Goal: Information Seeking & Learning: Learn about a topic

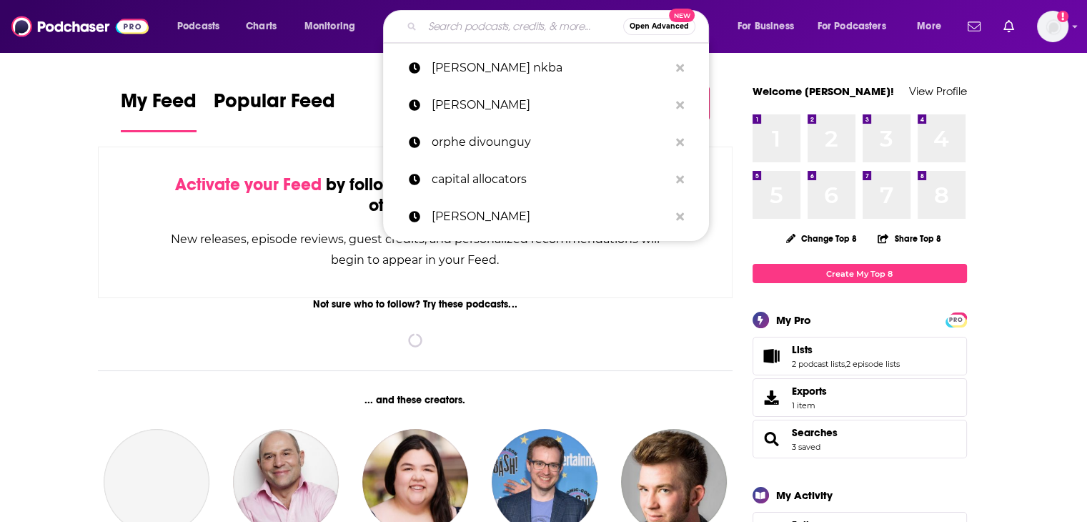
click at [523, 34] on input "Search podcasts, credits, & more..." at bounding box center [522, 26] width 201 height 23
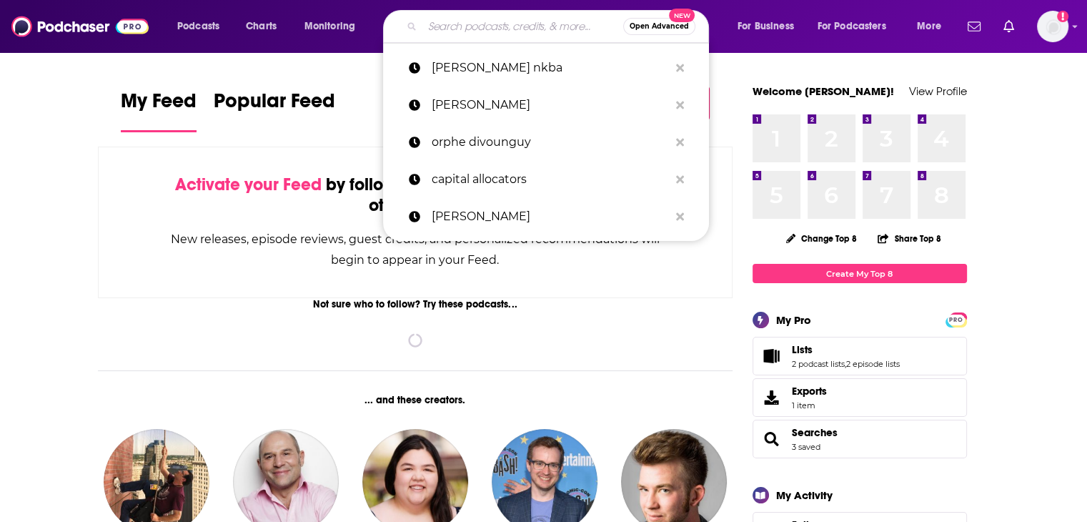
paste input "[PERSON_NAME]"
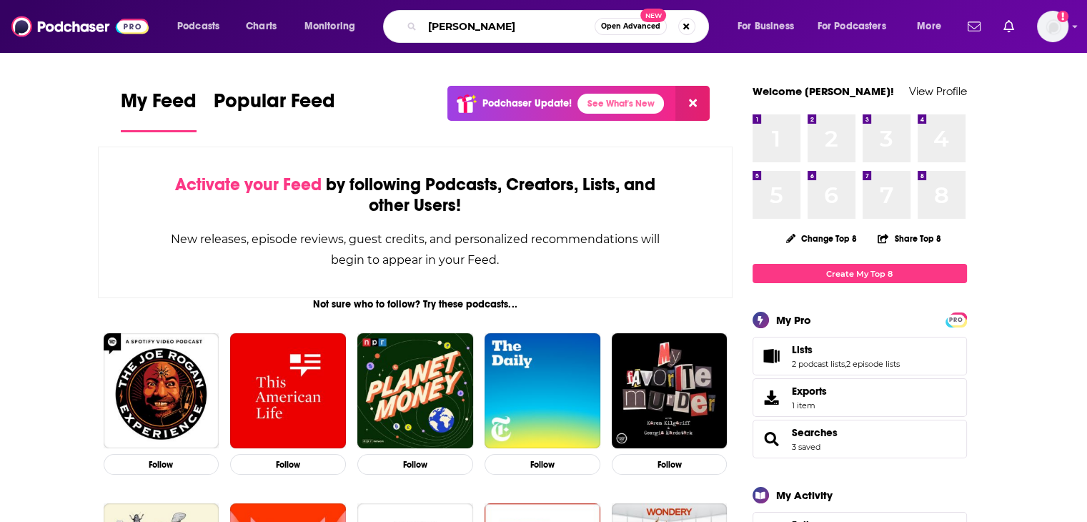
type input "Rob Nichols"
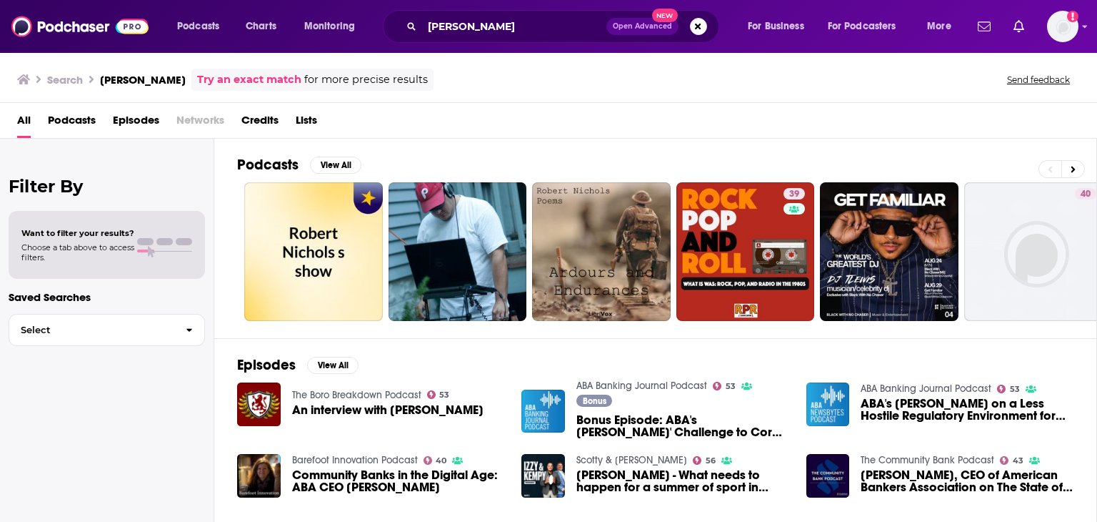
click at [658, 422] on span "Bonus Episode: ABA's Rob Nichols' Challenge to Core Processors" at bounding box center [683, 426] width 213 height 24
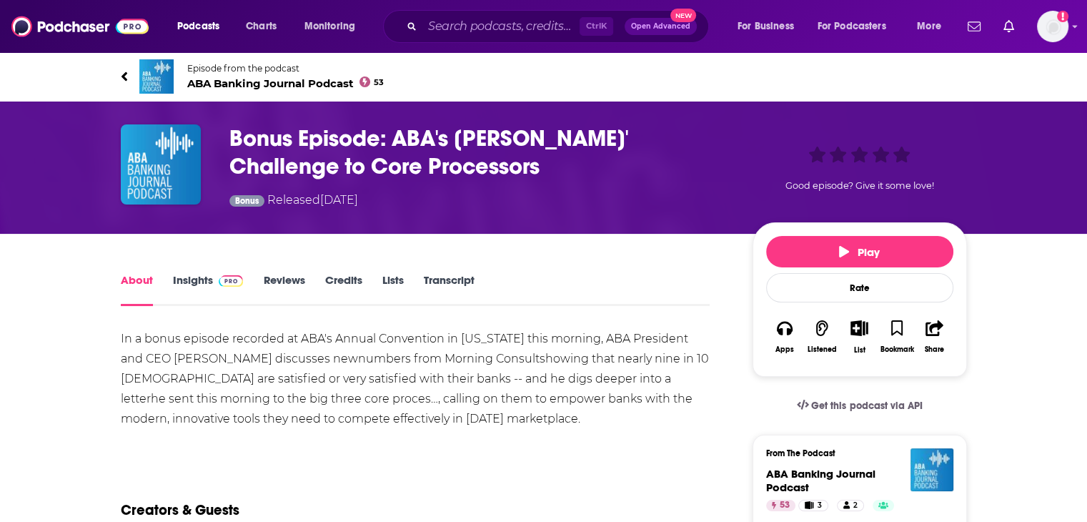
click at [348, 278] on link "Credits" at bounding box center [342, 289] width 37 height 33
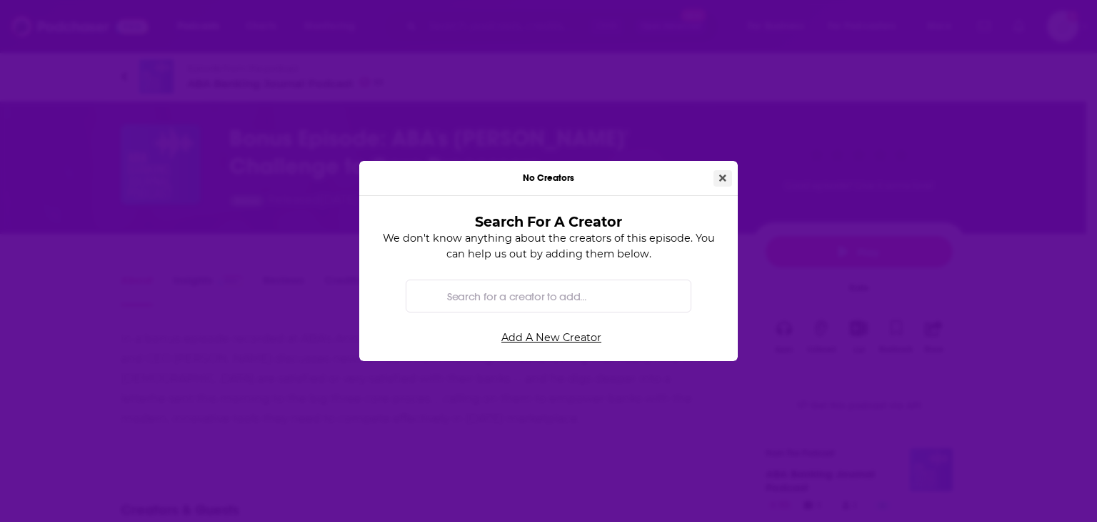
click at [717, 180] on button "Close" at bounding box center [723, 178] width 19 height 16
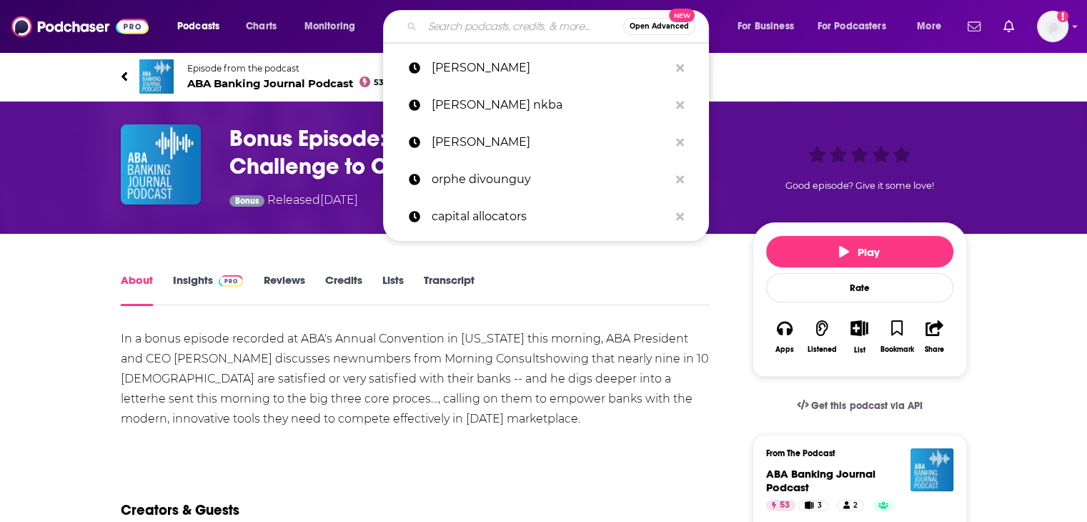
click at [449, 25] on input "Search podcasts, credits, & more..." at bounding box center [522, 26] width 201 height 23
paste input "Charles H. Rivkin"
type input "Charles H. Rivkin"
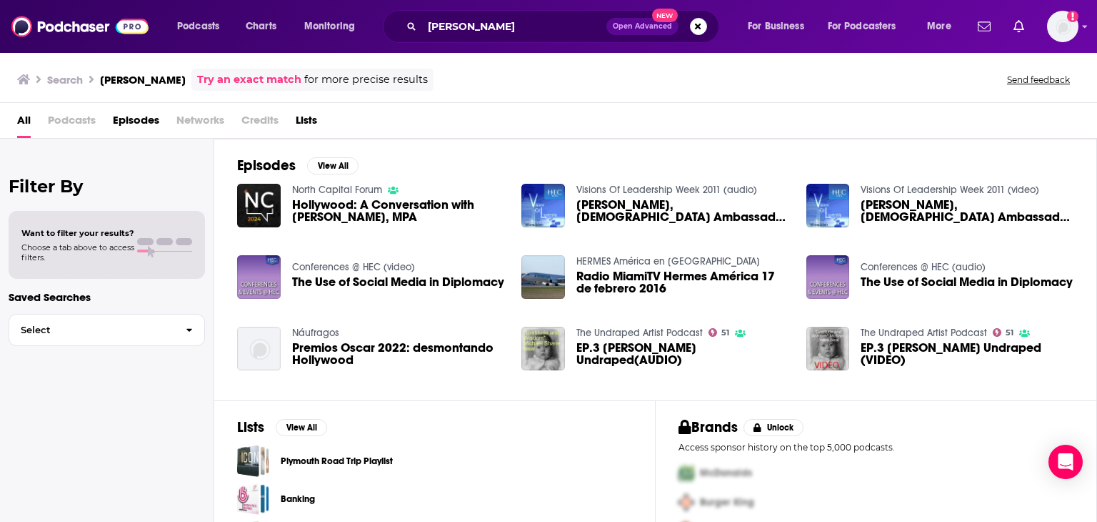
click at [634, 224] on div "Charles Rivkin, US Ambassador to France and Monaco" at bounding box center [683, 213] width 213 height 29
click at [638, 212] on span "Charles Rivkin, US Ambassador to France and Monaco" at bounding box center [683, 211] width 213 height 24
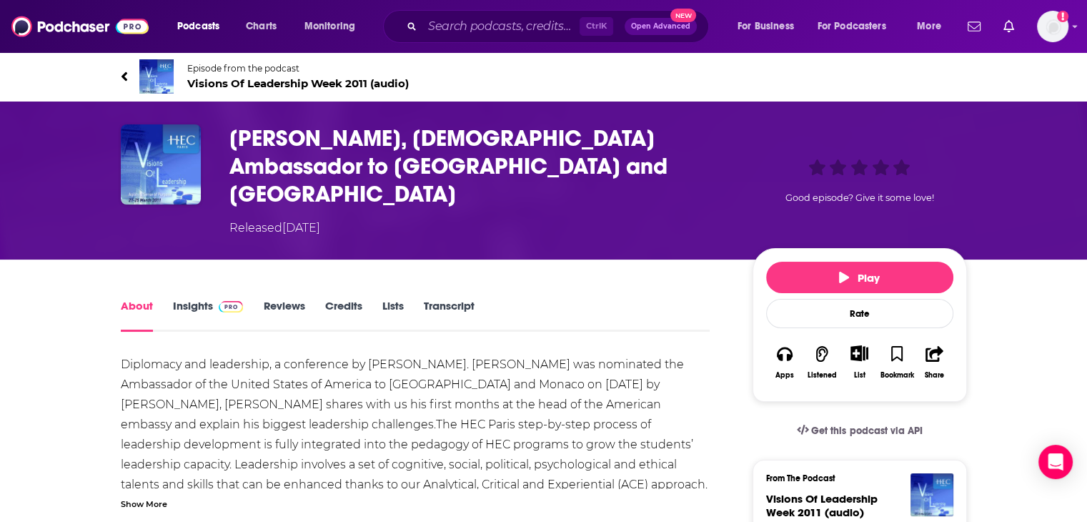
click at [354, 299] on link "Credits" at bounding box center [342, 315] width 37 height 33
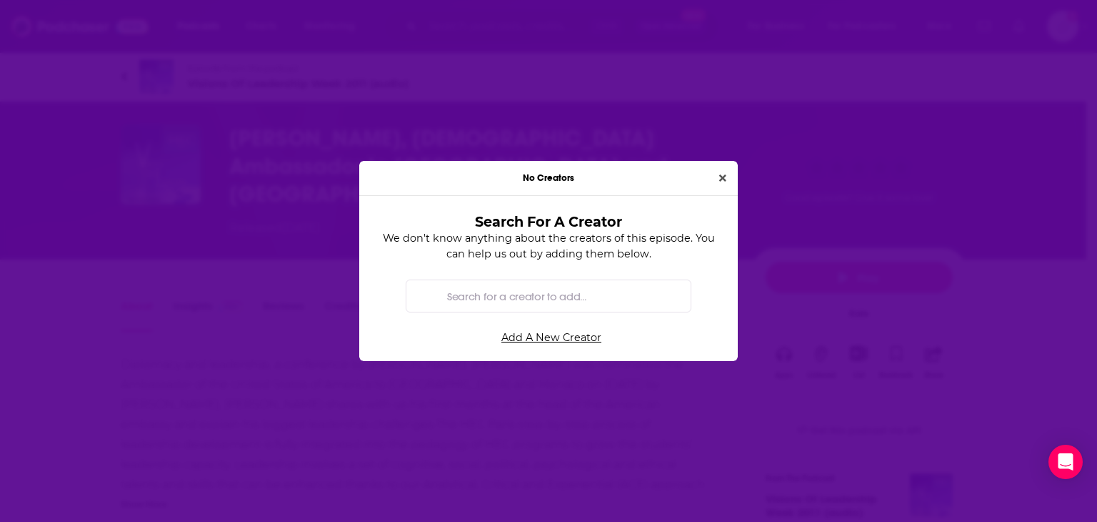
click at [721, 178] on icon "Close" at bounding box center [722, 177] width 7 height 7
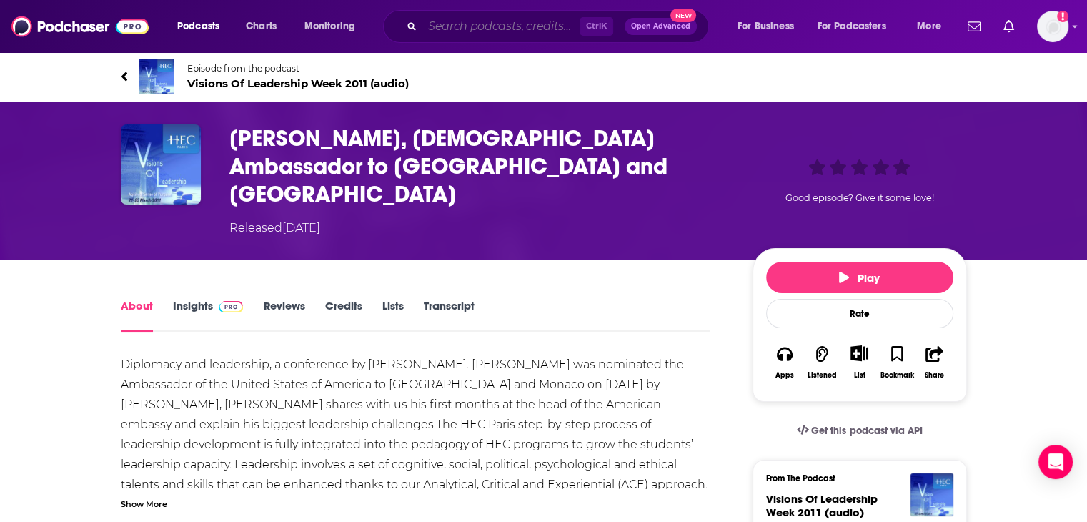
click at [501, 29] on input "Search podcasts, credits, & more..." at bounding box center [500, 26] width 157 height 23
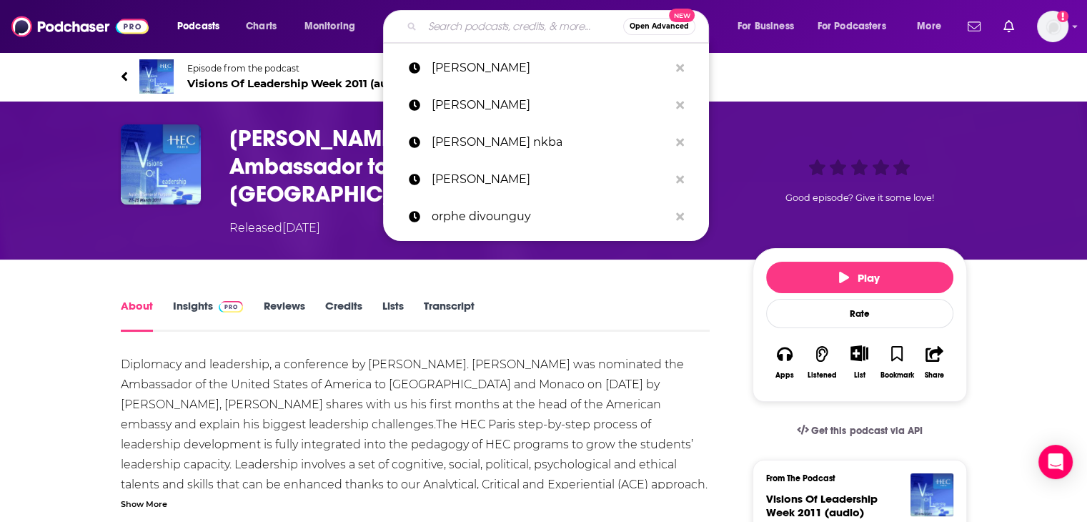
paste input "Stephan Loerke"
type input "Stephan Loerke"
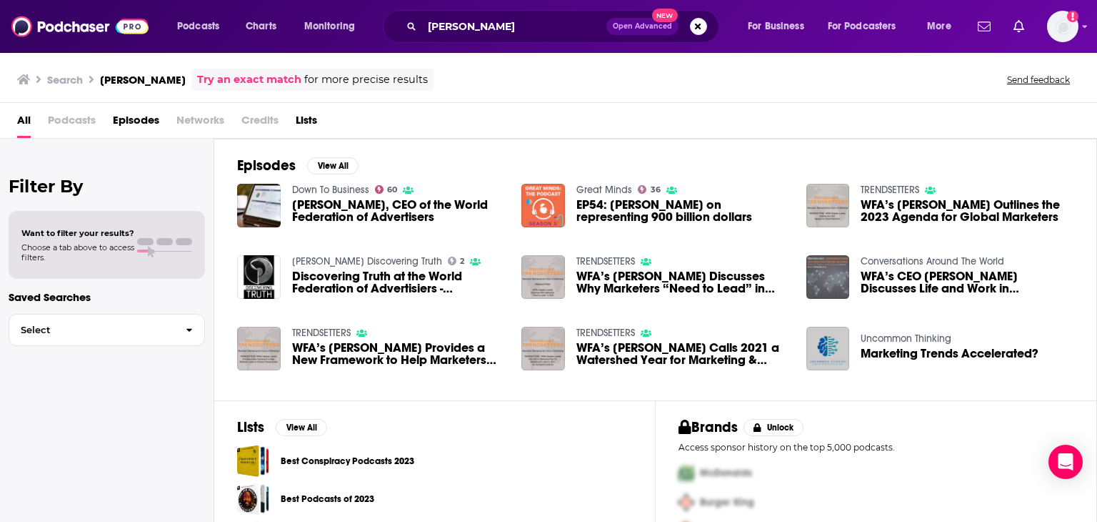
click at [488, 14] on div "Stephan Loerke Open Advanced New" at bounding box center [551, 26] width 337 height 33
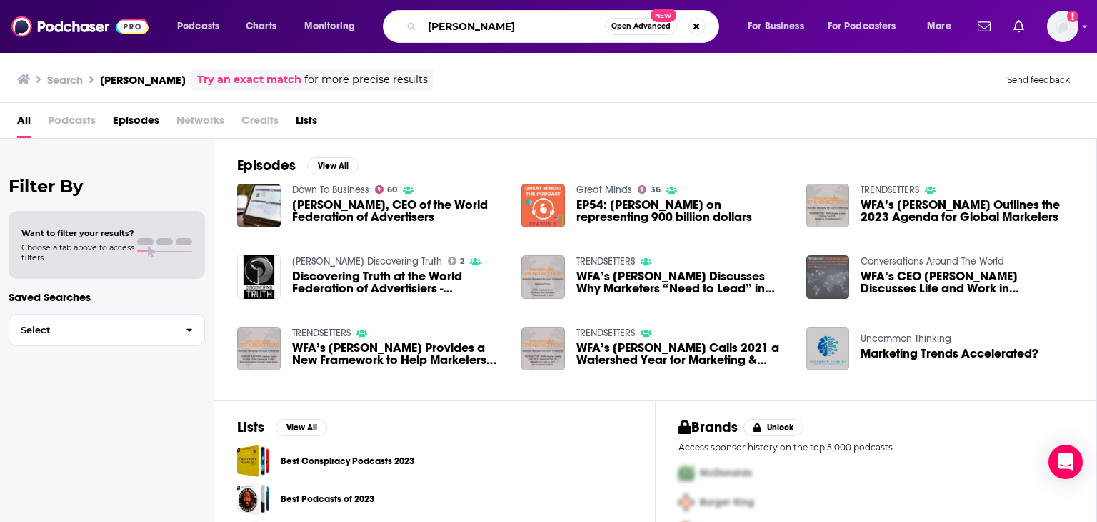
click at [472, 31] on input "Stephan Loerke" at bounding box center [513, 26] width 183 height 23
type input "brian niccol"
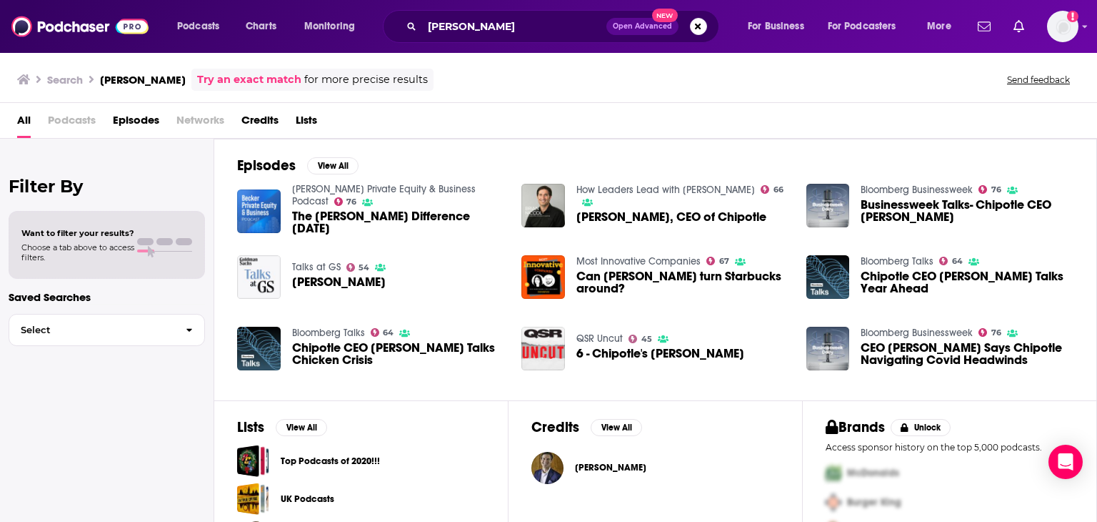
click at [265, 126] on span "Credits" at bounding box center [260, 123] width 37 height 29
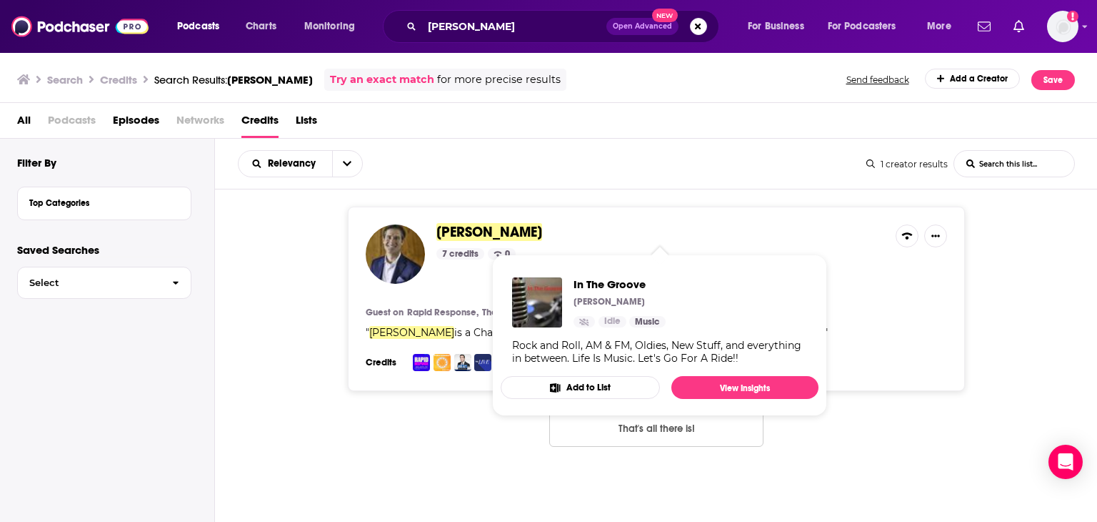
click at [465, 229] on span "Brian Niccol" at bounding box center [490, 232] width 106 height 18
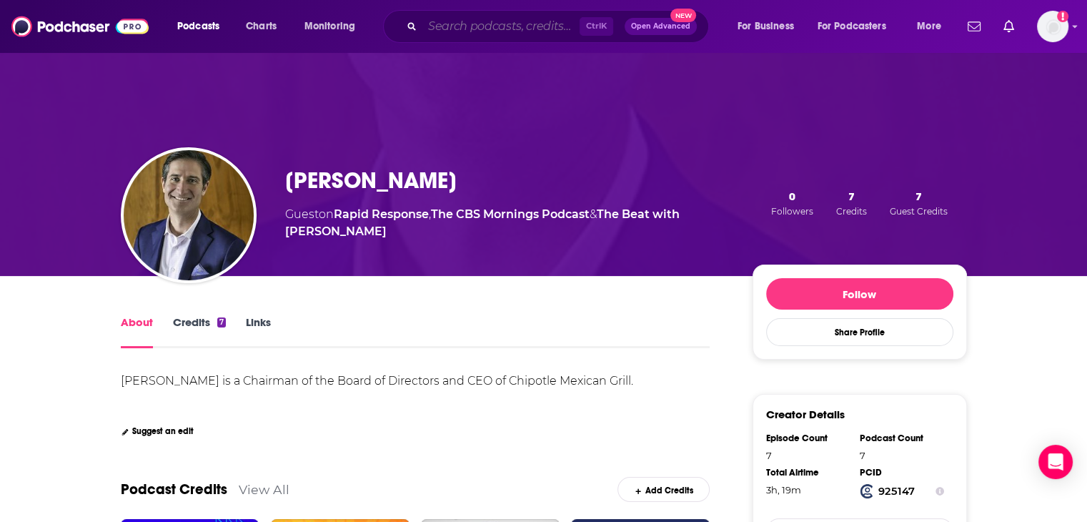
click at [472, 21] on input "Search podcasts, credits, & more..." at bounding box center [500, 26] width 157 height 23
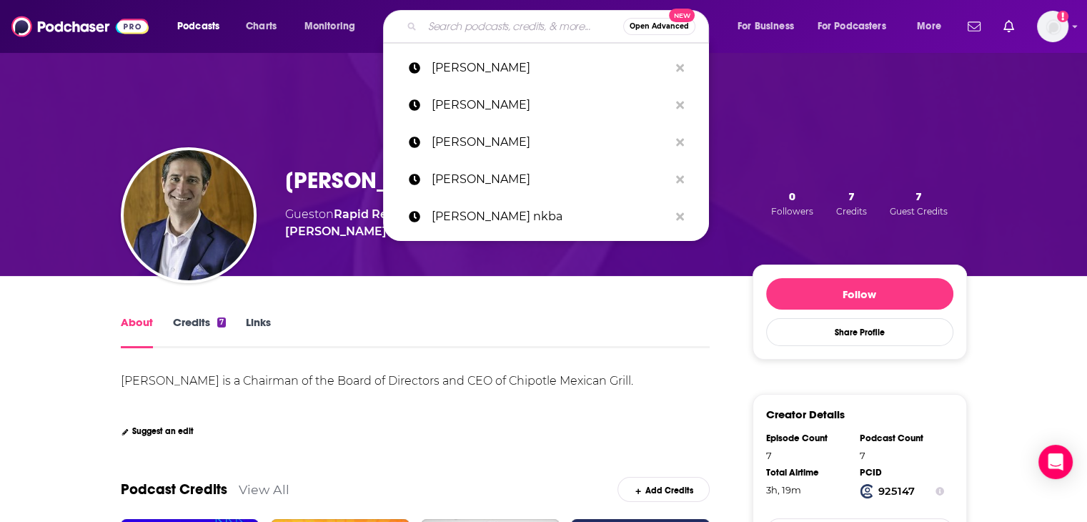
paste input "Jim Tobin"
type input "Jim Tobin"
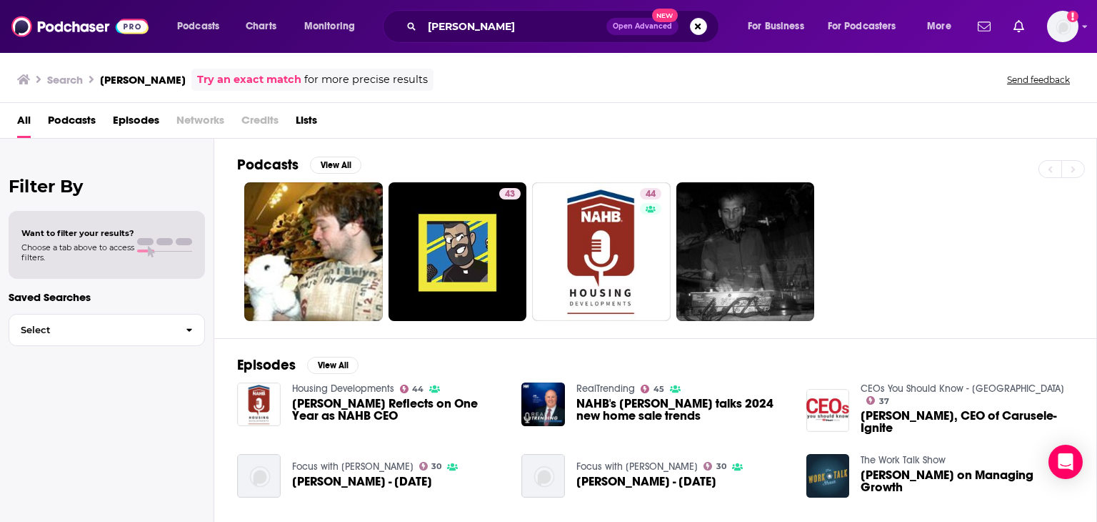
click at [332, 408] on span "Jim Tobin Reflects on One Year as NAHB CEO" at bounding box center [398, 409] width 213 height 24
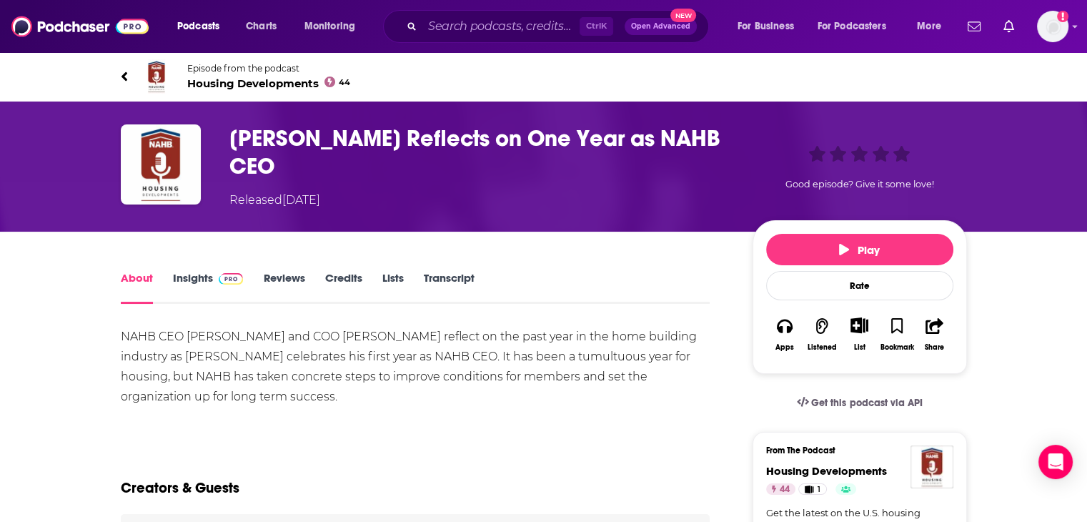
click at [347, 272] on link "Credits" at bounding box center [342, 287] width 37 height 33
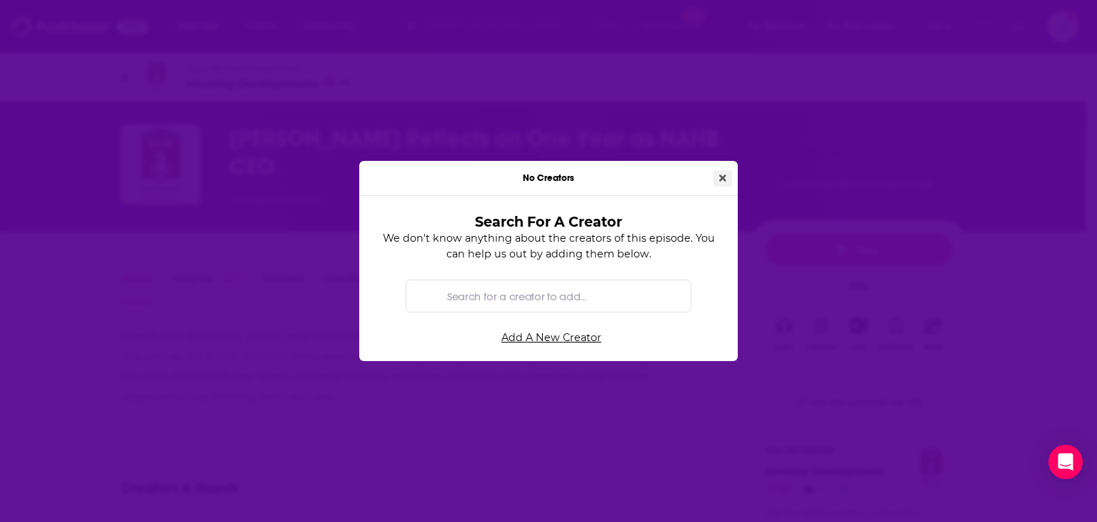
click at [724, 179] on icon "Close" at bounding box center [722, 177] width 7 height 7
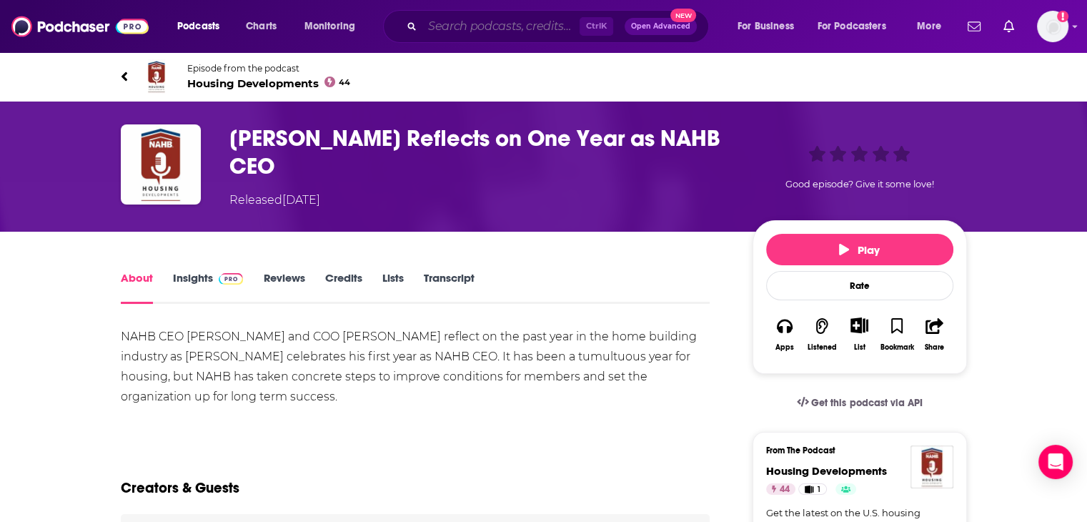
click at [508, 26] on input "Search podcasts, credits, & more..." at bounding box center [500, 26] width 157 height 23
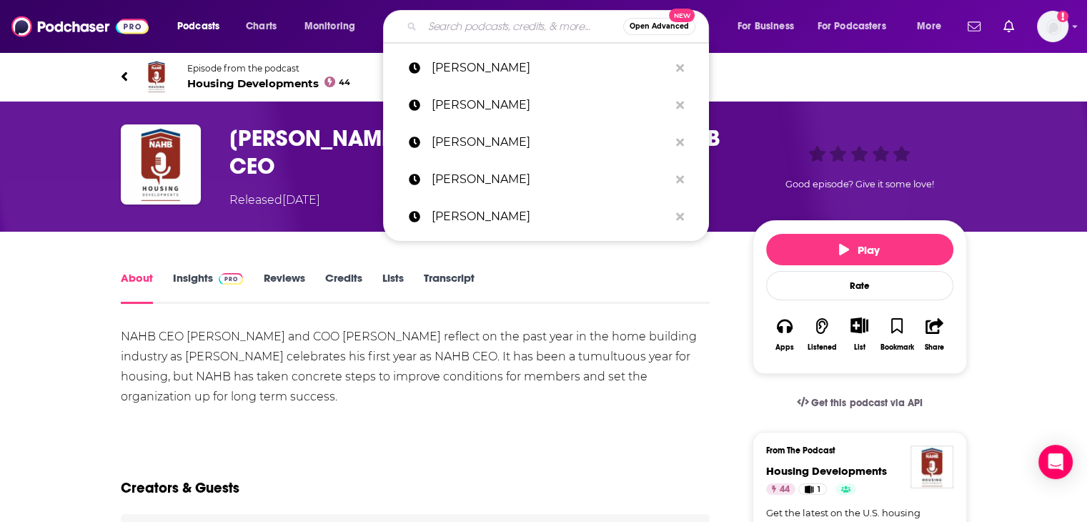
paste input "Nykia Wright"
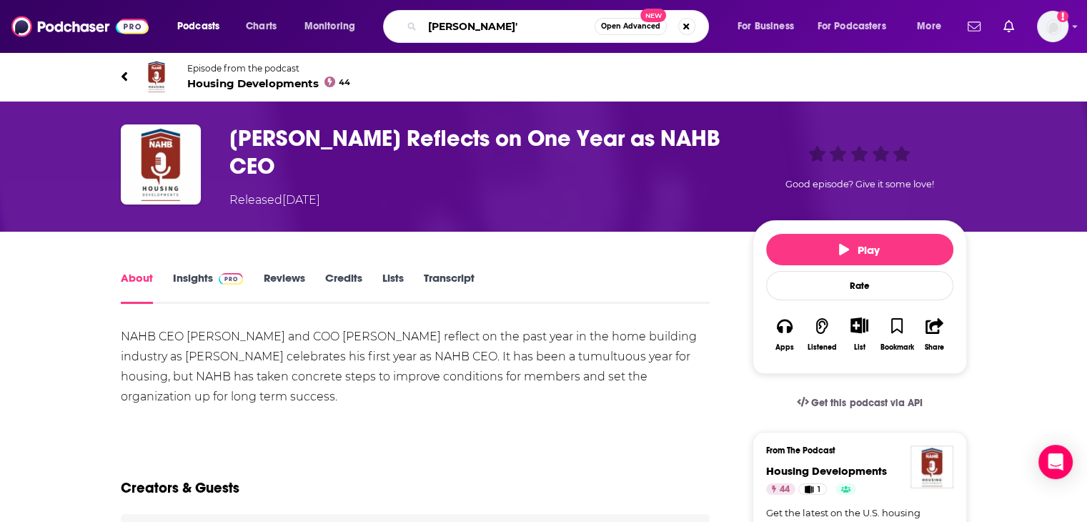
type input "Nykia Wright"
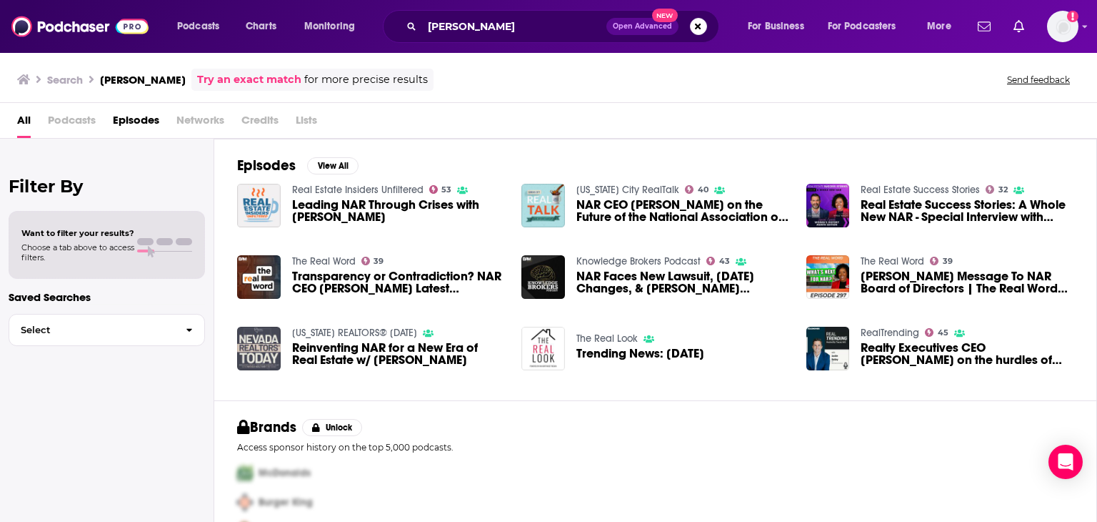
click at [329, 209] on span "Leading NAR Through Crises with Nykia Wright" at bounding box center [398, 211] width 213 height 24
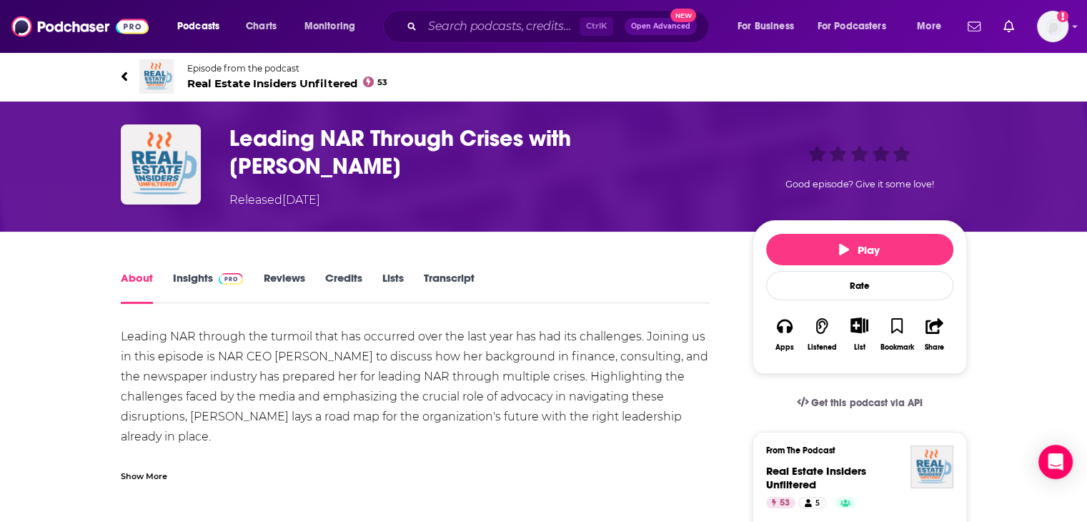
click at [341, 273] on link "Credits" at bounding box center [342, 287] width 37 height 33
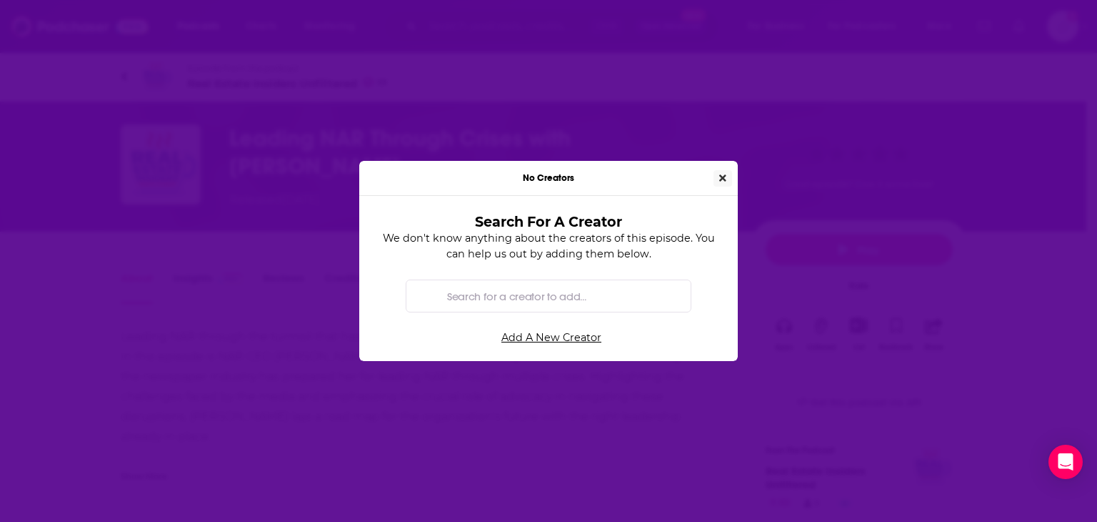
click at [722, 170] on button "Close" at bounding box center [723, 178] width 19 height 16
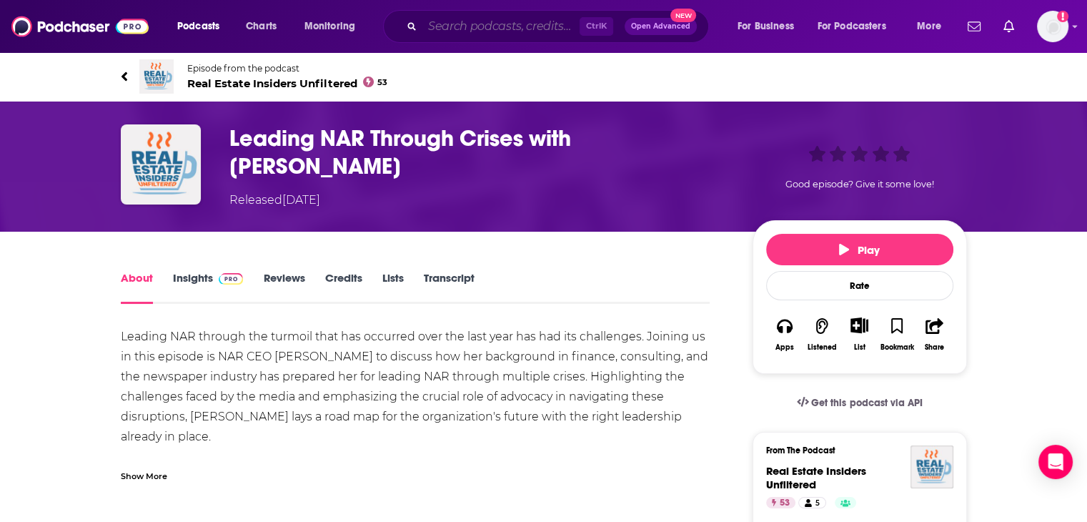
click at [479, 30] on input "Search podcasts, credits, & more..." at bounding box center [500, 26] width 157 height 23
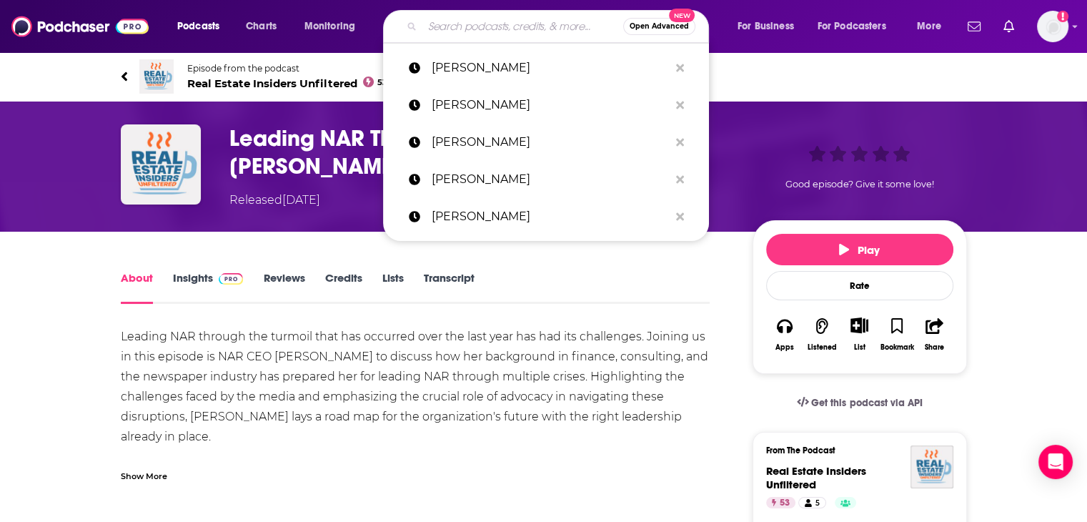
paste input "Laurie Weber"
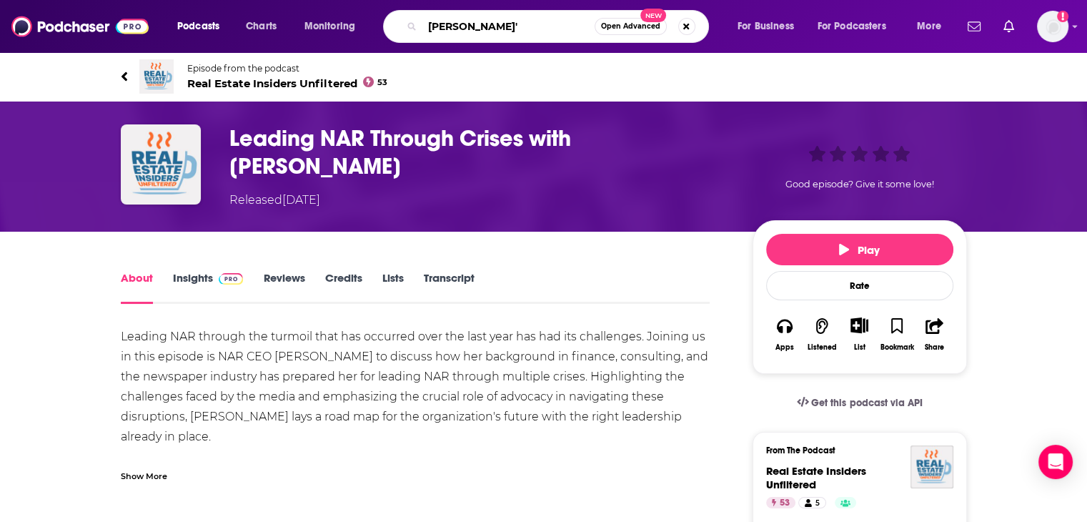
type input "Laurie Weber"
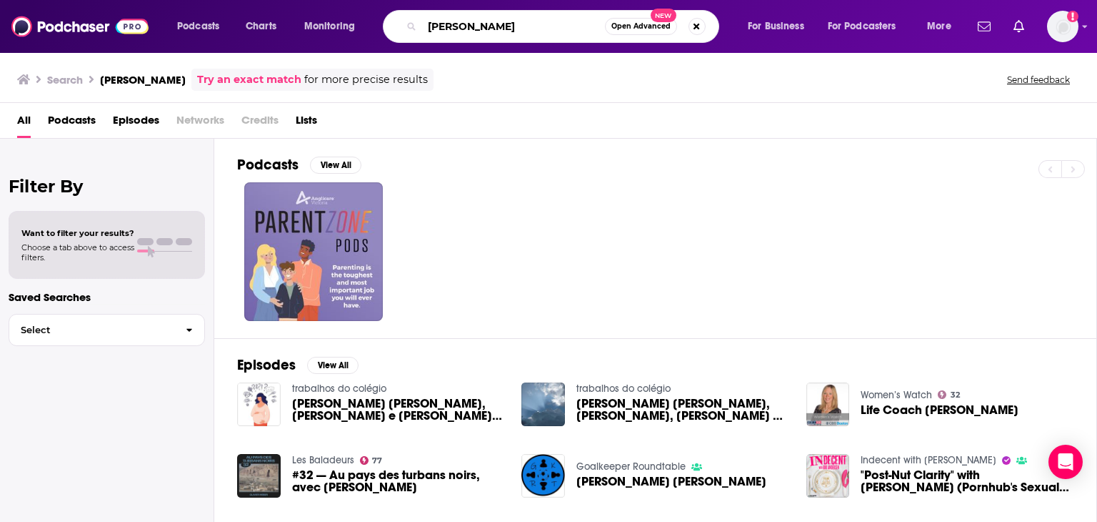
click at [510, 34] on input "Laurie Weber" at bounding box center [513, 26] width 183 height 23
paste input "Dan Dunmoy"
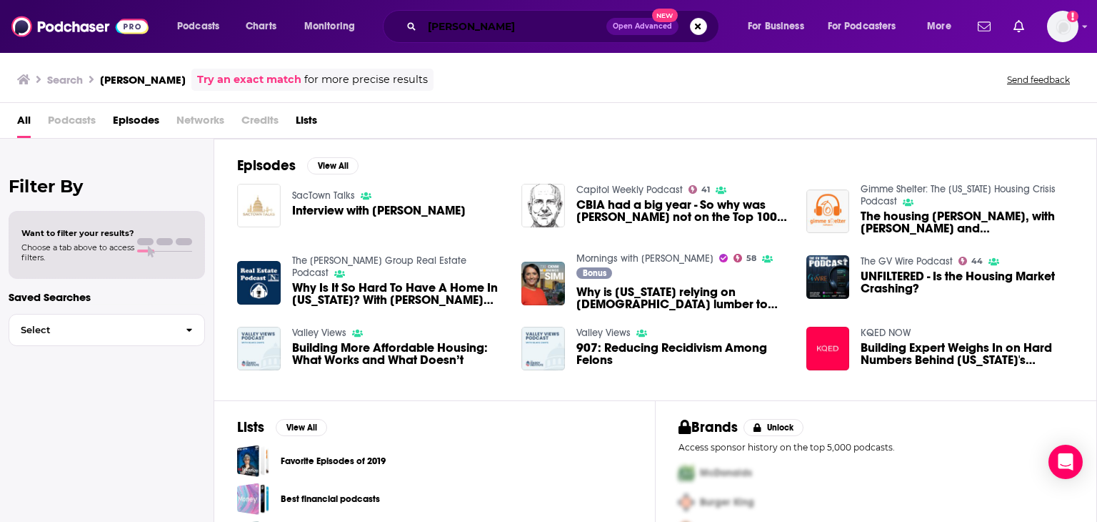
click at [482, 33] on input "Dan Dunmoyer" at bounding box center [514, 26] width 184 height 23
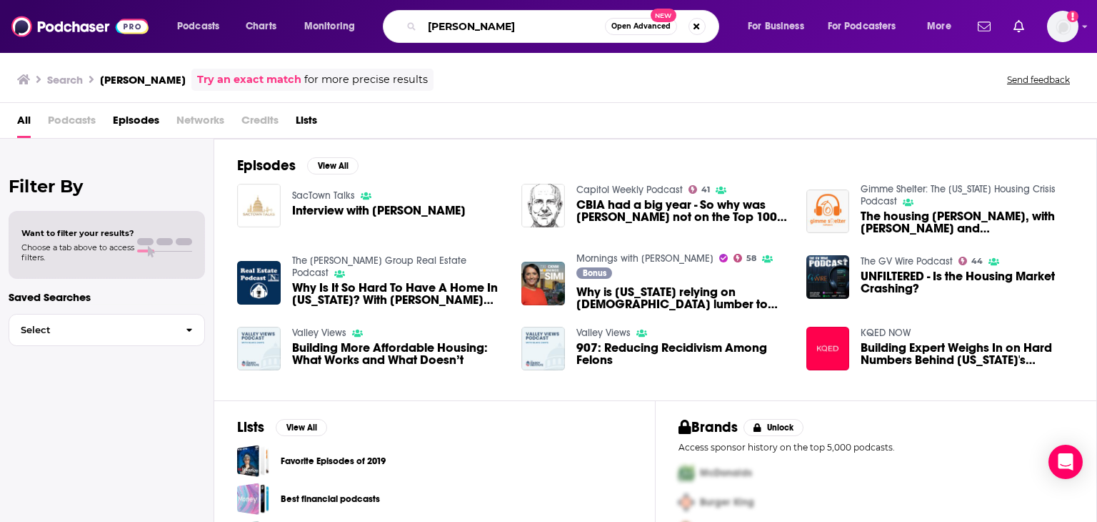
click at [482, 33] on input "Dan Dunmoyer" at bounding box center [513, 26] width 183 height 23
click at [482, 32] on input "Dan Dunmoyer" at bounding box center [513, 26] width 183 height 23
paste input "Margy Grant"
type input "Margy Grant"
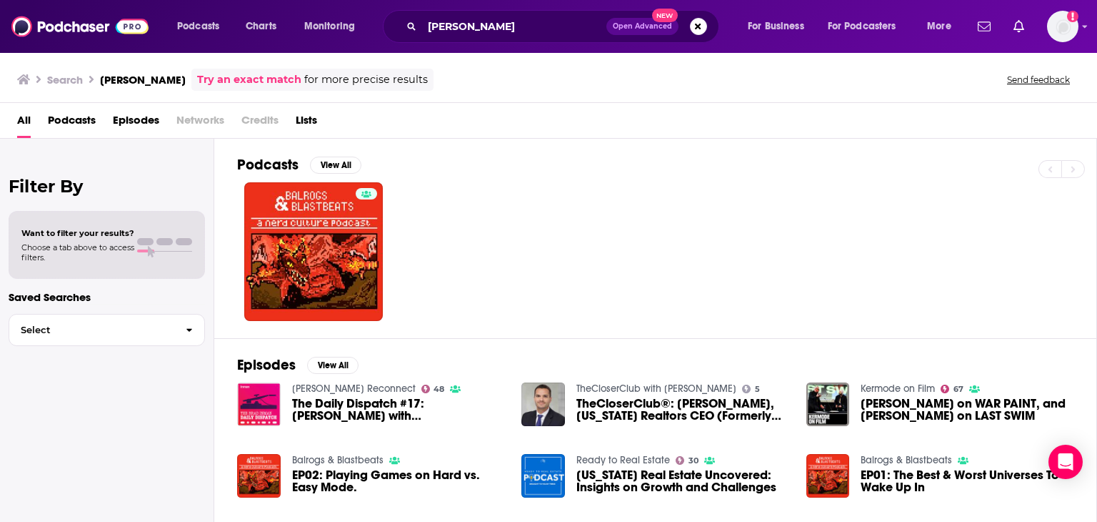
click at [610, 411] on span "TheCloserClub®: Margy Grant, Florida Realtors CEO (Formerly known as Florida As…" at bounding box center [683, 409] width 213 height 24
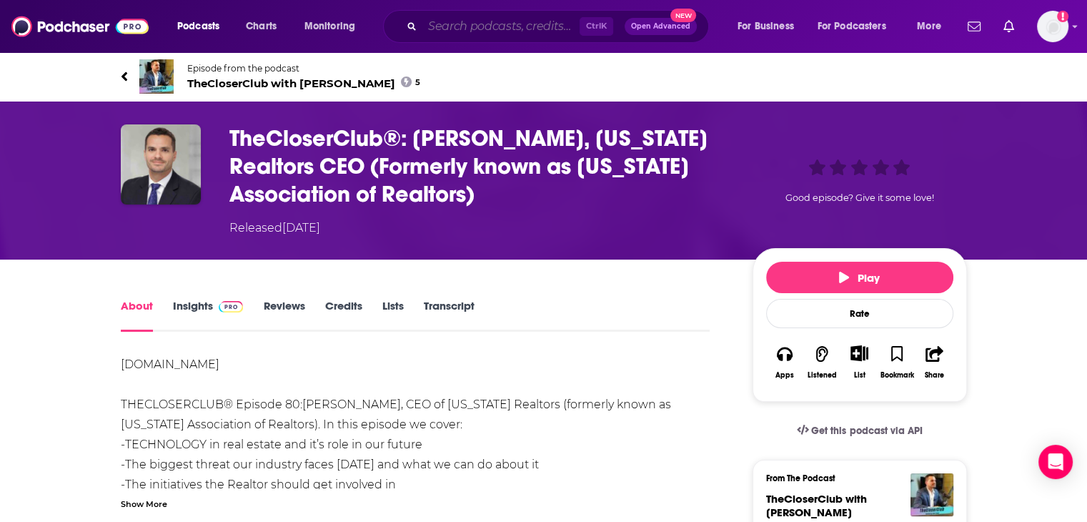
click at [502, 26] on input "Search podcasts, credits, & more..." at bounding box center [500, 26] width 157 height 23
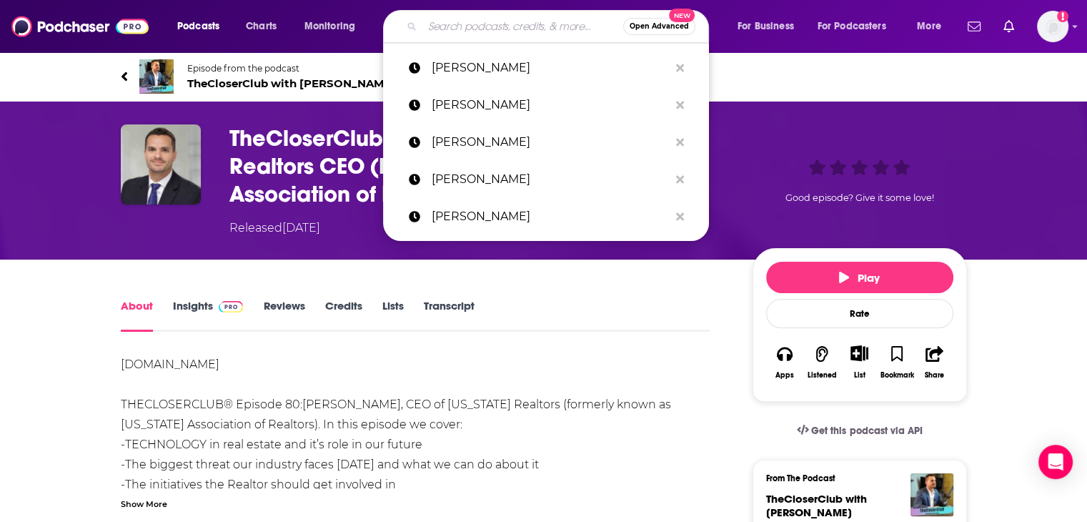
paste input "Nick Estrada"
type input "Nick Estrada"
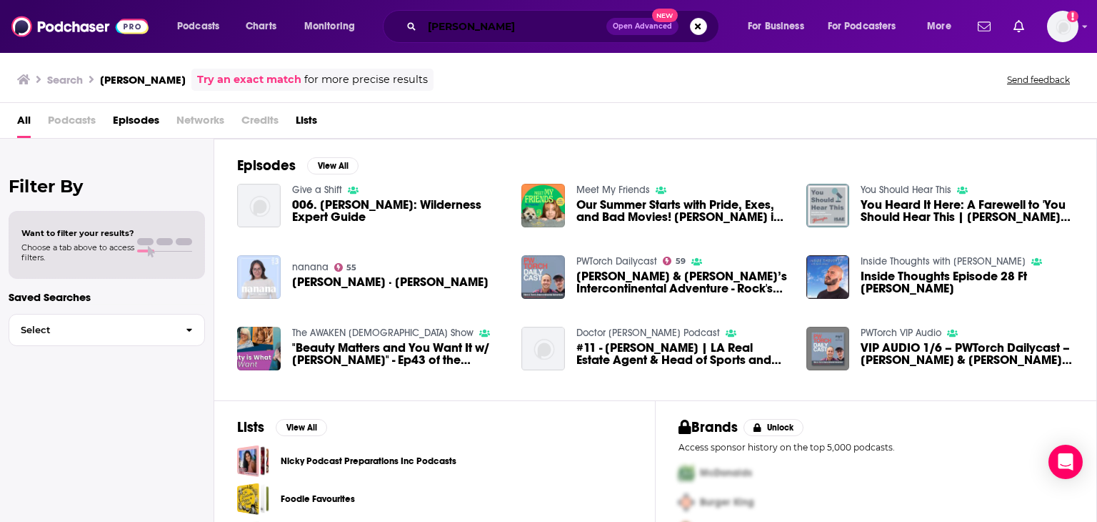
click at [559, 29] on input "Nick Estrada" at bounding box center [514, 26] width 184 height 23
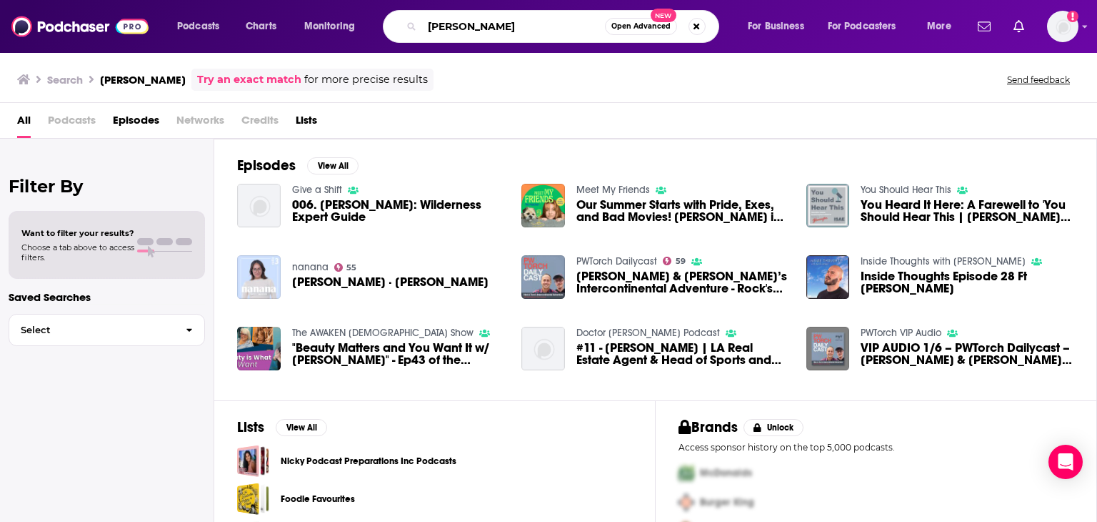
click at [559, 29] on input "Nick Estrada" at bounding box center [513, 26] width 183 height 23
paste input "Bert Selv"
type input "Bert Selva"
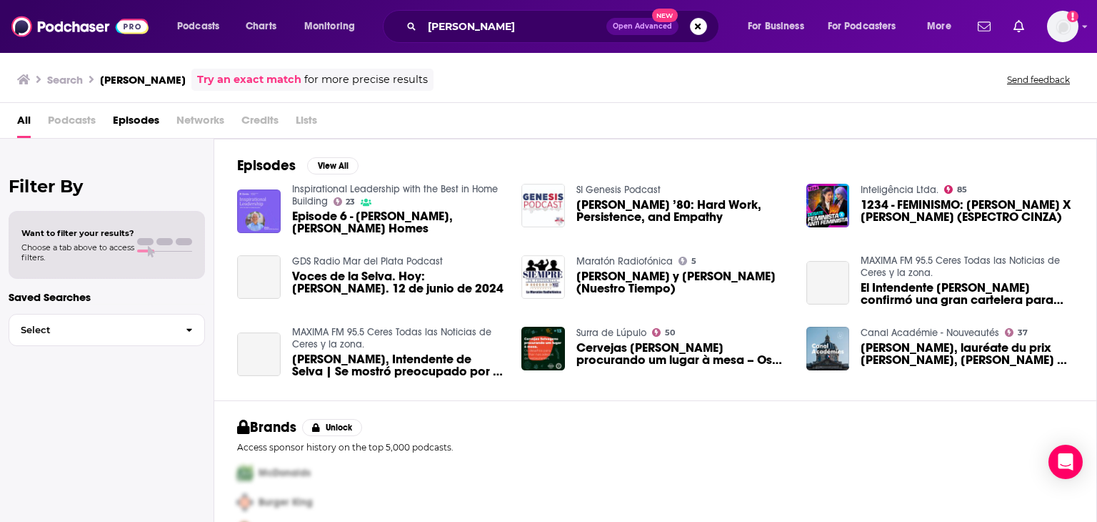
click at [392, 218] on span "Episode 6 - Bert Selva, Shea Homes" at bounding box center [398, 222] width 213 height 24
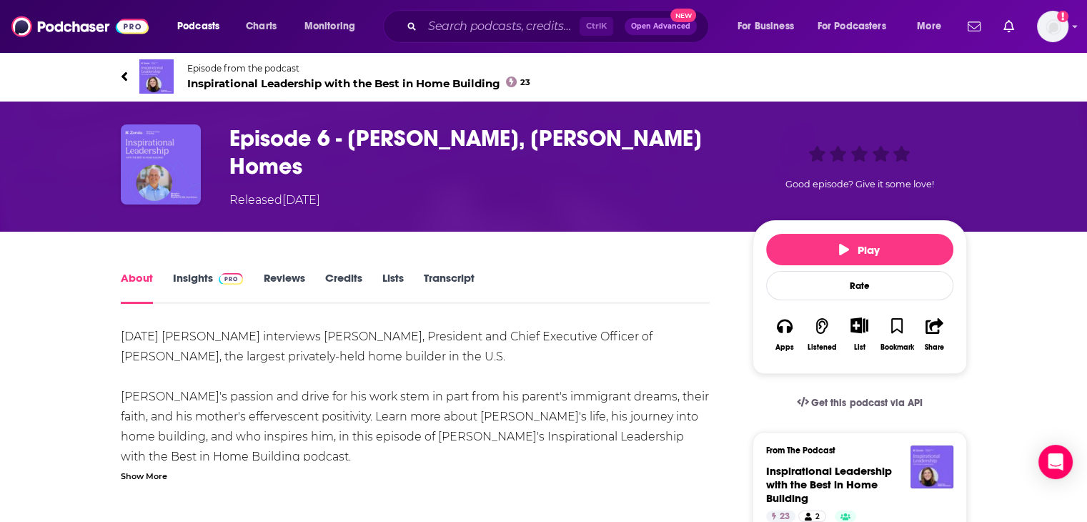
click at [351, 277] on link "Credits" at bounding box center [342, 287] width 37 height 33
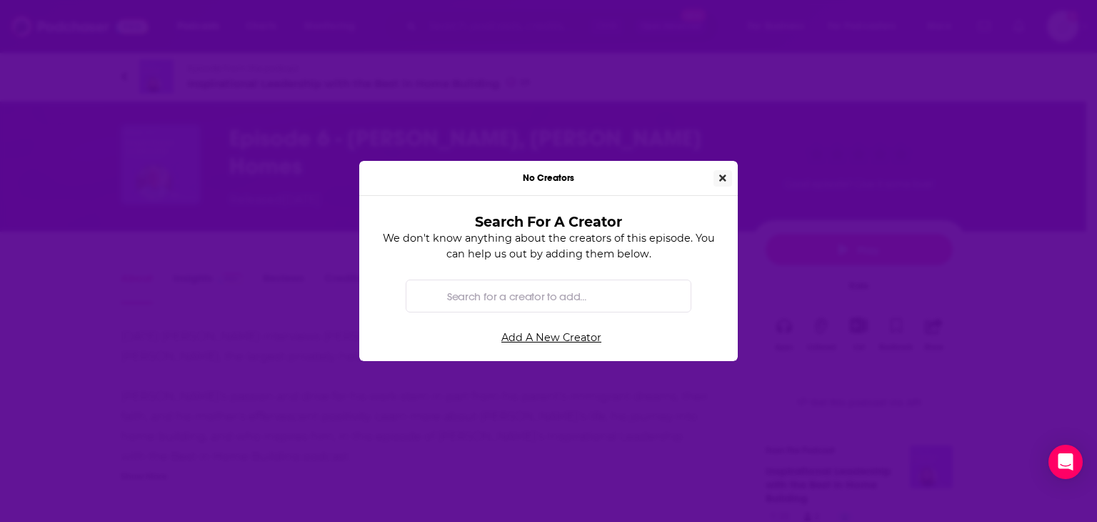
click at [719, 184] on button "Close" at bounding box center [723, 178] width 19 height 16
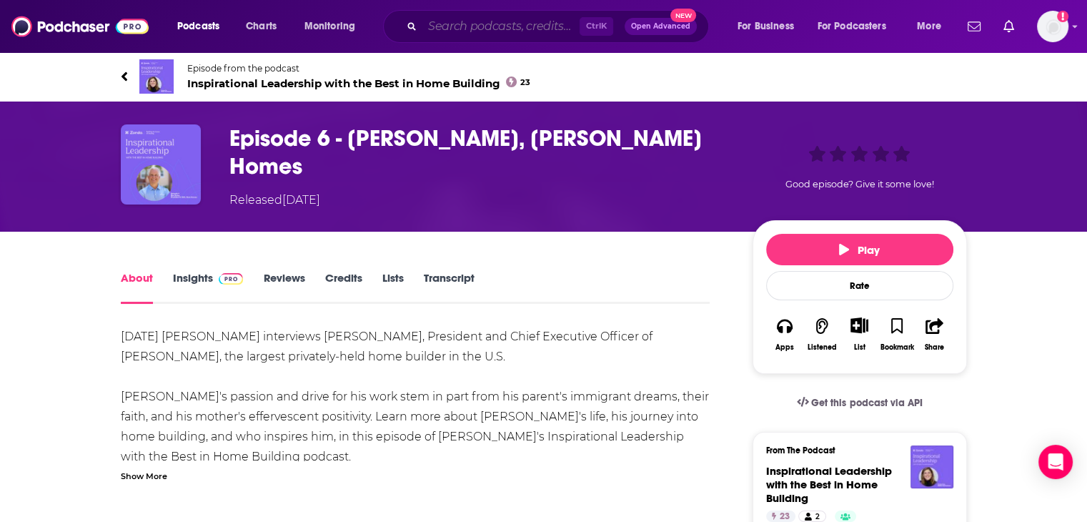
click at [483, 23] on input "Search podcasts, credits, & more..." at bounding box center [500, 26] width 157 height 23
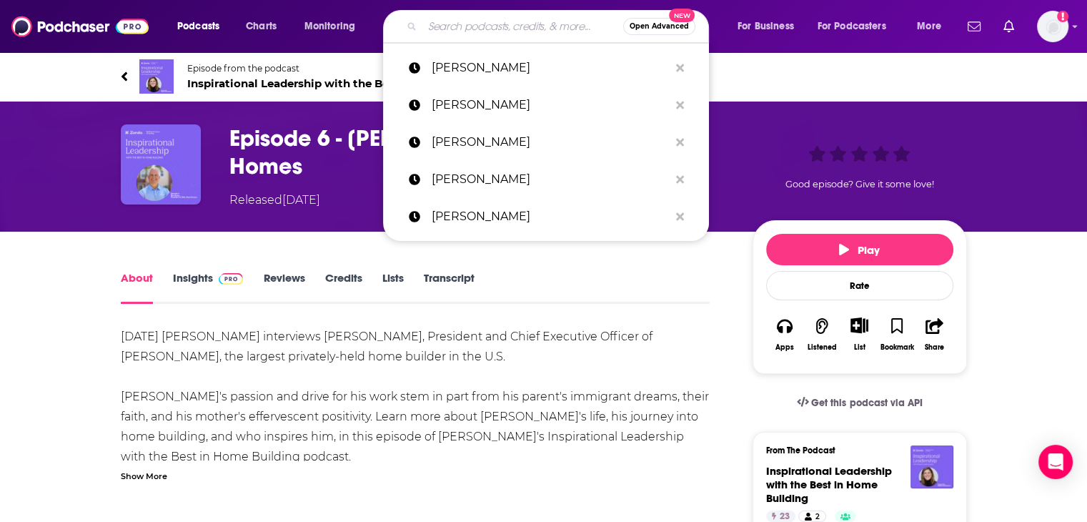
paste input "Stuart Miller"
type input "Stuart Miller"
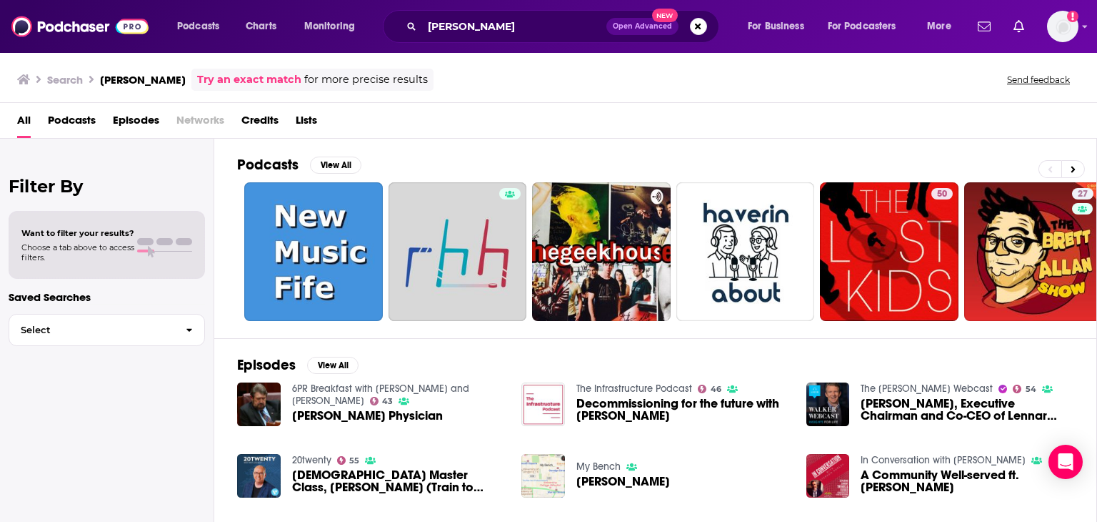
click at [273, 129] on span "Credits" at bounding box center [260, 123] width 37 height 29
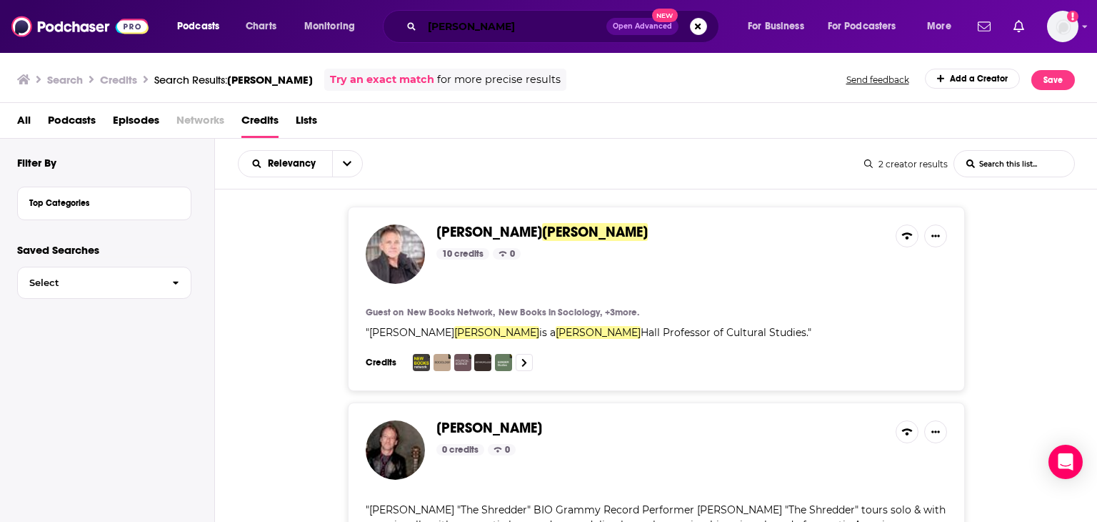
click at [472, 35] on input "Stuart Miller" at bounding box center [514, 26] width 184 height 23
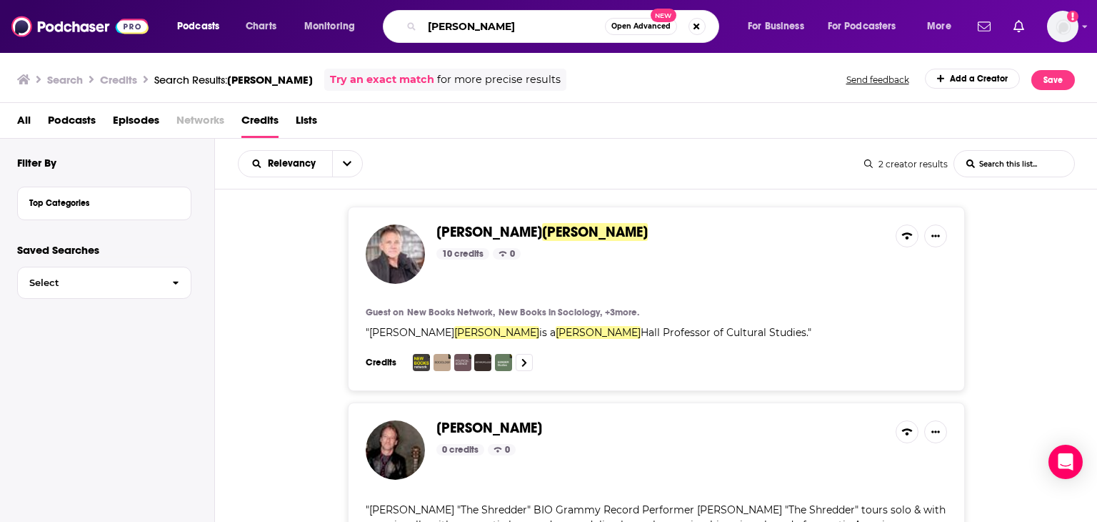
click at [472, 35] on input "Stuart Miller" at bounding box center [513, 26] width 183 height 23
paste input "eve Hilton"
type input "Steve Hilton"
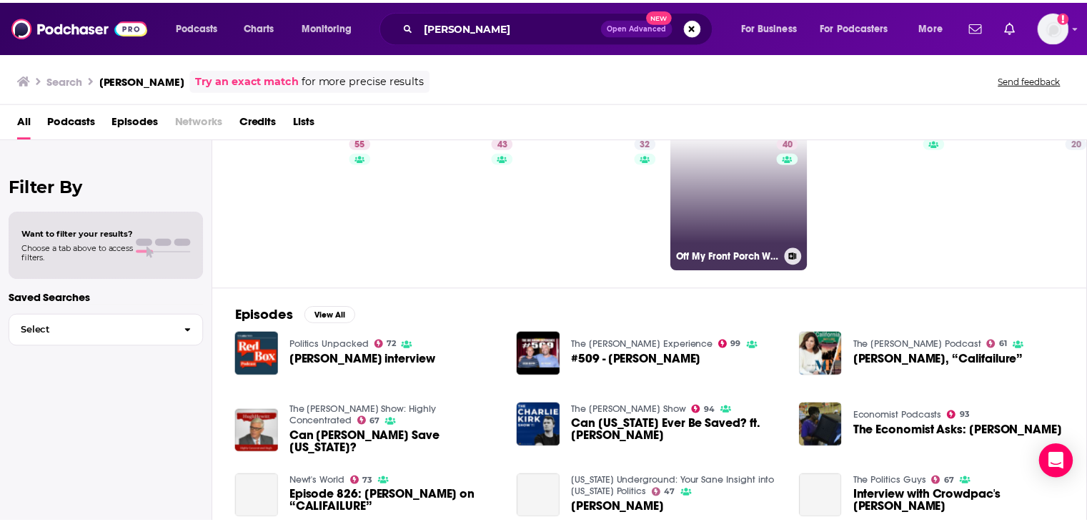
scroll to position [143, 0]
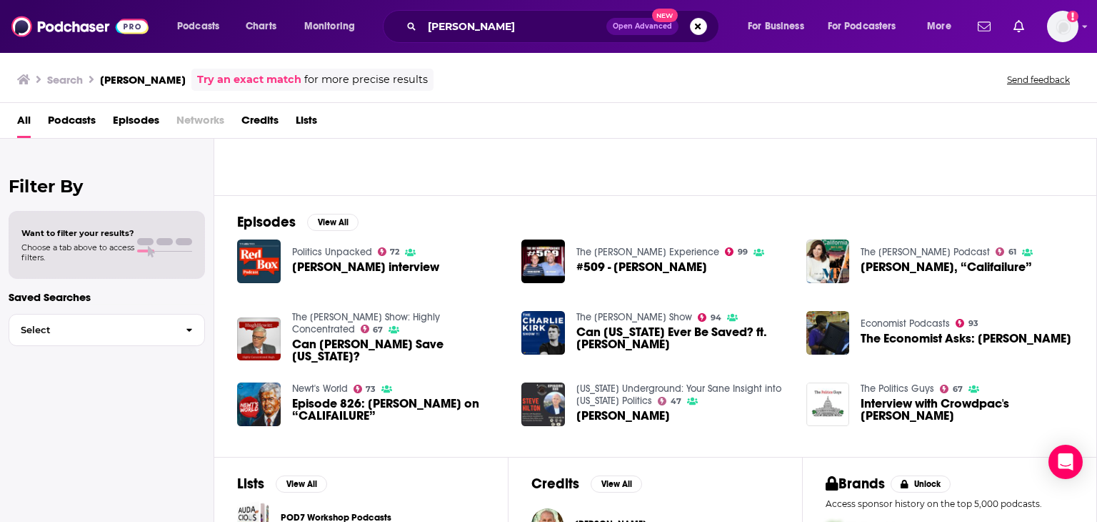
click at [370, 261] on span "Steve Hilton interview" at bounding box center [365, 267] width 147 height 12
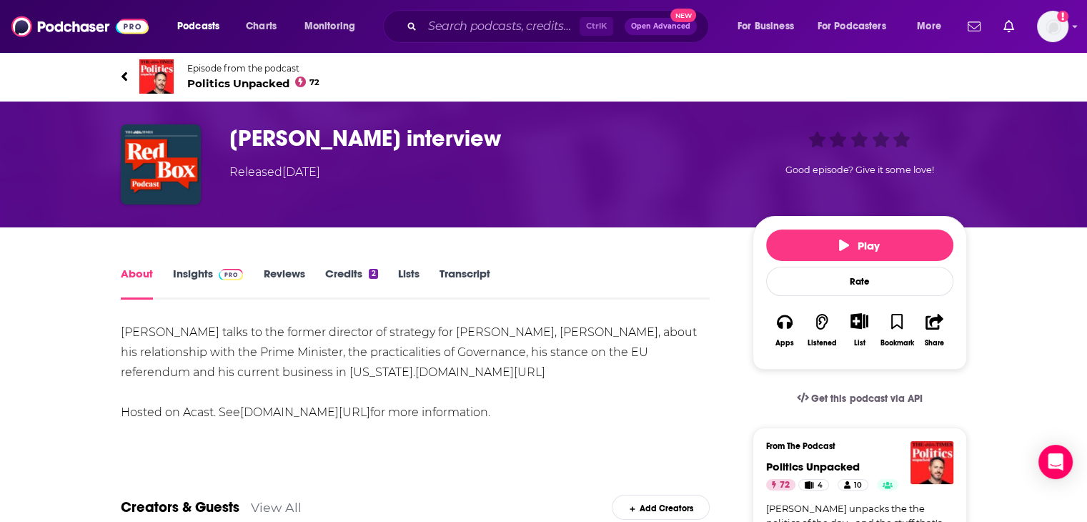
click at [354, 276] on link "Credits 2" at bounding box center [350, 283] width 53 height 33
click at [482, 30] on input "Search podcasts, credits, & more..." at bounding box center [500, 26] width 157 height 23
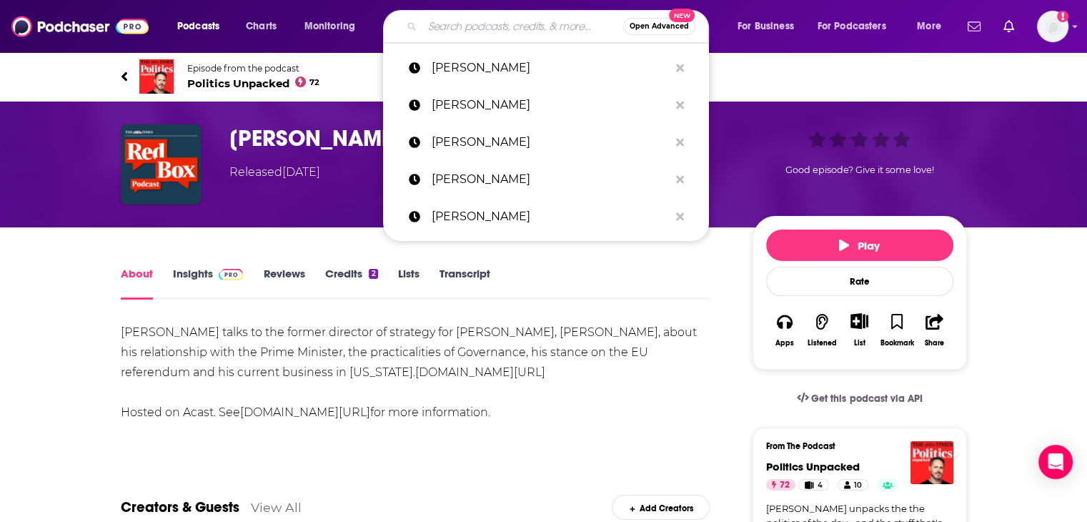
paste input "Timothy Roman"
type input "Timothy Roman"
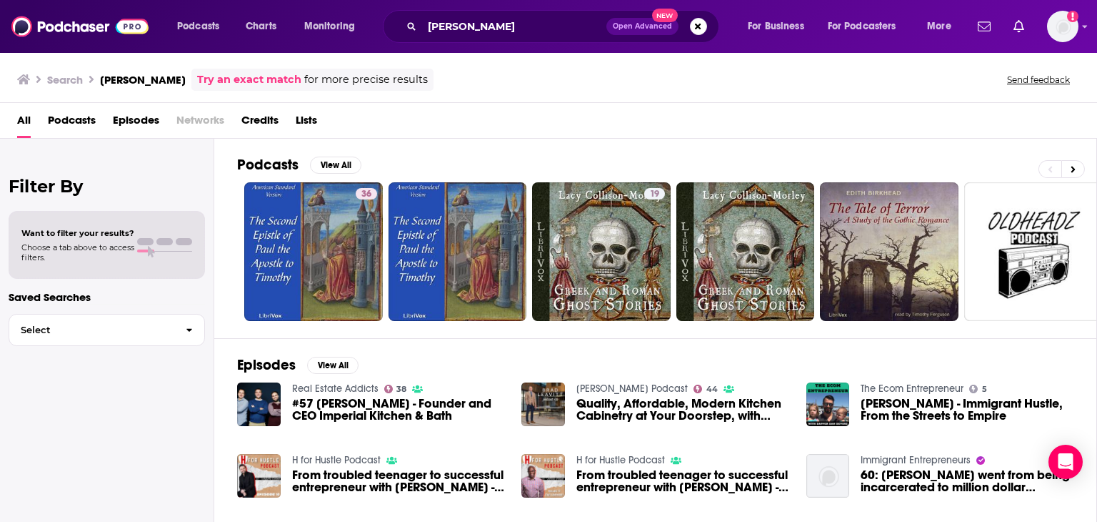
click at [377, 407] on span "#57 Timothy Roman - Founder and CEO Imperial Kitchen & Bath" at bounding box center [398, 409] width 213 height 24
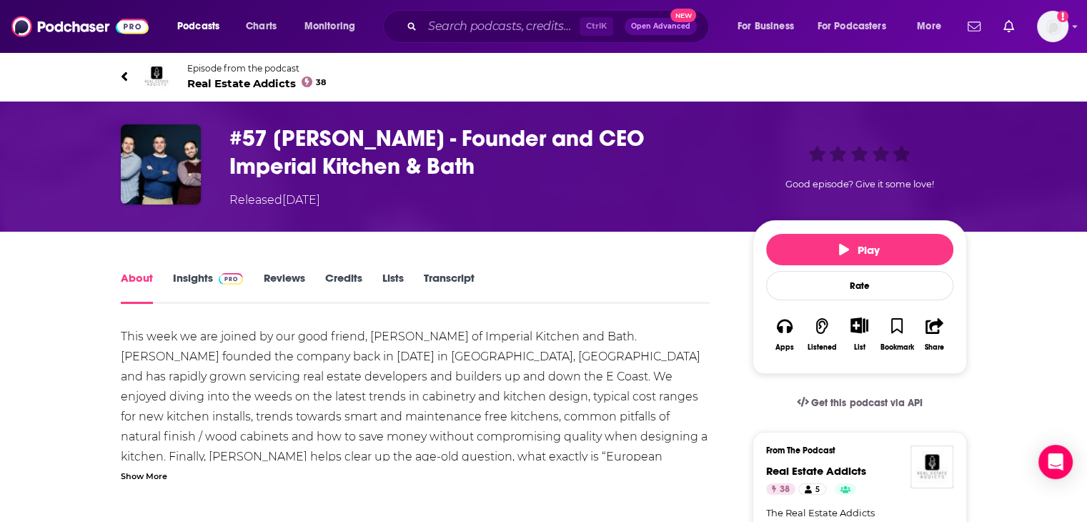
click at [348, 275] on link "Credits" at bounding box center [342, 287] width 37 height 33
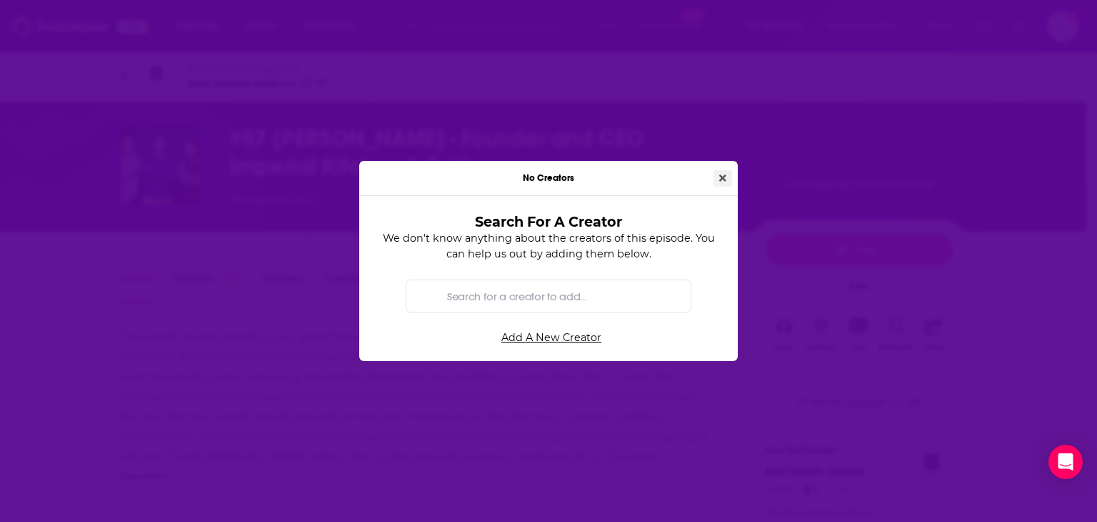
click at [720, 175] on icon "Close" at bounding box center [722, 177] width 7 height 7
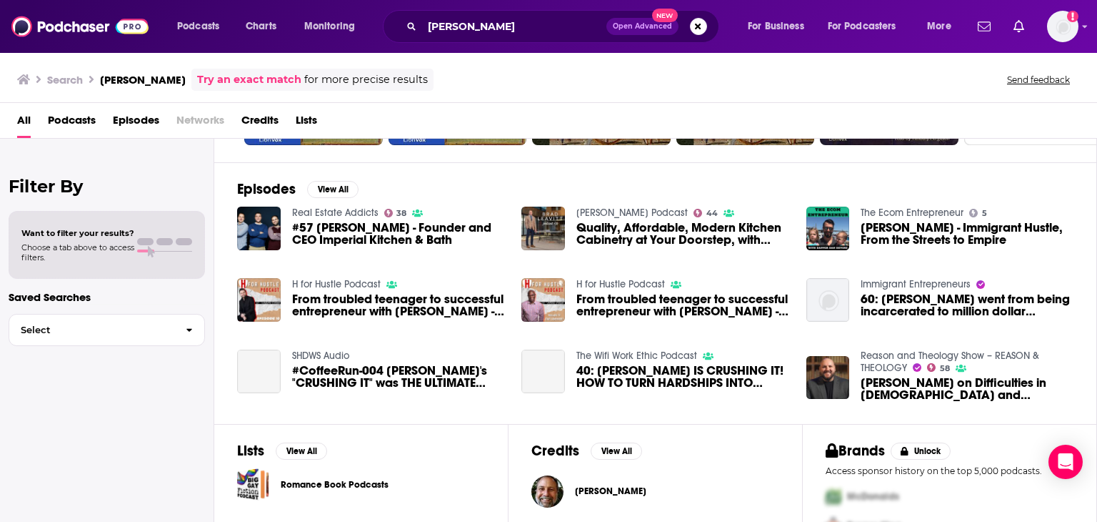
scroll to position [214, 0]
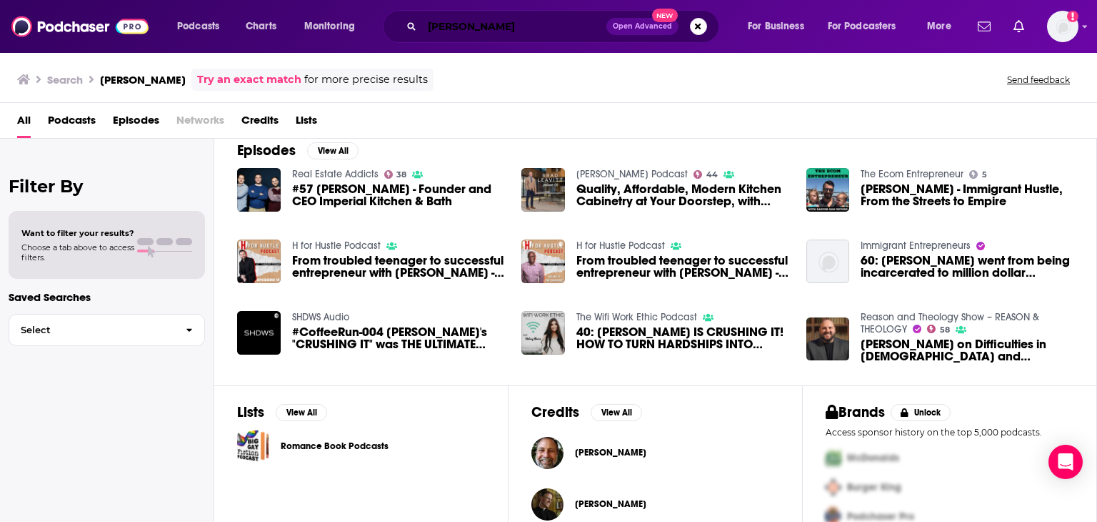
click at [497, 27] on input "Timothy Roman" at bounding box center [514, 26] width 184 height 23
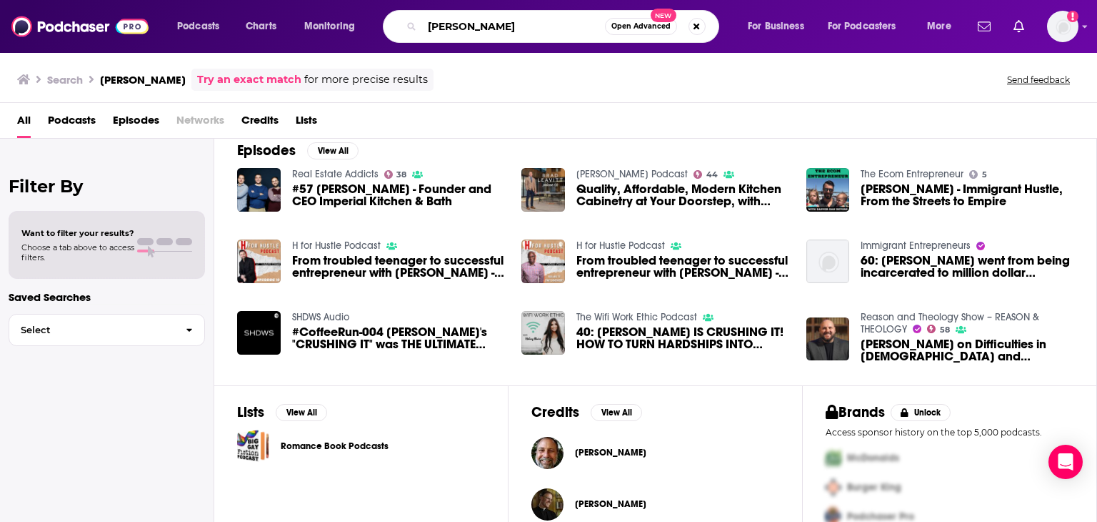
click at [497, 27] on input "Timothy Roman" at bounding box center [513, 26] width 183 height 23
paste input "Doug Dwyer"
type input "Doug Dwyer"
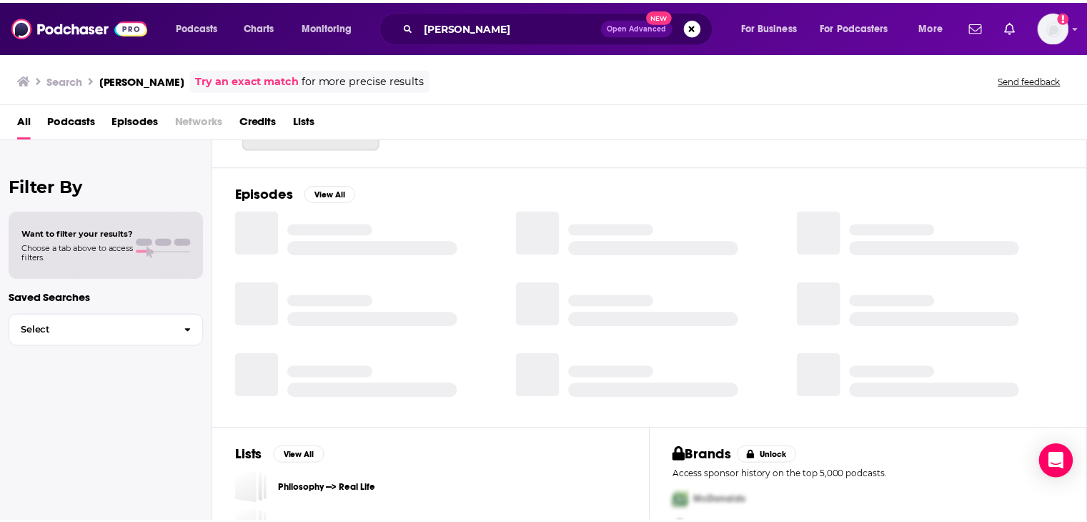
scroll to position [214, 0]
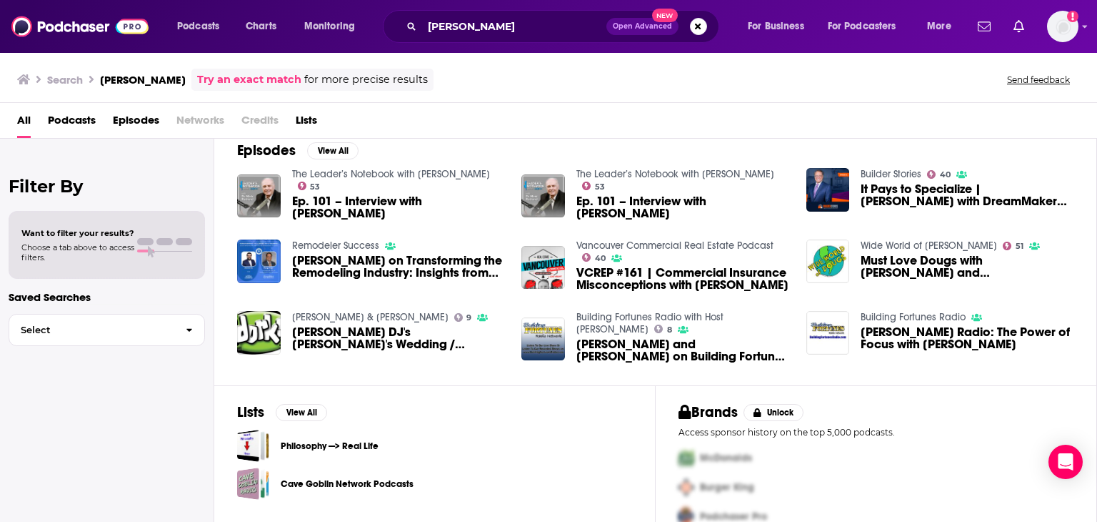
click at [644, 195] on span "Ep. 101 – Interview with Doug Dwyer" at bounding box center [683, 207] width 213 height 24
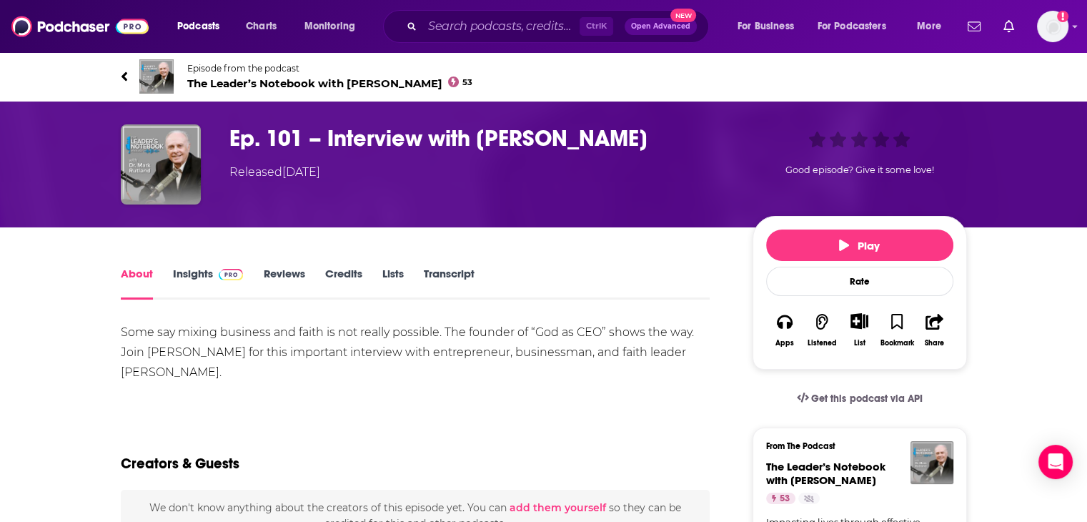
click at [345, 275] on link "Credits" at bounding box center [342, 283] width 37 height 33
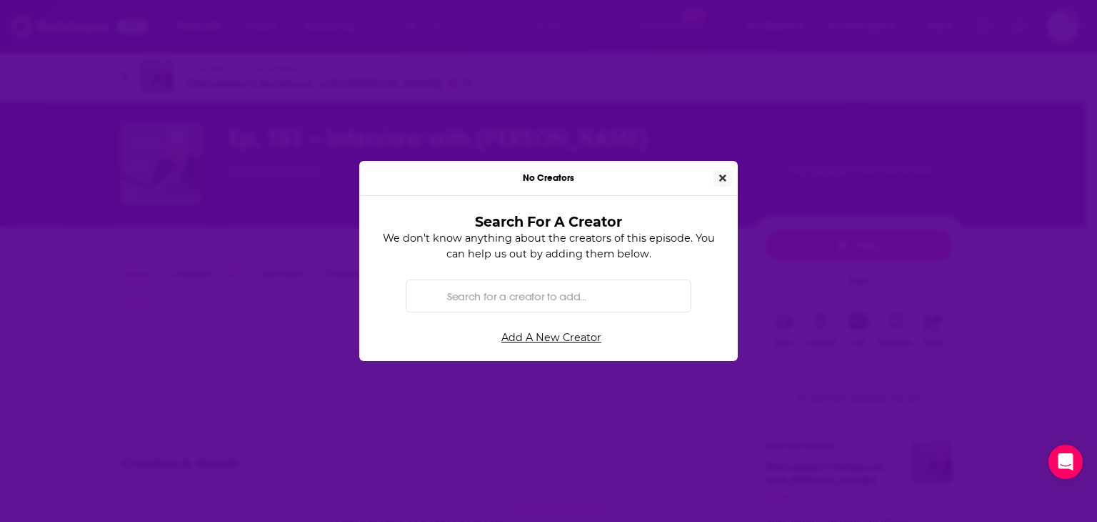
click at [717, 178] on button "Close" at bounding box center [723, 178] width 19 height 16
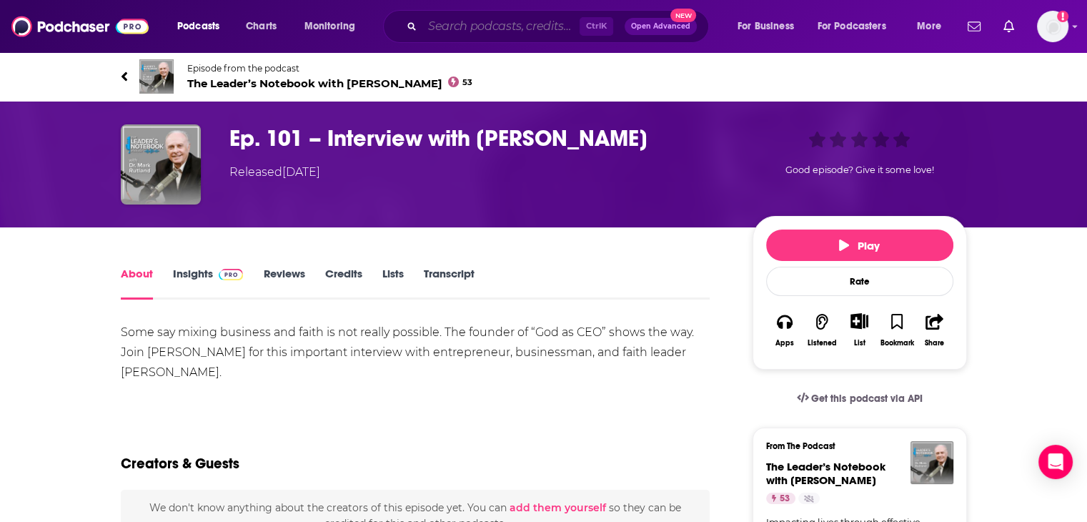
click at [466, 36] on input "Search podcasts, credits, & more..." at bounding box center [500, 26] width 157 height 23
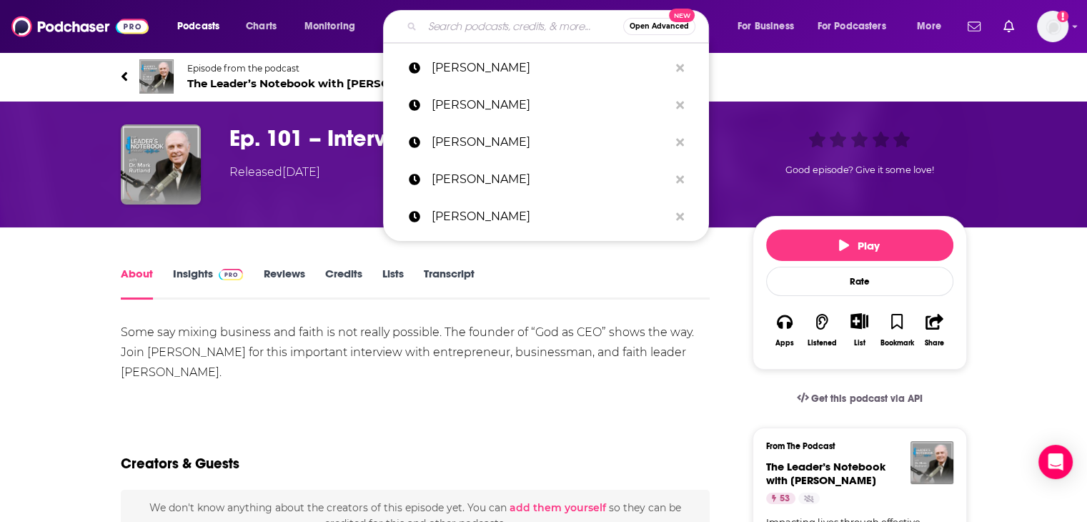
paste input "Heidi Morrissey"
type input "Heidi Morrissey"
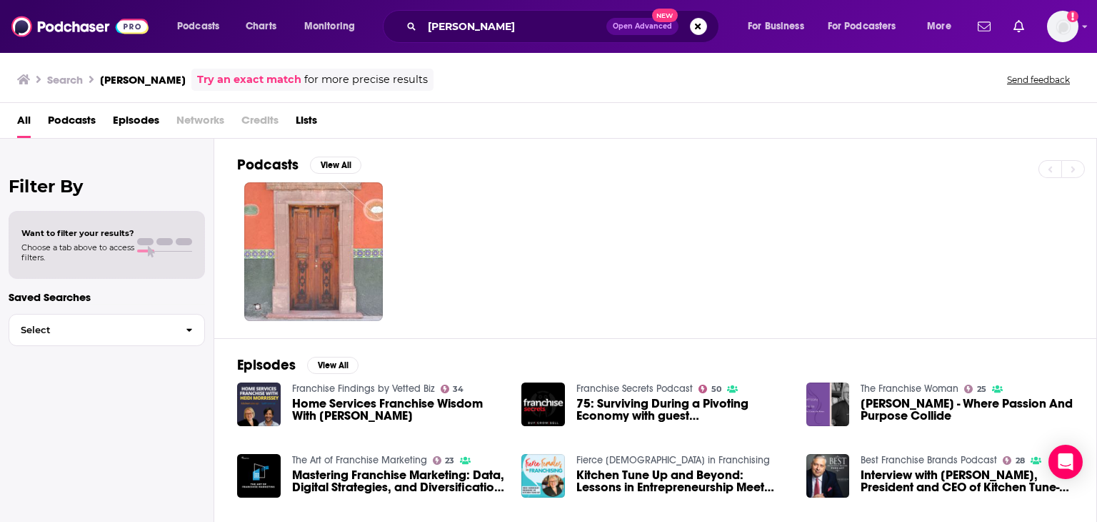
click at [407, 410] on span "Home Services Franchise Wisdom With Heidi Morrissey" at bounding box center [398, 409] width 213 height 24
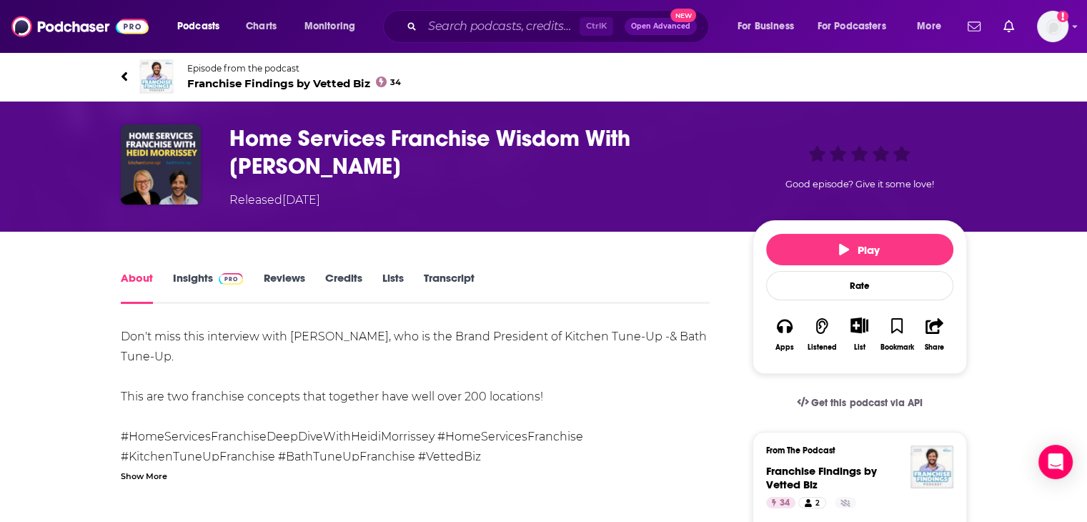
click at [344, 272] on link "Credits" at bounding box center [342, 287] width 37 height 33
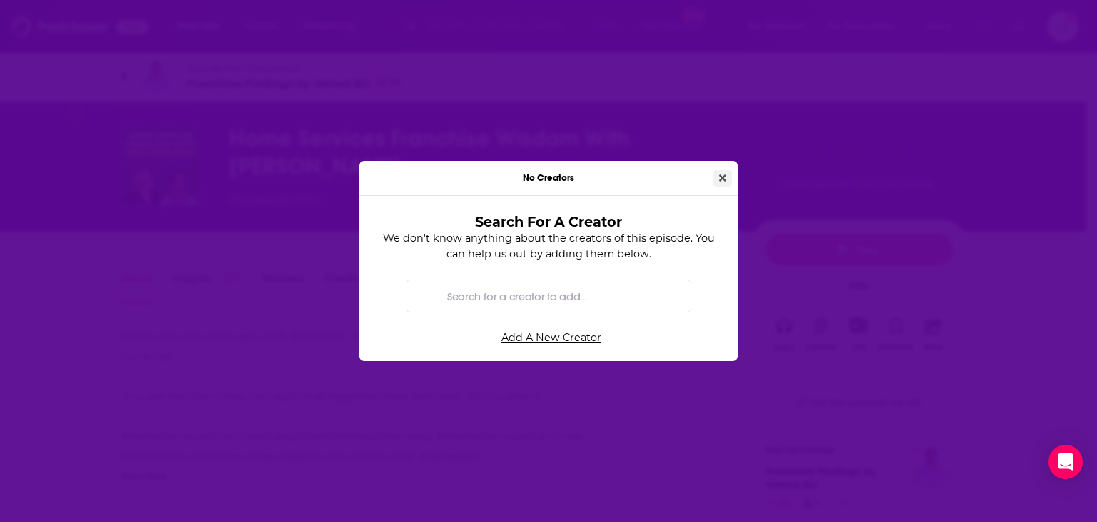
click at [725, 173] on icon "Close" at bounding box center [722, 178] width 7 height 10
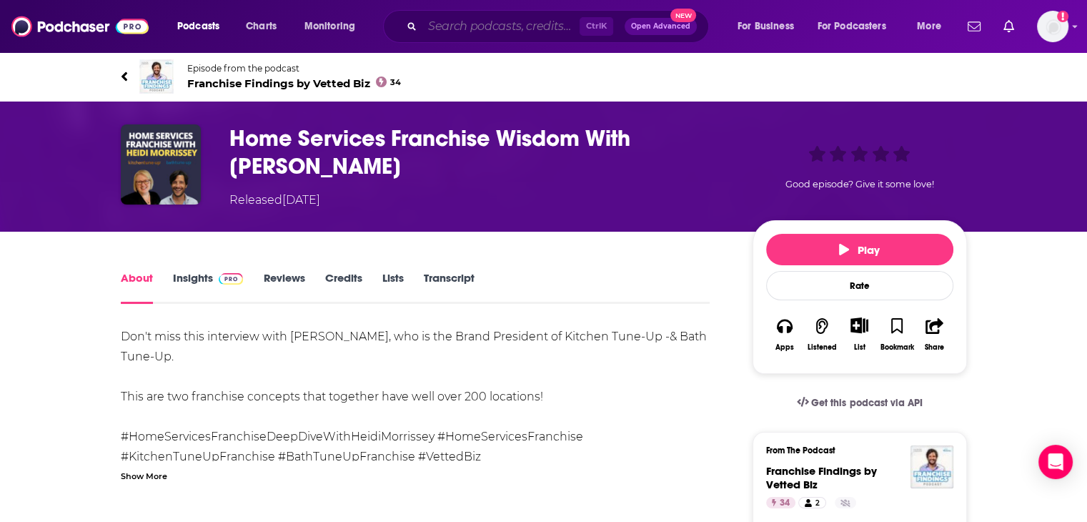
click at [459, 29] on input "Search podcasts, credits, & more..." at bounding box center [500, 26] width 157 height 23
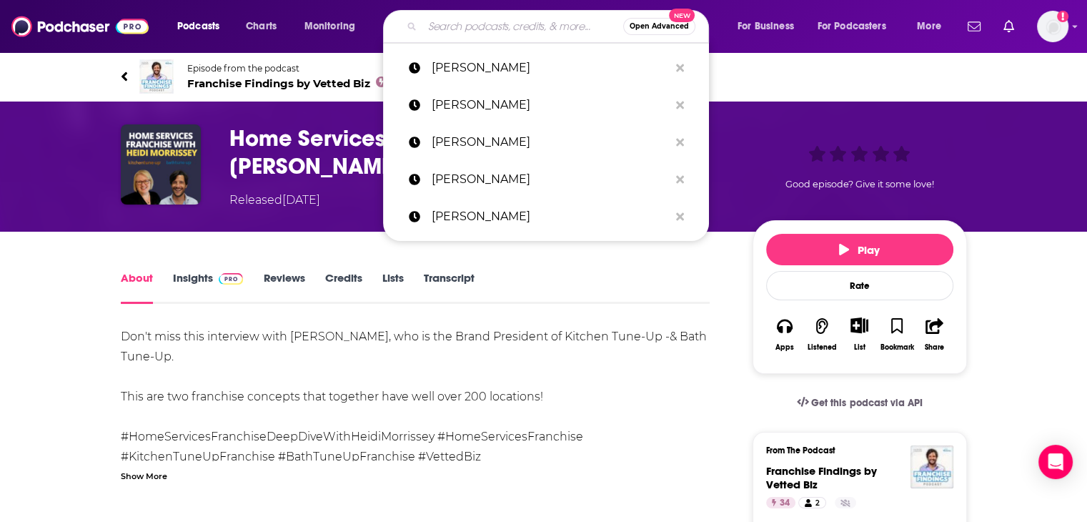
paste input "[PERSON_NAME]"
type input "[PERSON_NAME]"
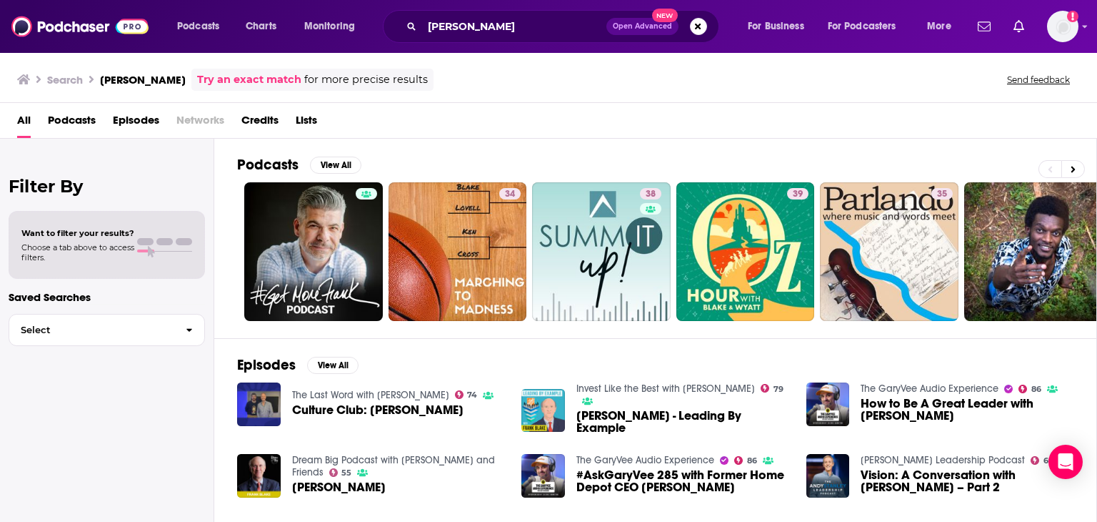
click at [371, 412] on span "Culture Club: Frank Blake" at bounding box center [377, 410] width 171 height 12
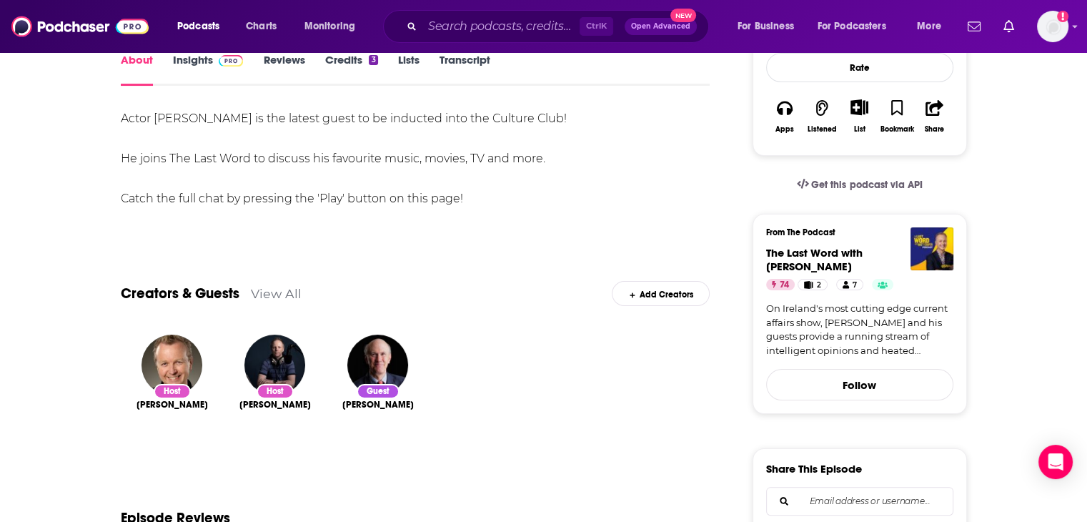
scroll to position [214, 0]
click at [382, 395] on div "Guest" at bounding box center [378, 390] width 43 height 15
click at [380, 404] on span "[PERSON_NAME]" at bounding box center [377, 403] width 71 height 11
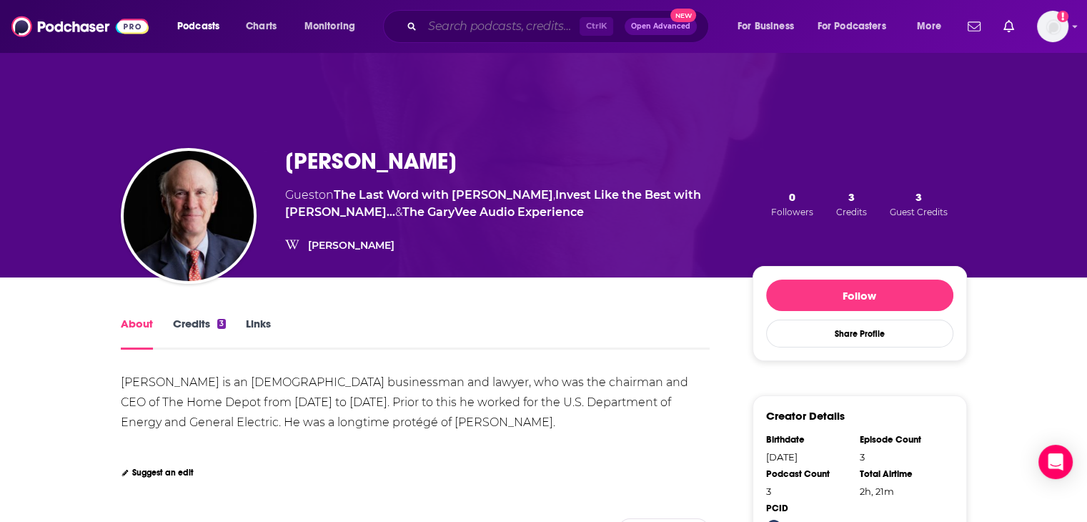
click at [522, 29] on input "Search podcasts, credits, & more..." at bounding box center [500, 26] width 157 height 23
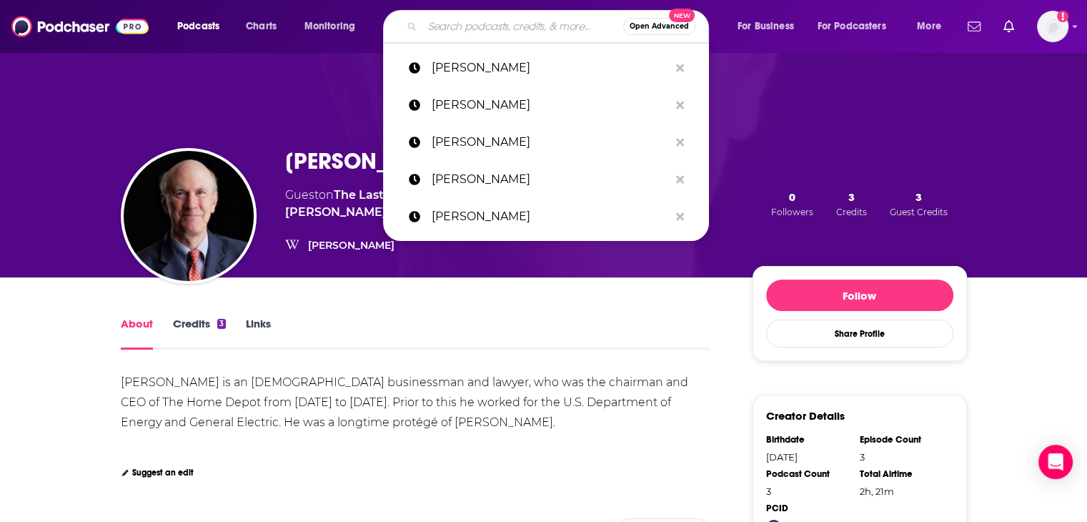
paste input "Marvin Ellison"
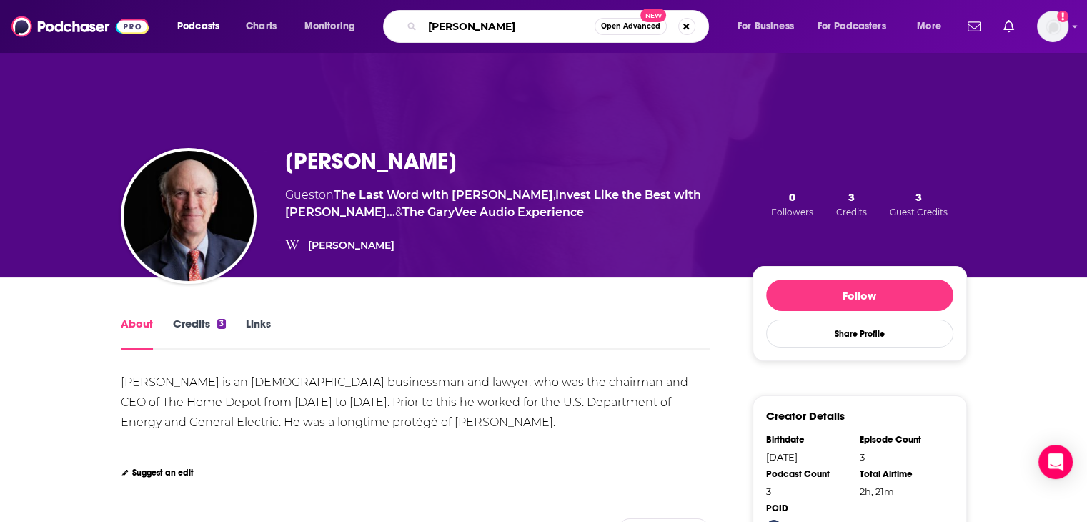
type input "Marvin Ellison"
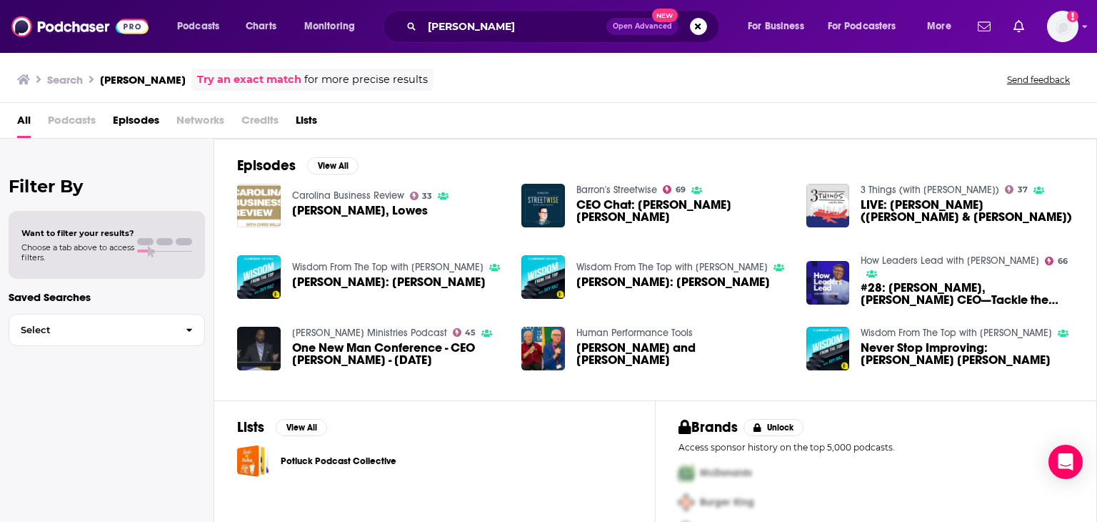
click at [329, 211] on span "Marvin Ellison, Lowes" at bounding box center [360, 210] width 136 height 12
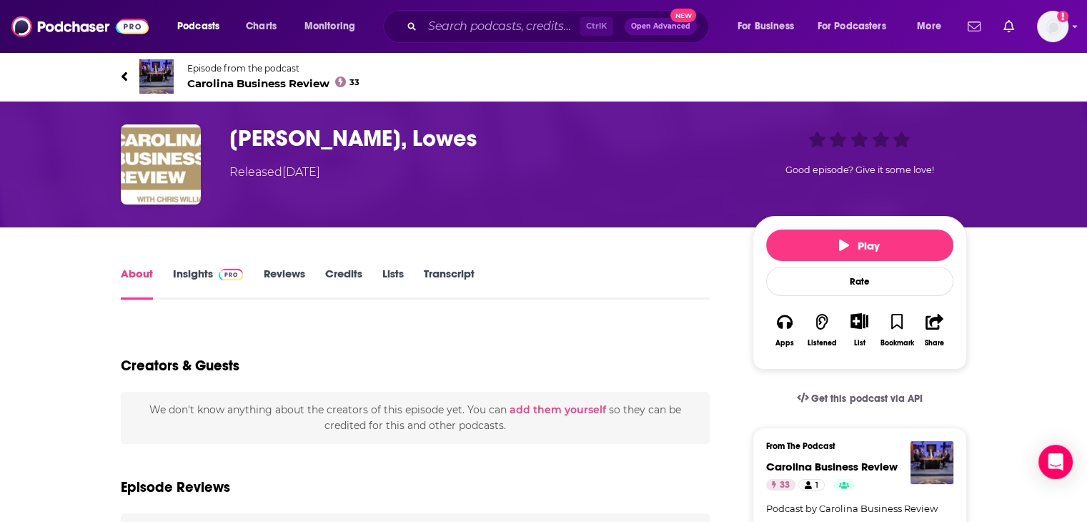
click at [346, 272] on link "Credits" at bounding box center [342, 283] width 37 height 33
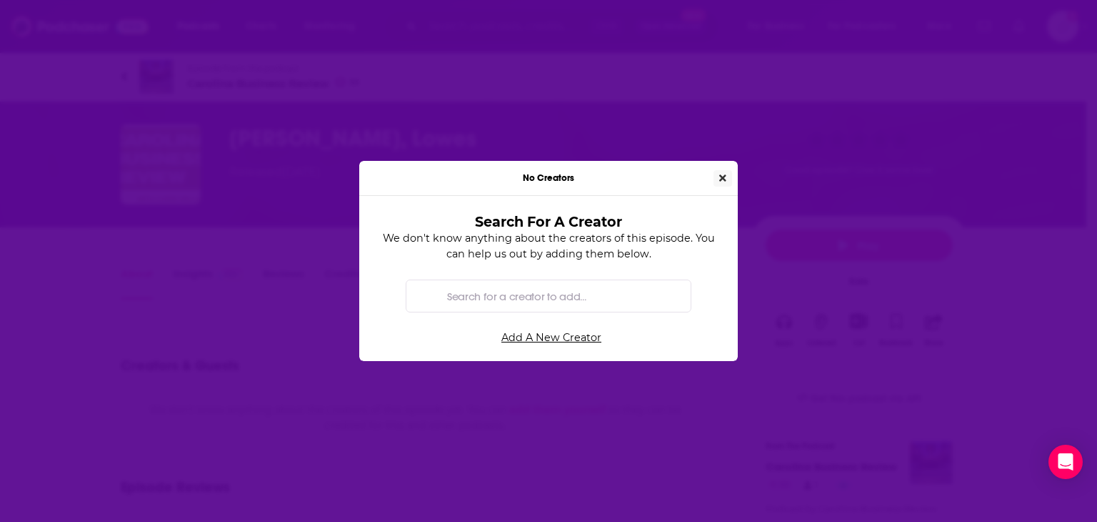
click at [715, 179] on button "Close" at bounding box center [723, 178] width 19 height 16
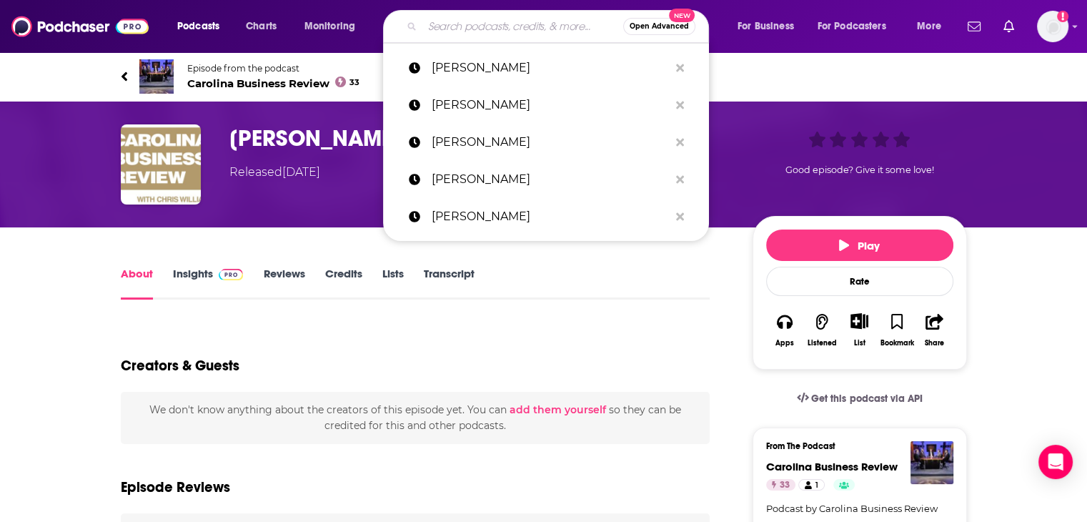
click at [472, 24] on input "Search podcasts, credits, & more..." at bounding box center [522, 26] width 201 height 23
paste input "Ted Decker"
type input "Ted Decker"
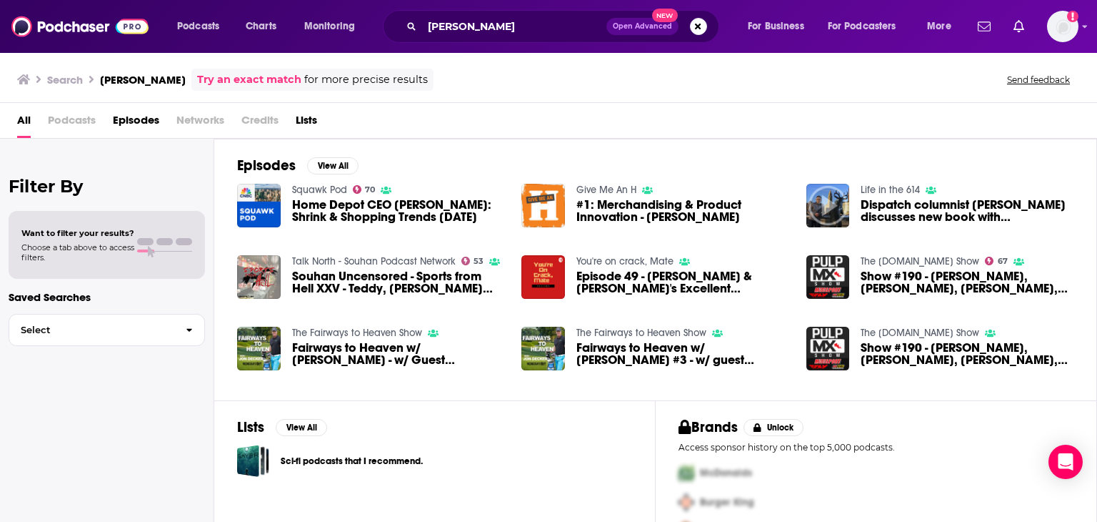
click at [377, 208] on span "Home Depot CEO Ted Decker: Shrink & Shopping Trends 6/13/23" at bounding box center [398, 211] width 213 height 24
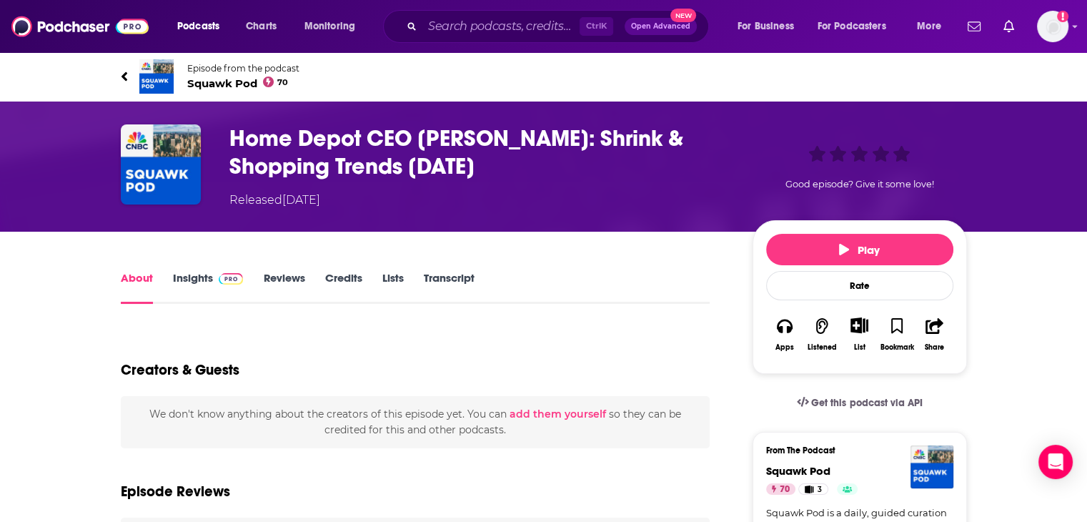
click at [357, 278] on link "Credits" at bounding box center [342, 287] width 37 height 33
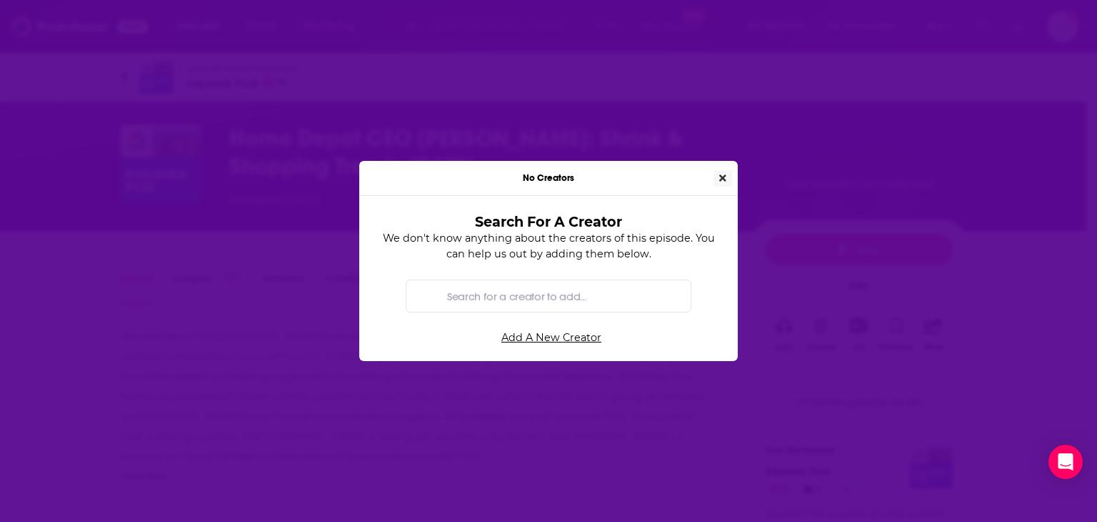
drag, startPoint x: 723, startPoint y: 174, endPoint x: 609, endPoint y: 144, distance: 117.7
click at [723, 174] on icon "Close" at bounding box center [722, 178] width 7 height 10
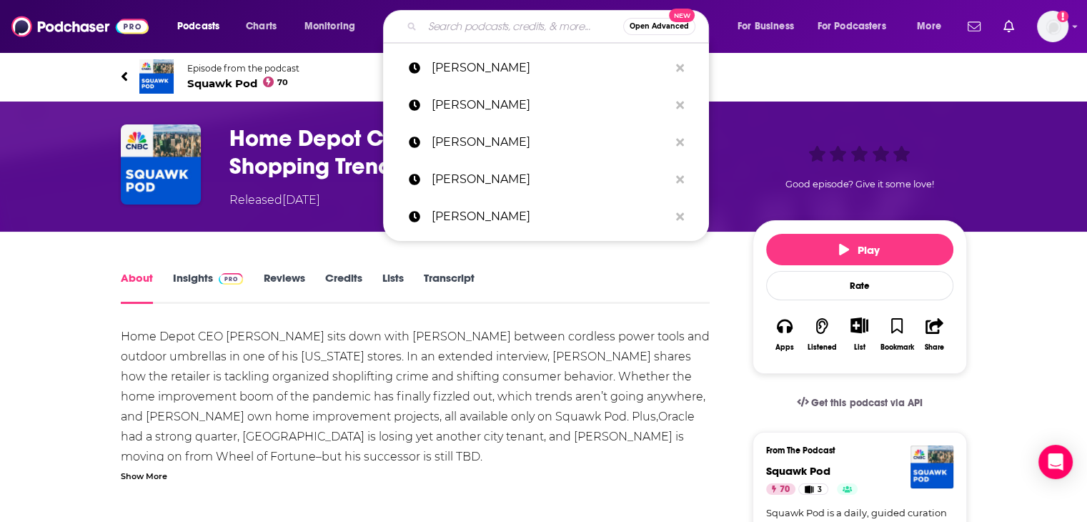
click at [502, 24] on input "Search podcasts, credits, & more..." at bounding box center [522, 26] width 201 height 23
paste input "John Menard Jr."
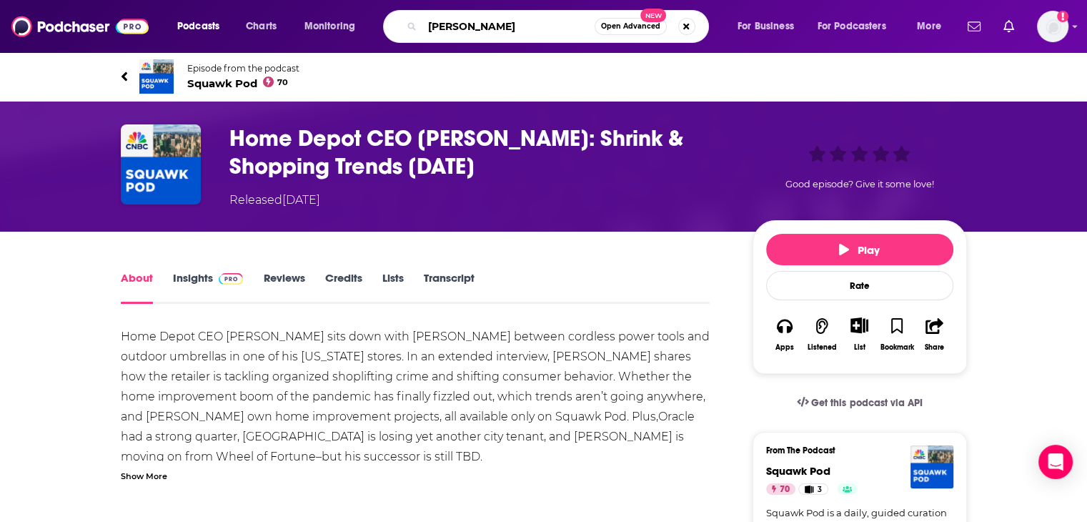
type input "John Menard"
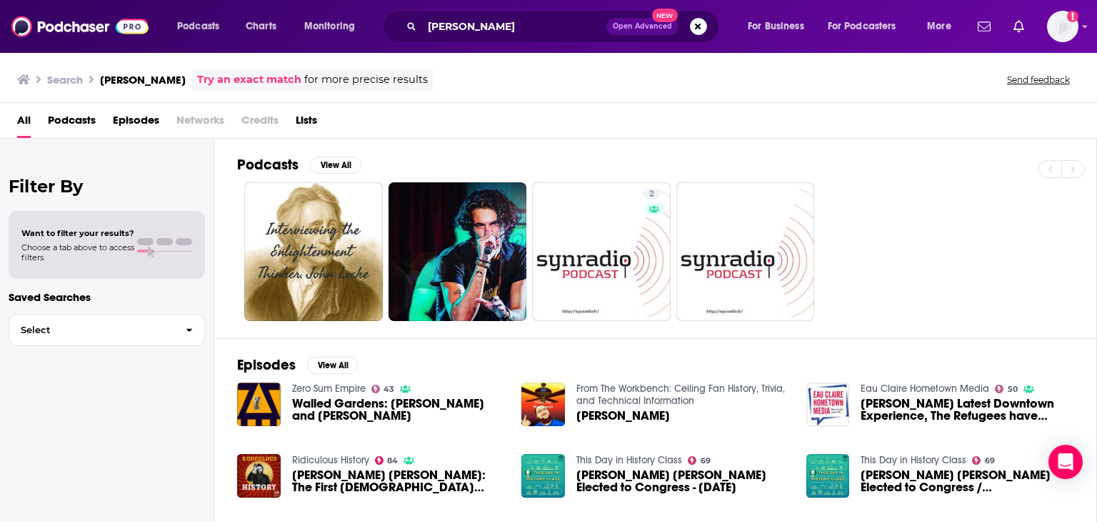
click at [594, 412] on span "John Menard" at bounding box center [624, 415] width 94 height 12
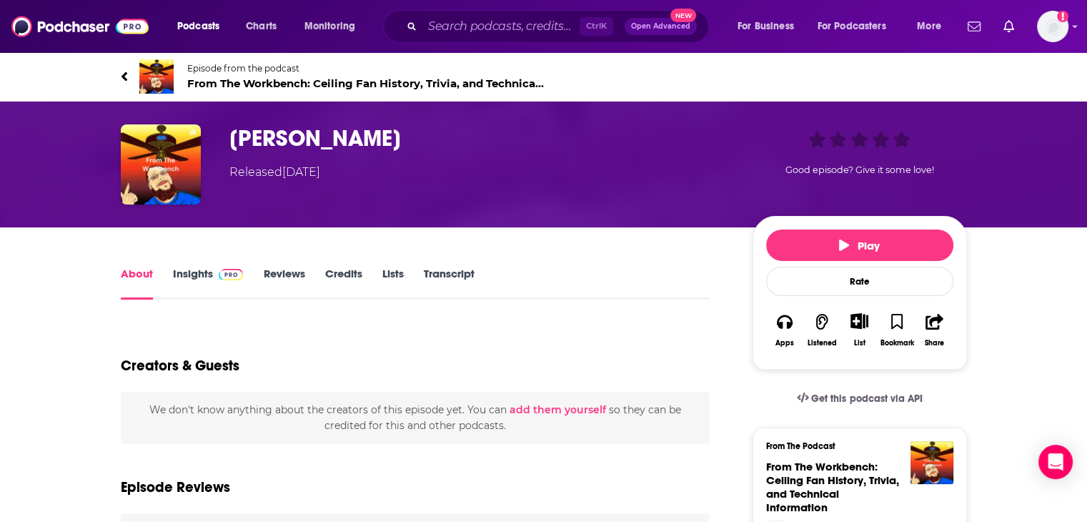
click at [349, 272] on link "Credits" at bounding box center [342, 283] width 37 height 33
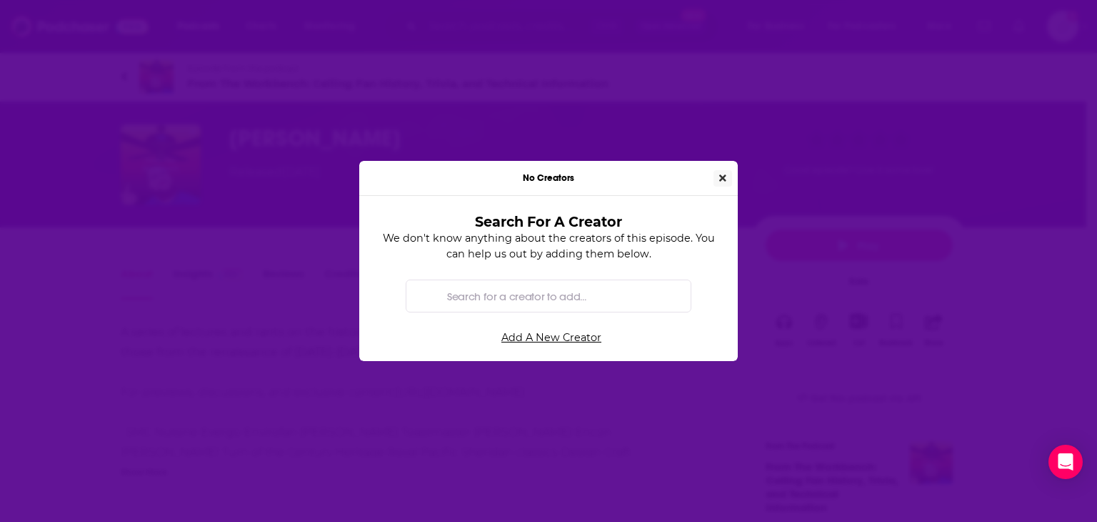
drag, startPoint x: 719, startPoint y: 172, endPoint x: 670, endPoint y: 149, distance: 54.0
click at [719, 173] on icon "Close" at bounding box center [722, 178] width 7 height 10
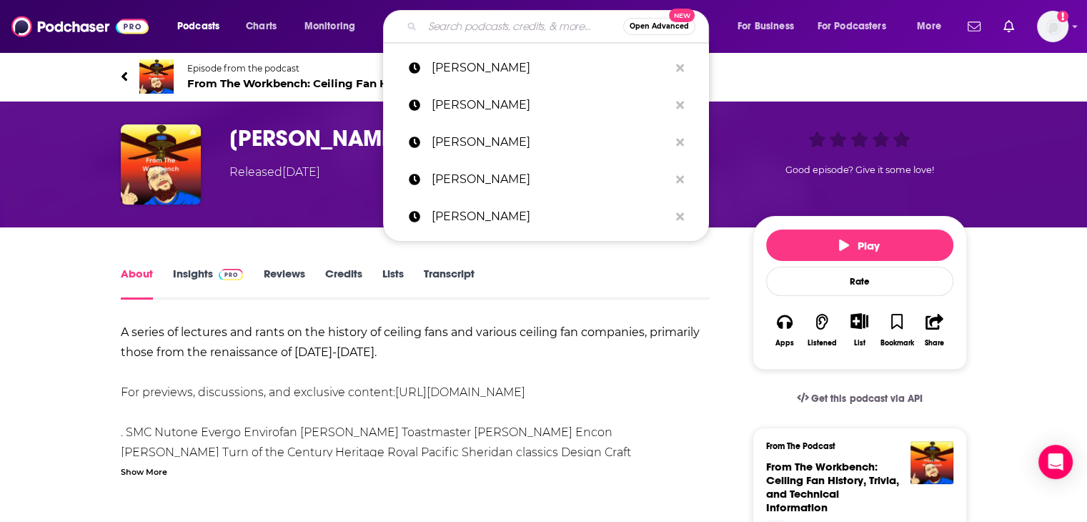
click at [483, 25] on input "Search podcasts, credits, & more..." at bounding box center [522, 26] width 201 height 23
paste input "John Venhuizen"
type input "John Venhuizen"
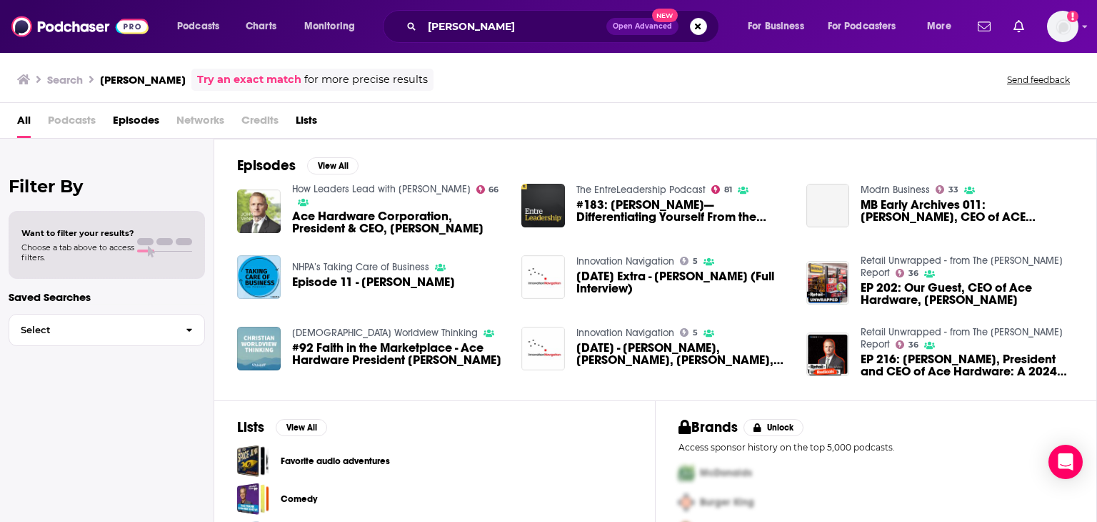
click at [428, 214] on span "Ace Hardware Corporation, President & CEO, John Venhuizen" at bounding box center [398, 222] width 213 height 24
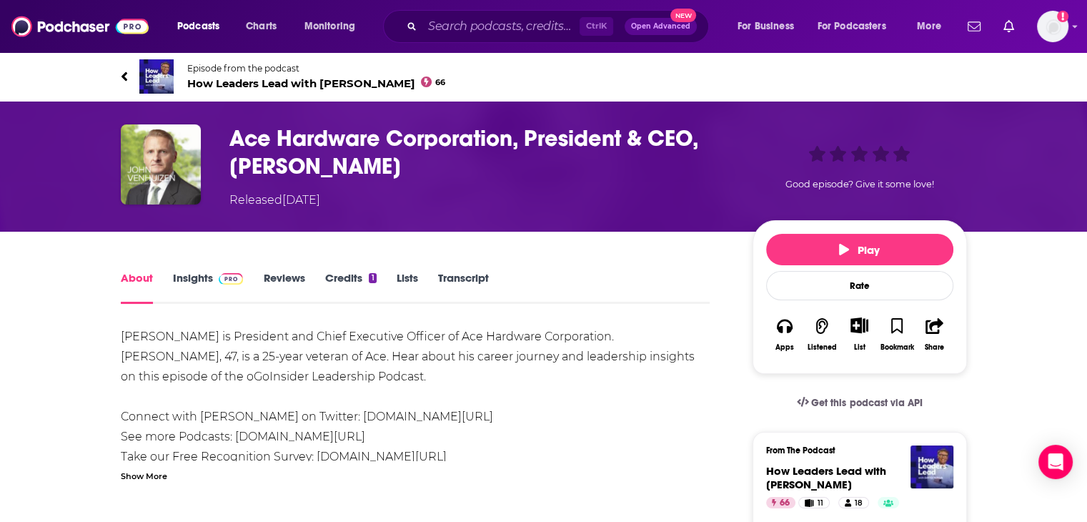
click at [349, 278] on link "Credits 1" at bounding box center [349, 287] width 51 height 33
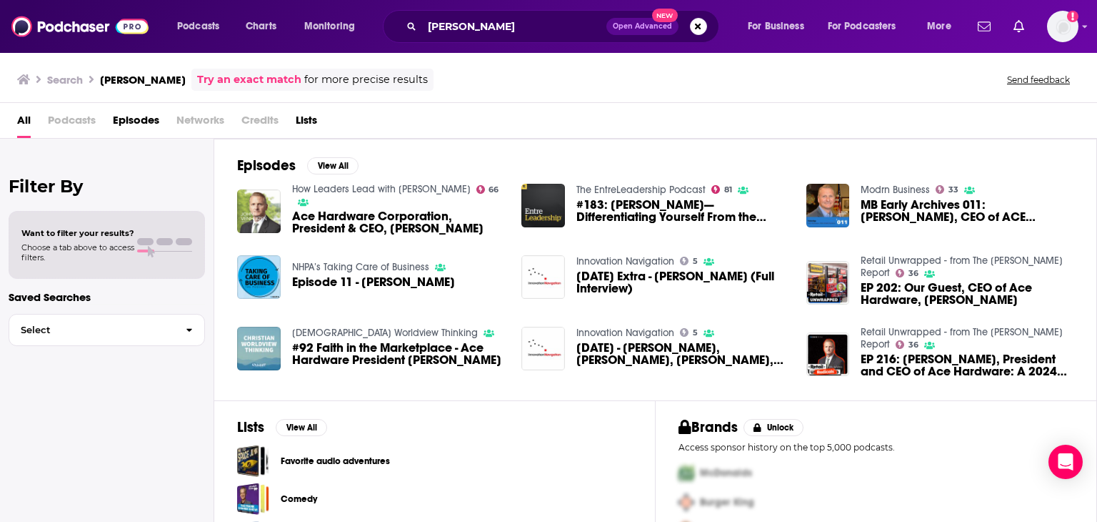
click at [664, 204] on span "#183: John Venhuizen—Differentiating Yourself From the Competition" at bounding box center [683, 211] width 213 height 24
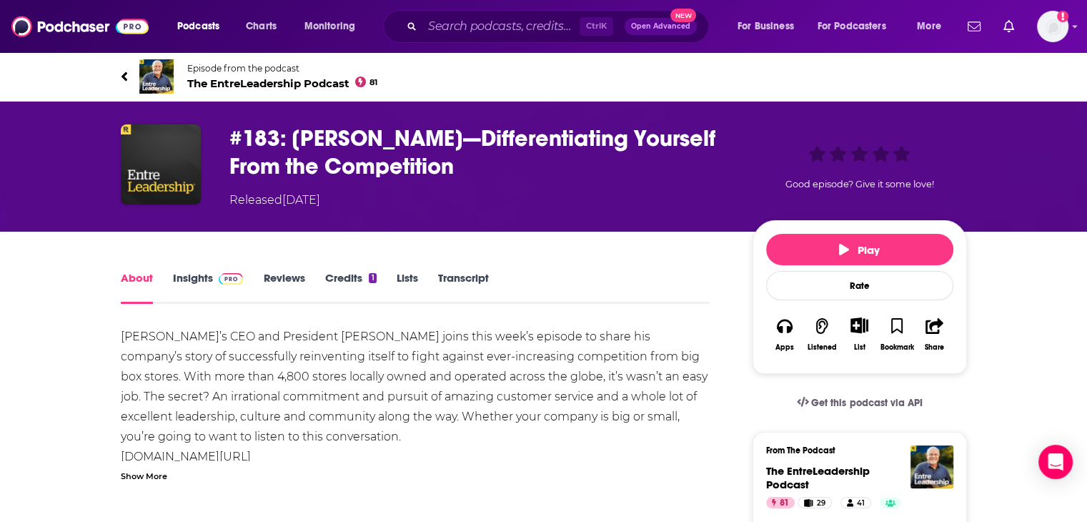
click at [346, 277] on link "Credits 1" at bounding box center [349, 287] width 51 height 33
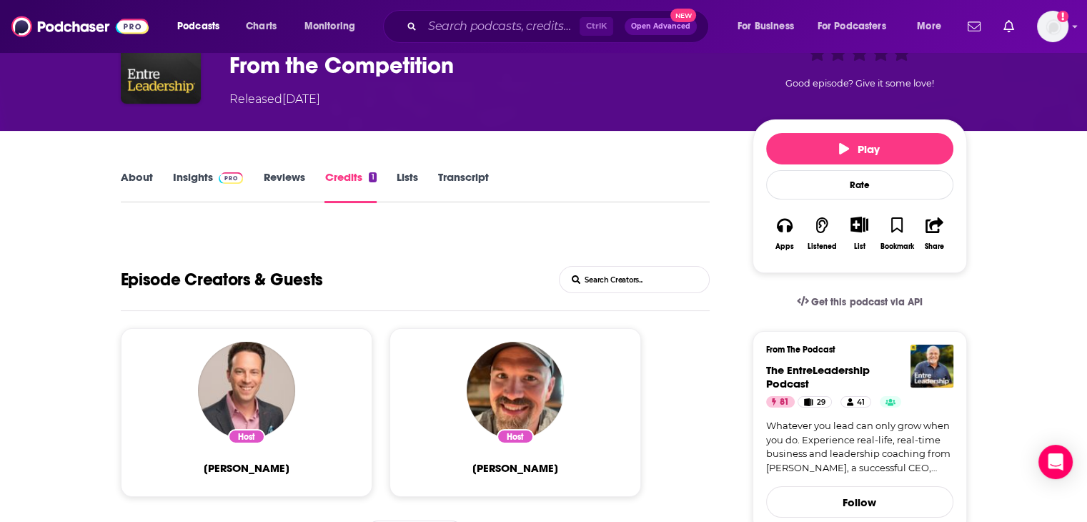
scroll to position [214, 0]
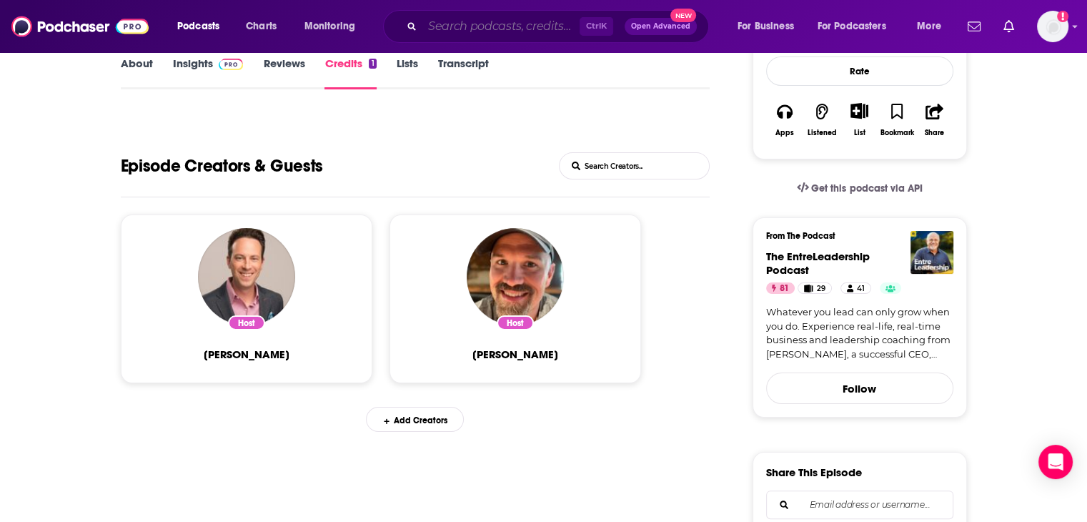
click at [454, 31] on input "Search podcasts, credits, & more..." at bounding box center [500, 26] width 157 height 23
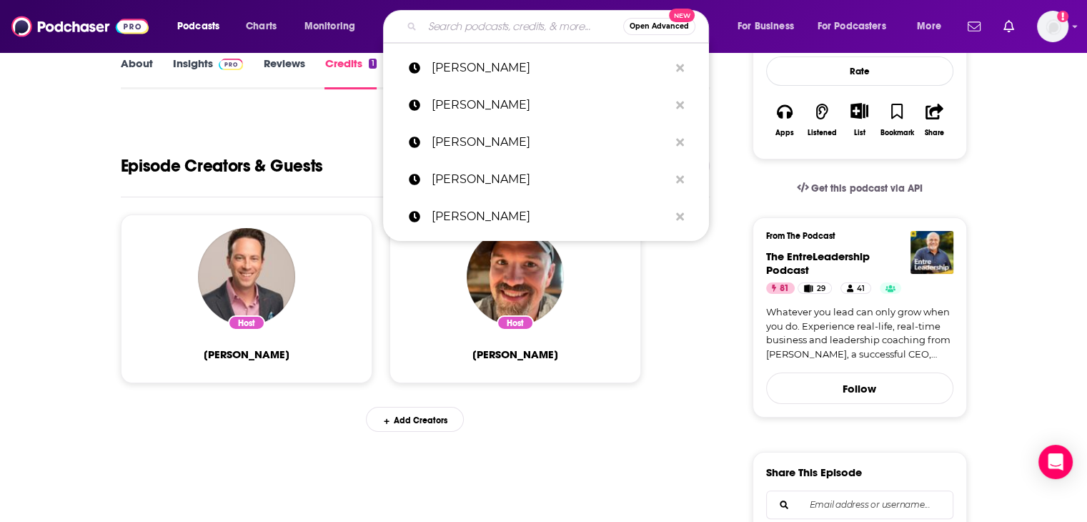
paste input "Chris Kempa"
type input "Chris Kempa"
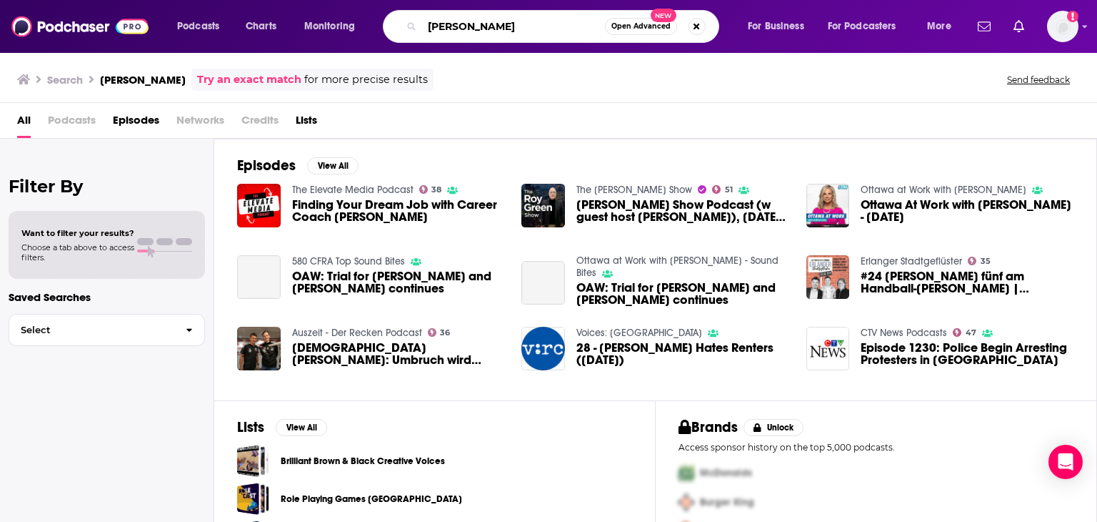
click at [494, 20] on input "Chris Kempa" at bounding box center [513, 26] width 183 height 23
click at [494, 19] on input "Chris Kempa" at bounding box center [513, 26] width 183 height 23
paste input "Dave Flitman"
type input "Dave Flitman"
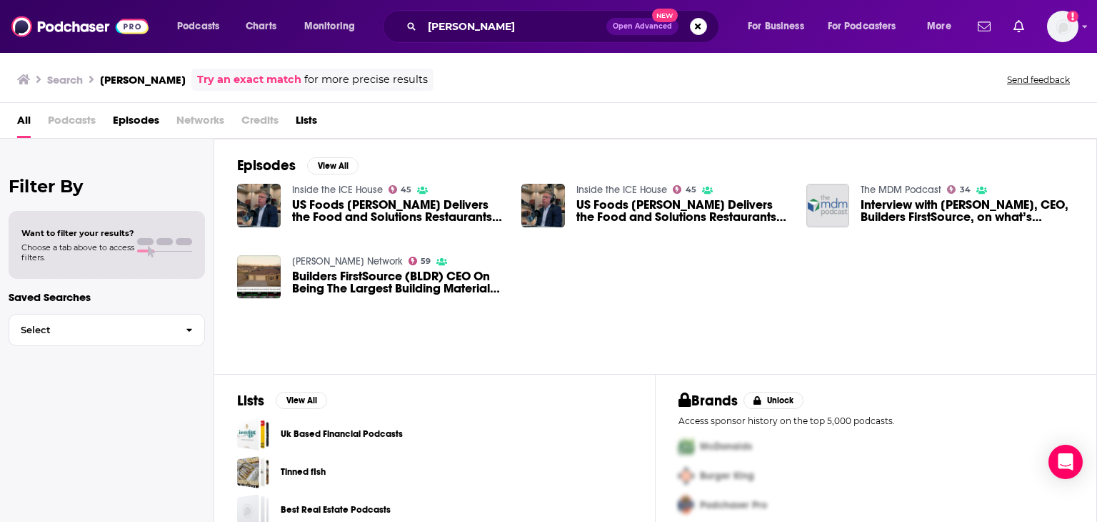
click at [432, 209] on span "US Foods Dave Flitman Delivers the Food and Solutions Restaurants Need" at bounding box center [398, 211] width 213 height 24
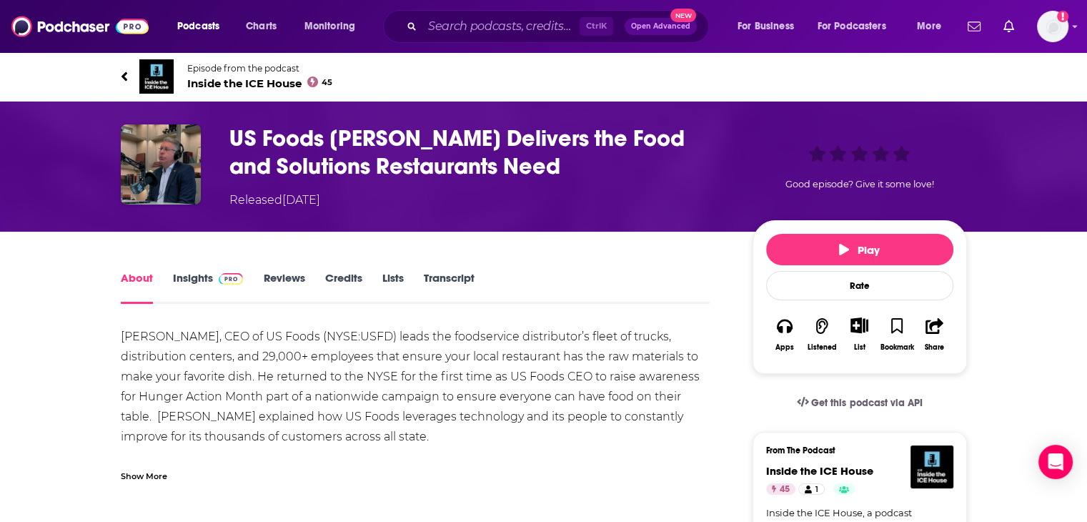
click at [339, 274] on link "Credits" at bounding box center [342, 287] width 37 height 33
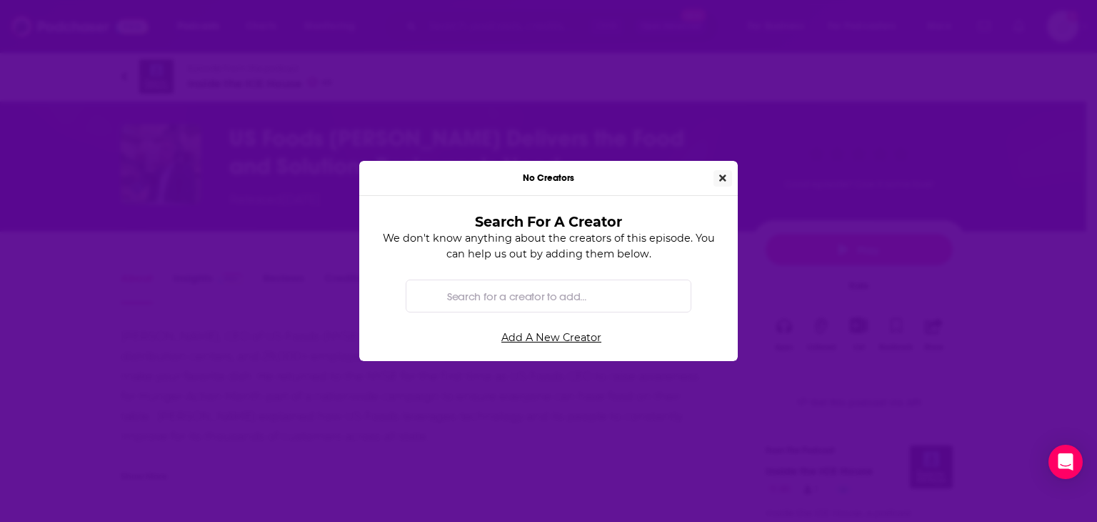
click at [719, 176] on icon "Close" at bounding box center [722, 178] width 7 height 10
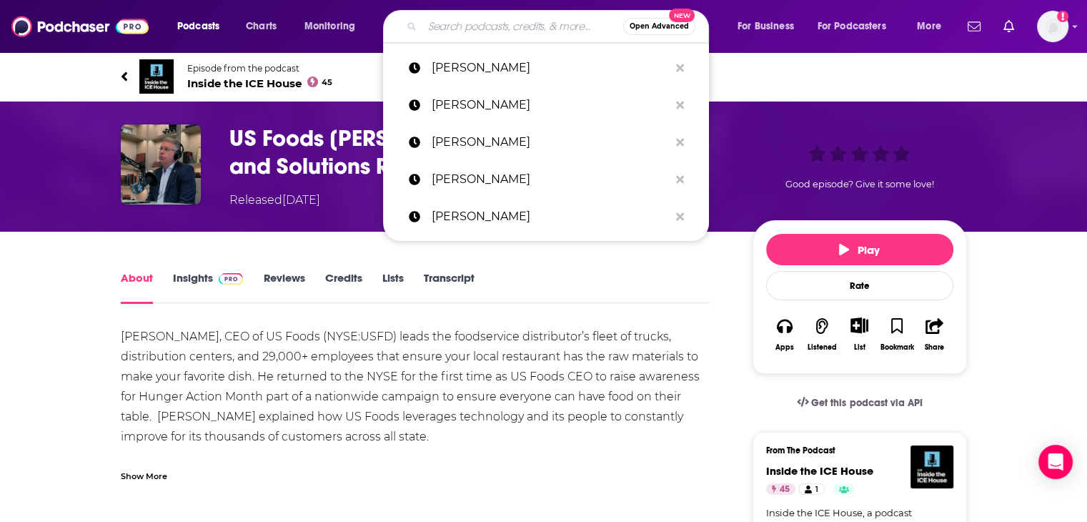
click at [454, 15] on input "Search podcasts, credits, & more..." at bounding box center [522, 26] width 201 height 23
paste input "Tom Taylor"
type input "Tom Taylor"
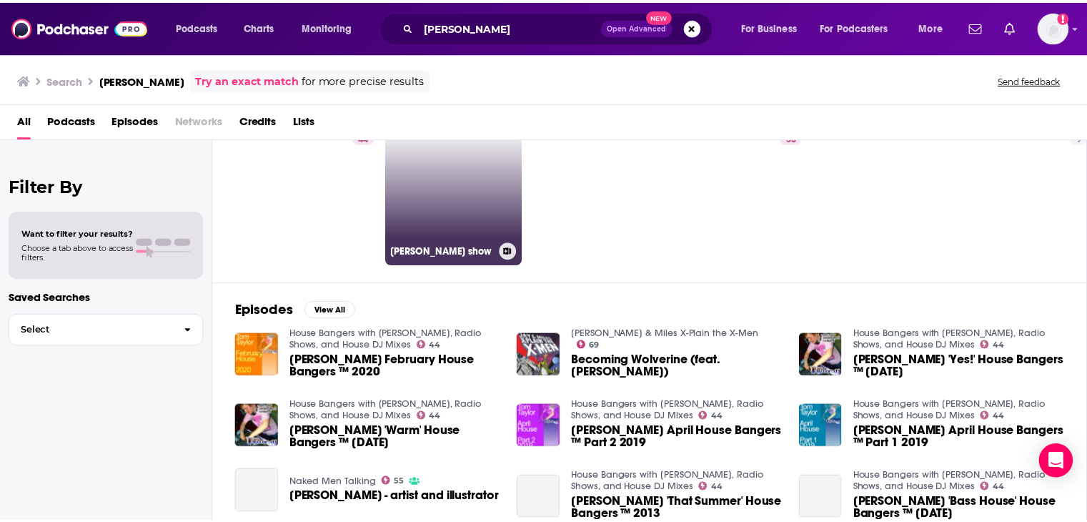
scroll to position [143, 0]
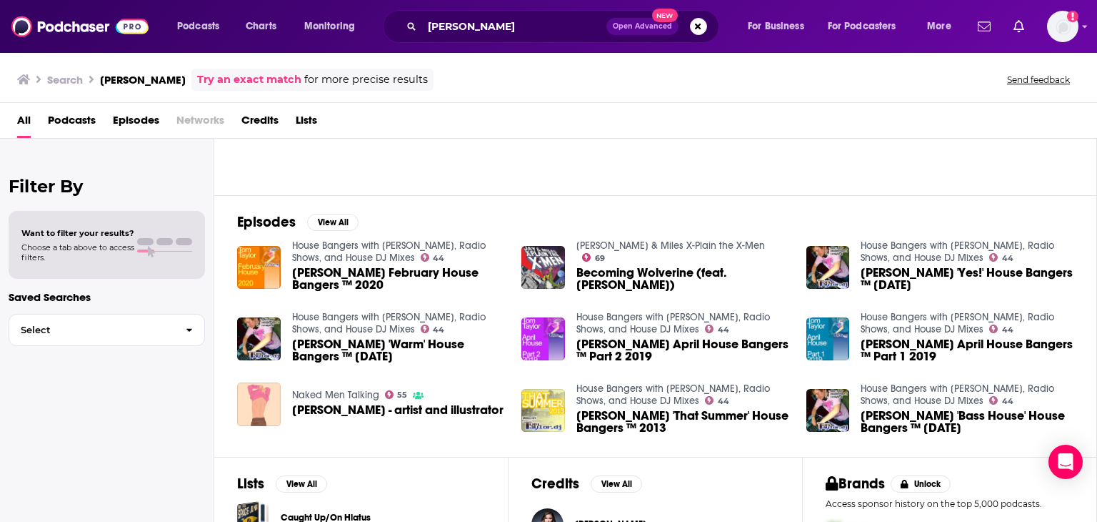
click at [431, 272] on span "Tom Taylor February House Bangers ™ 2020" at bounding box center [398, 279] width 213 height 24
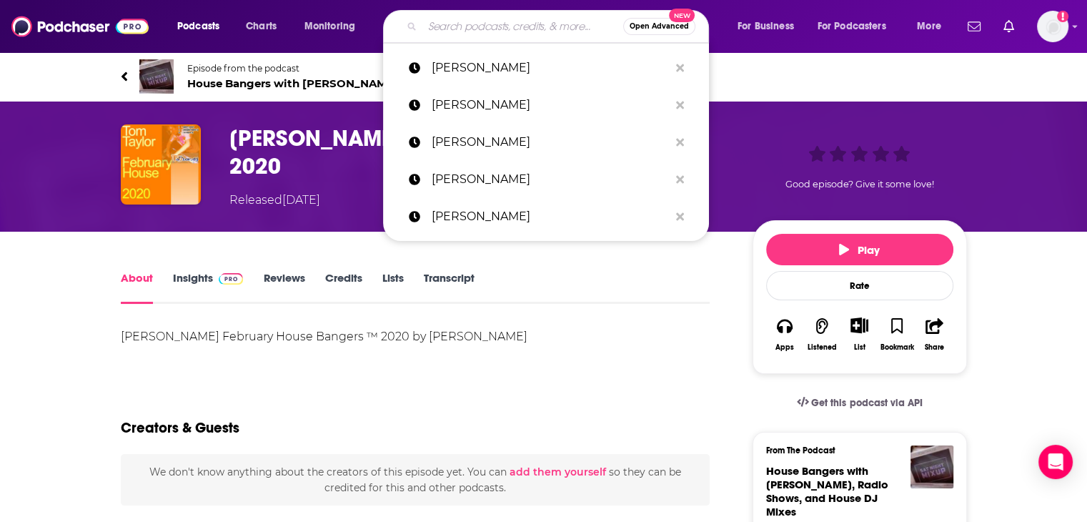
click at [523, 26] on input "Search podcasts, credits, & more..." at bounding box center [522, 26] width 201 height 23
paste input "Niraj Shah"
type input "Niraj Shah"
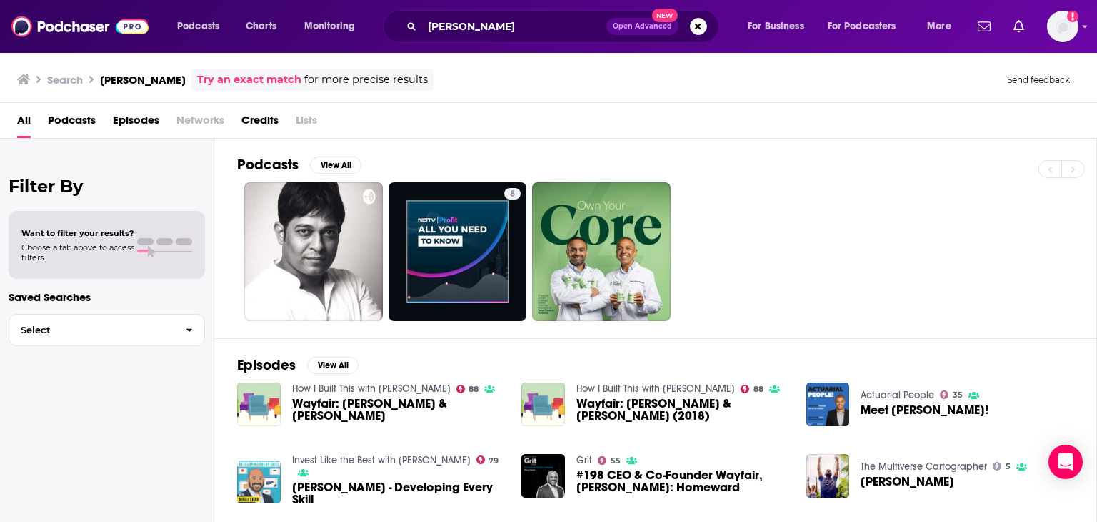
click at [467, 409] on span "Wayfair: Niraj Shah & Steve Conine" at bounding box center [398, 409] width 213 height 24
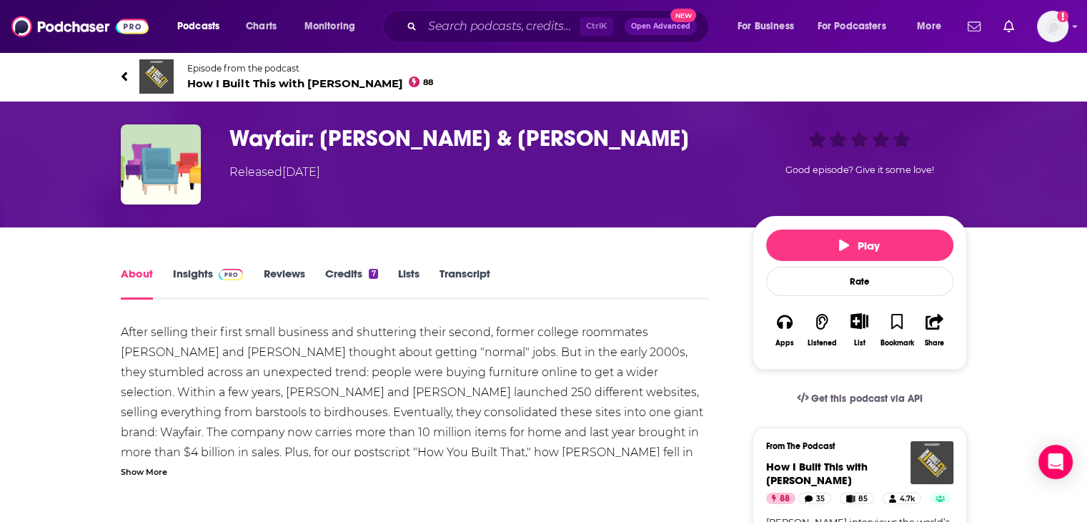
click at [361, 278] on link "Credits 7" at bounding box center [350, 283] width 53 height 33
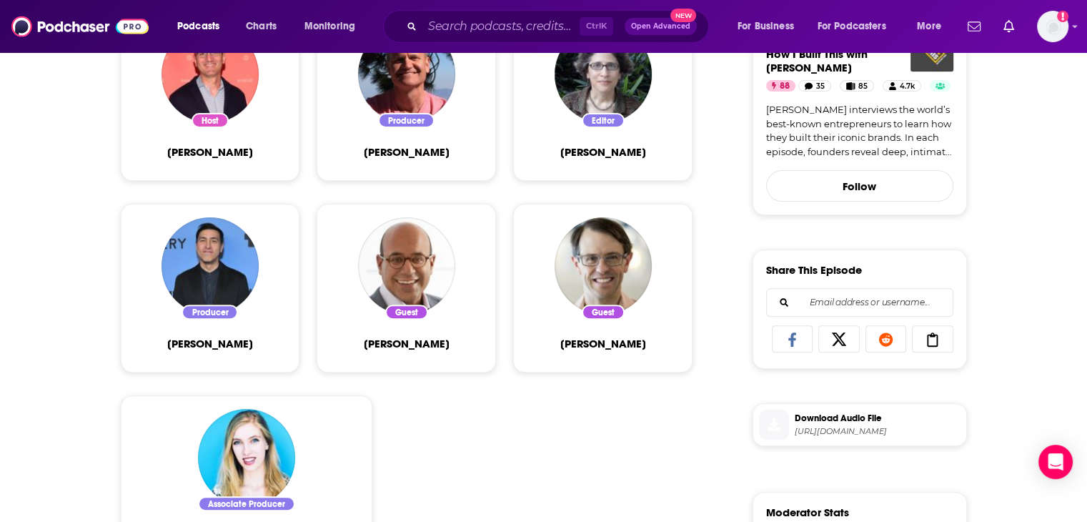
scroll to position [500, 0]
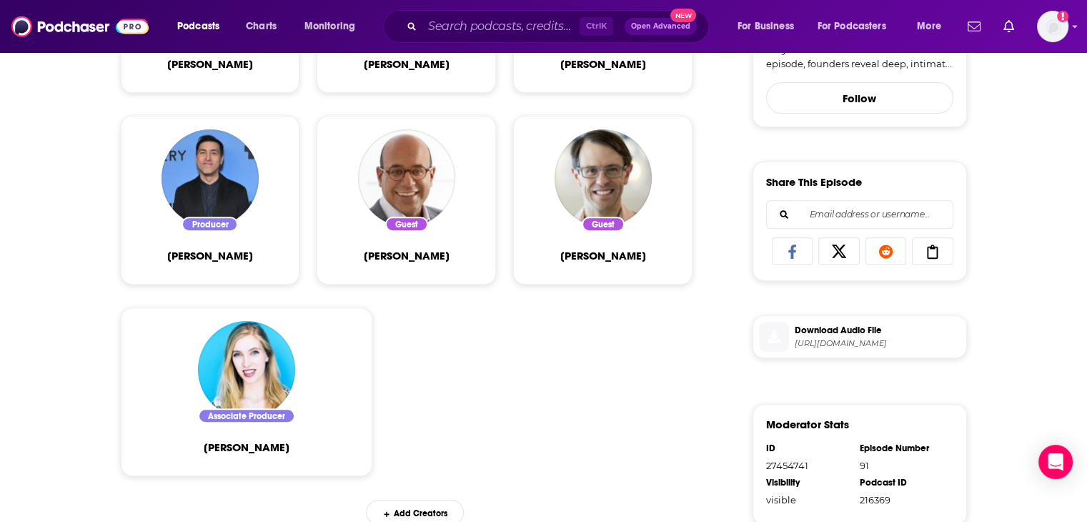
click at [417, 257] on span "Niraj Shah" at bounding box center [407, 256] width 86 height 14
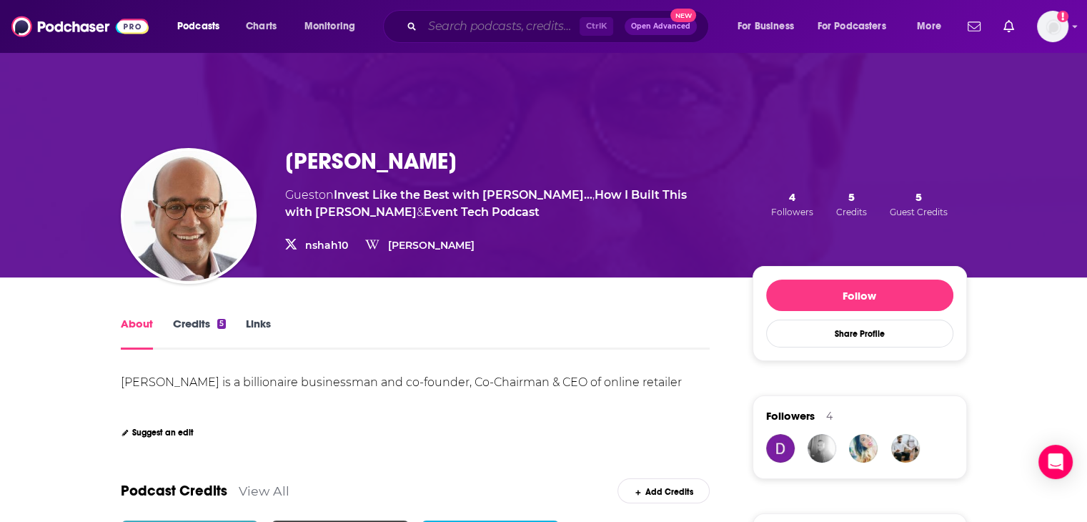
click at [520, 27] on input "Search podcasts, credits, & more..." at bounding box center [500, 26] width 157 height 23
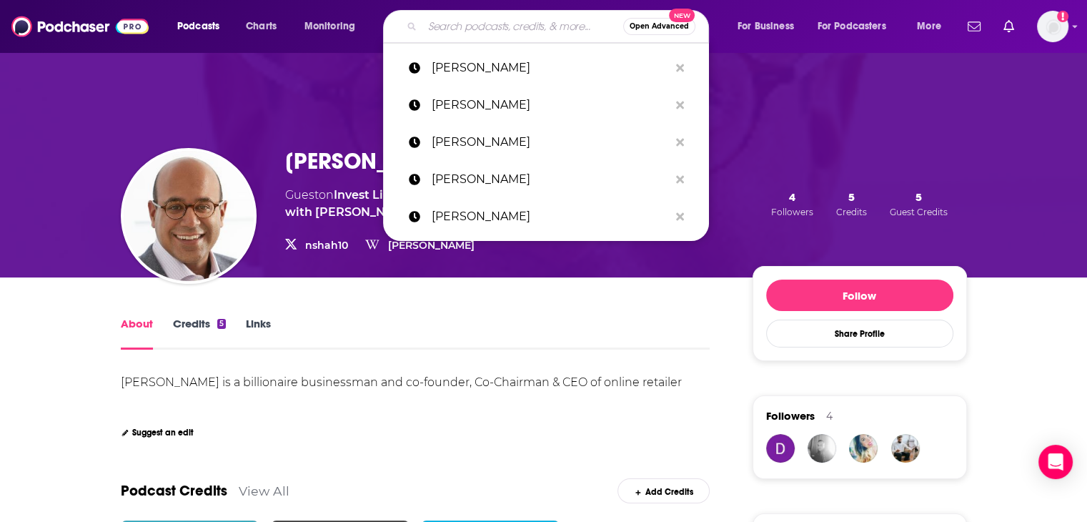
paste input "Laura Alber"
type input "Laura Alber"
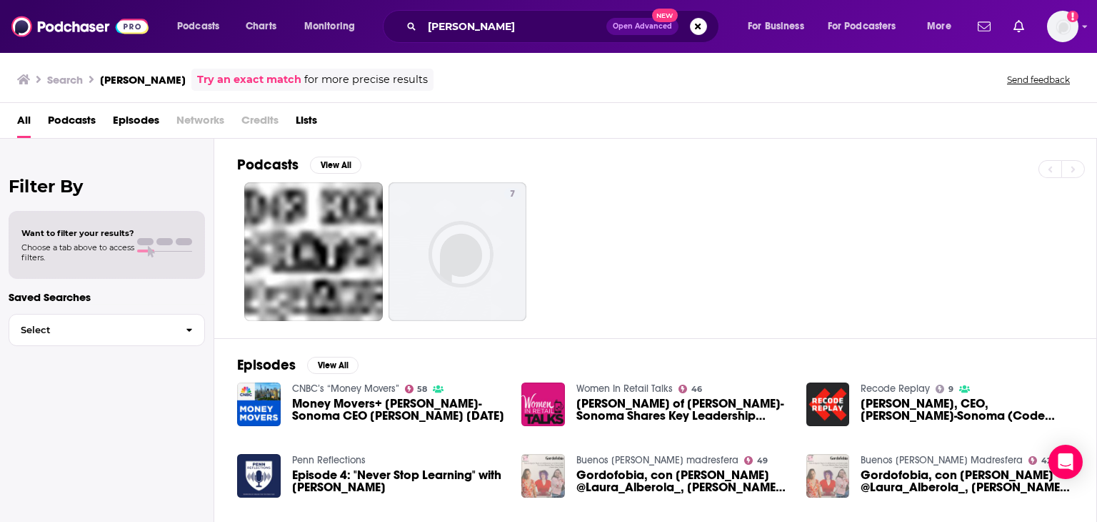
click at [416, 409] on span "Money Movers+ Williams-Sonoma CEO Laura Alber 1/24/24" at bounding box center [398, 409] width 213 height 24
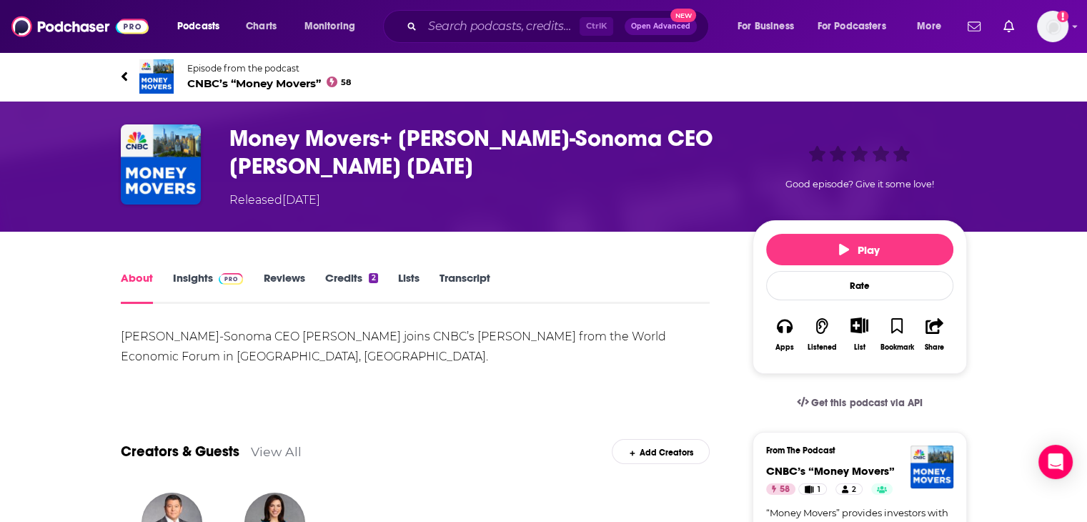
click at [357, 272] on link "Credits 2" at bounding box center [350, 287] width 53 height 33
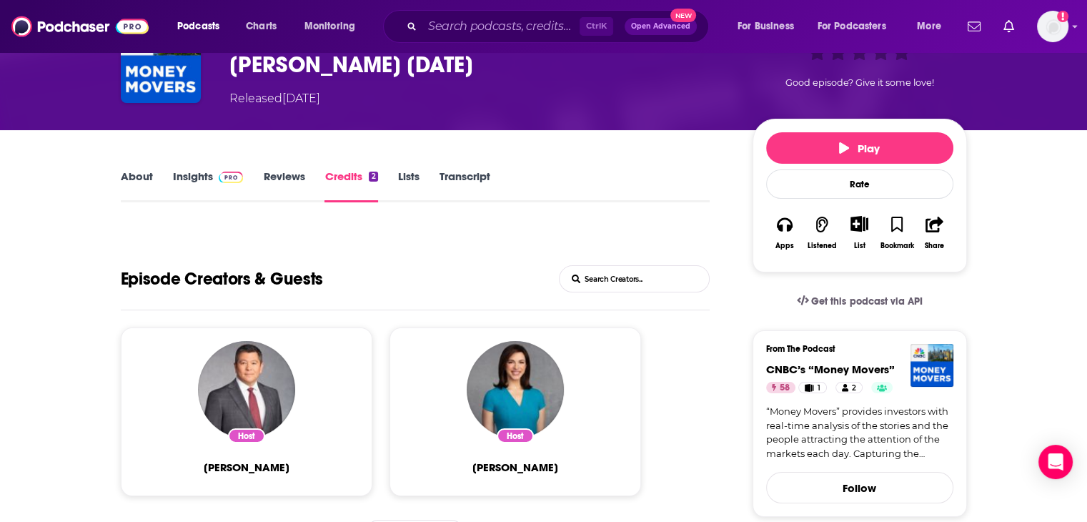
scroll to position [214, 0]
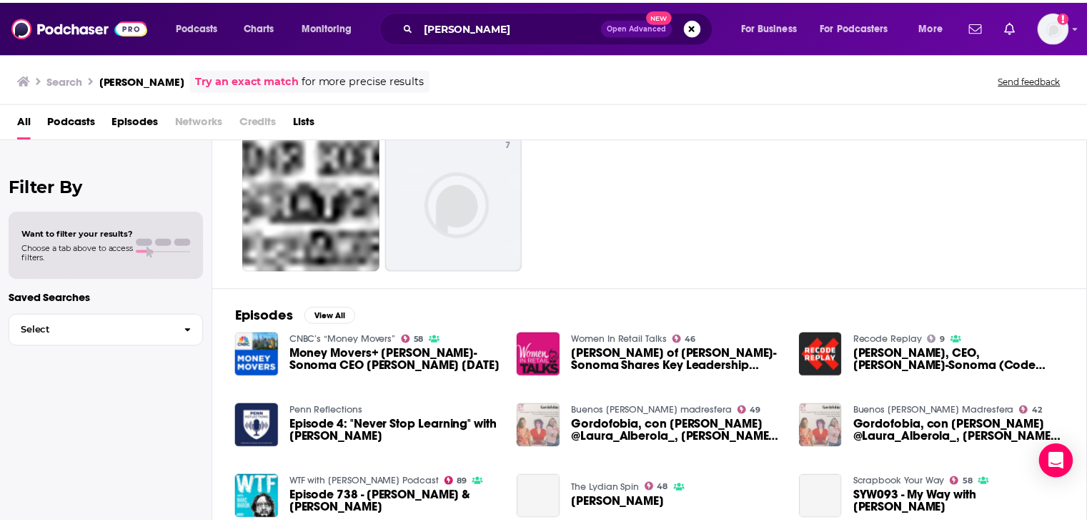
scroll to position [143, 0]
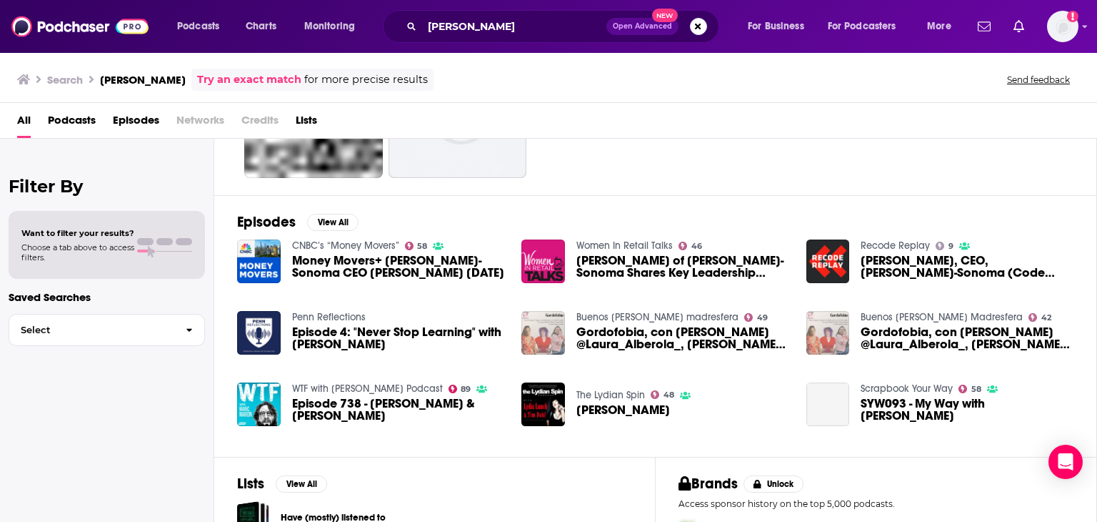
click at [602, 257] on span "Laura Alber of Williams-Sonoma Shares Key Leadership Lessons" at bounding box center [683, 266] width 213 height 24
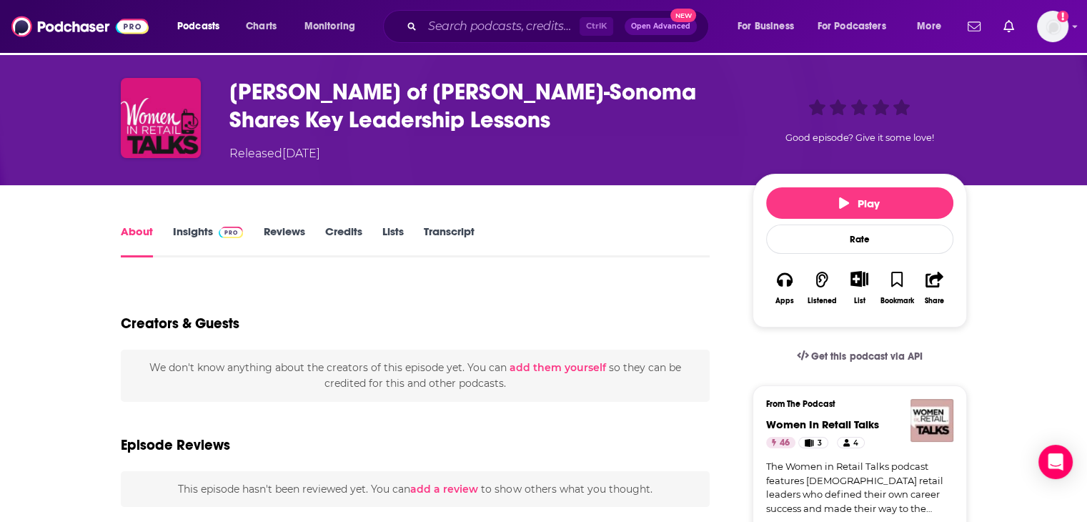
scroll to position [71, 0]
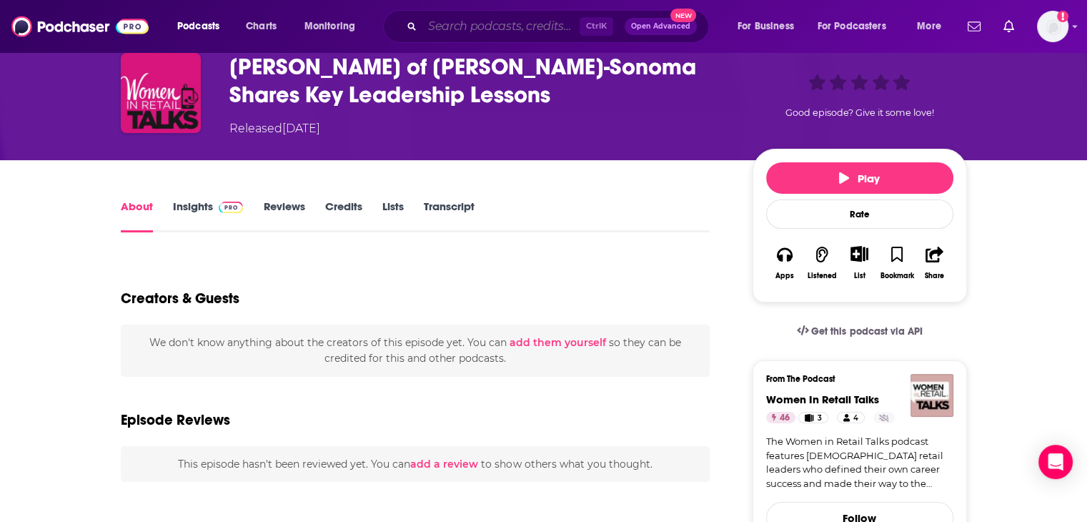
click at [511, 31] on input "Search podcasts, credits, & more..." at bounding box center [500, 26] width 157 height 23
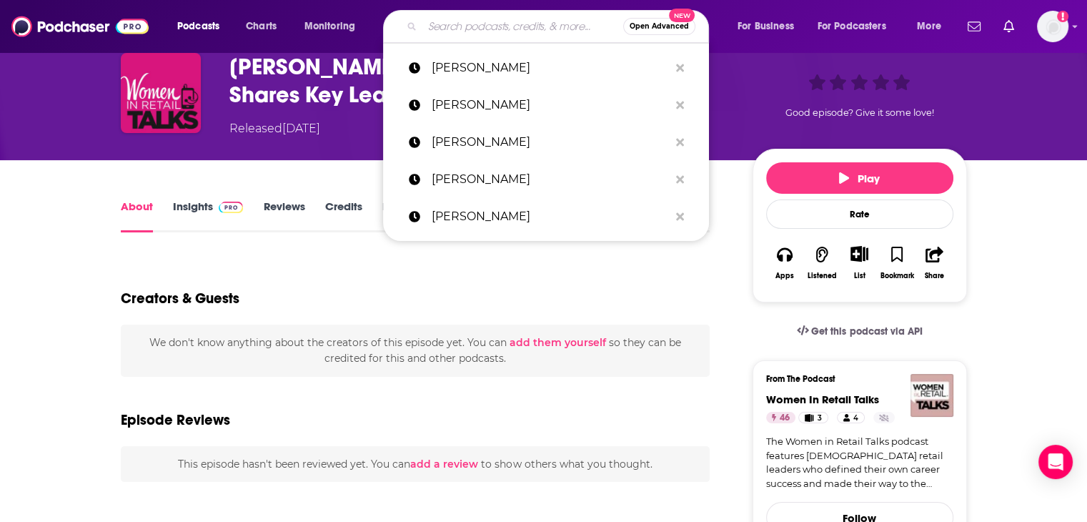
paste input "Jonathan Johnson"
type input "Jonathan Johnson"
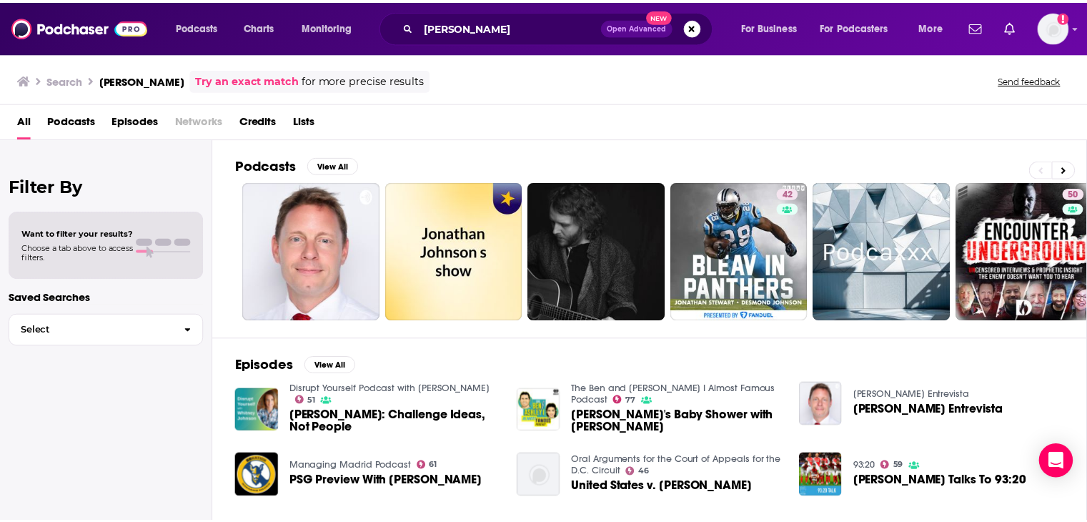
scroll to position [71, 0]
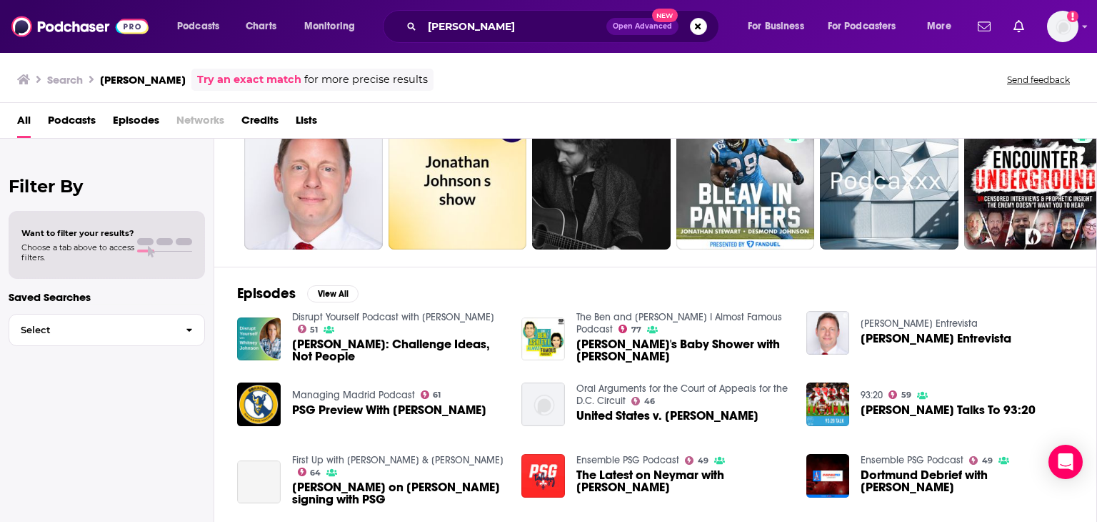
click at [363, 343] on span "Jonathan Johnson: Challenge Ideas, Not People" at bounding box center [398, 350] width 213 height 24
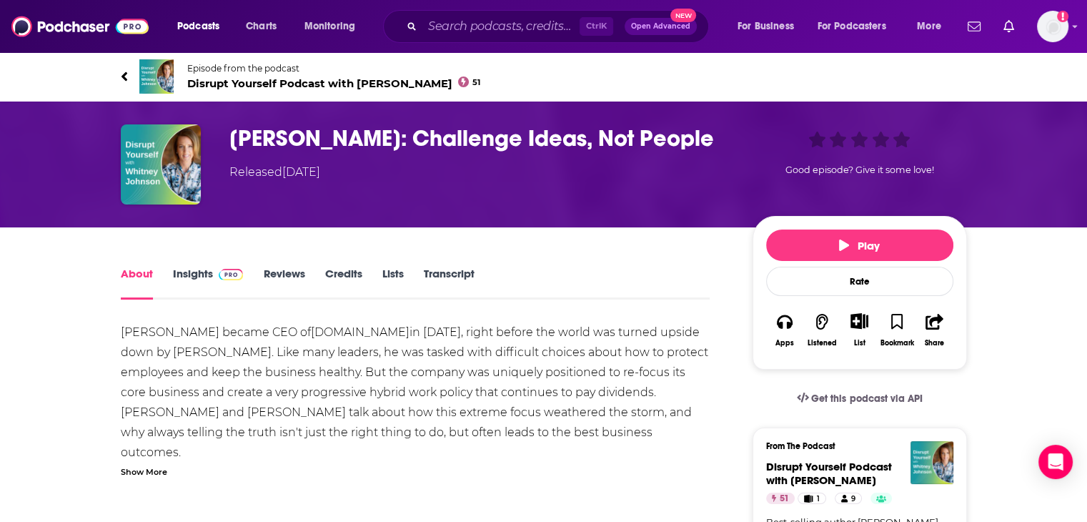
click at [355, 274] on link "Credits" at bounding box center [342, 283] width 37 height 33
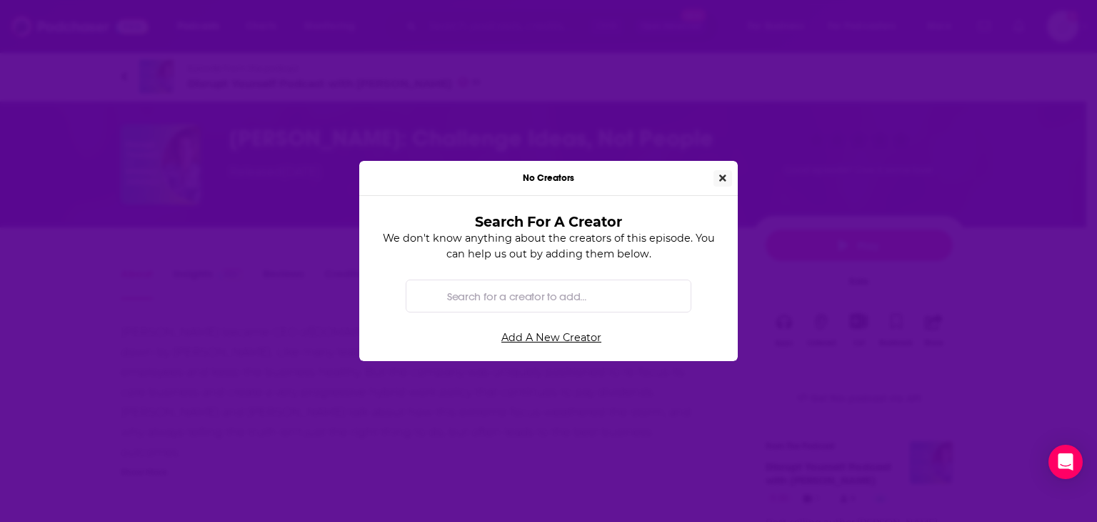
drag, startPoint x: 730, startPoint y: 184, endPoint x: 664, endPoint y: 169, distance: 66.7
click at [728, 182] on button "Close" at bounding box center [723, 178] width 19 height 16
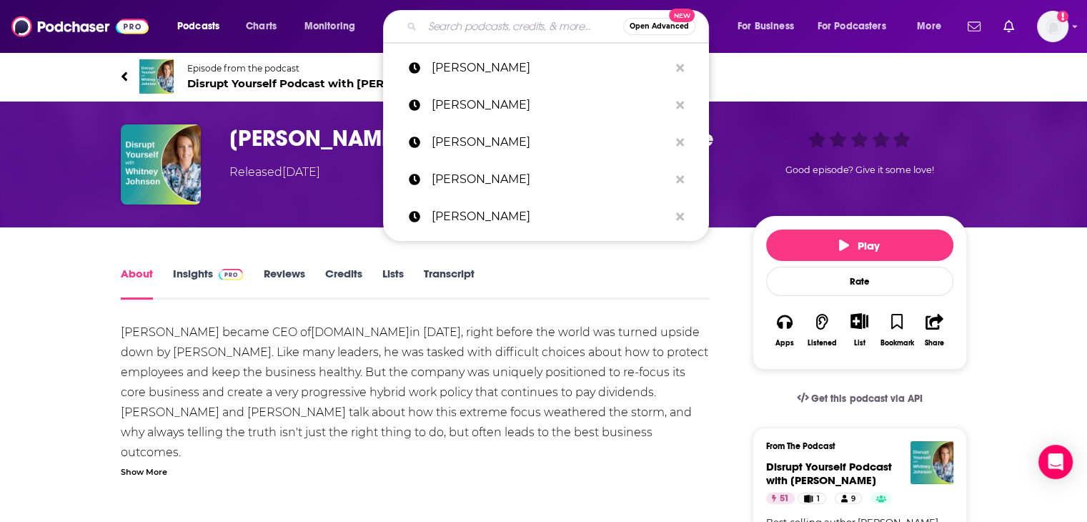
click at [502, 34] on input "Search podcasts, credits, & more..." at bounding box center [522, 26] width 201 height 23
paste input "Jesper Brodin"
type input "Jesper Brodin"
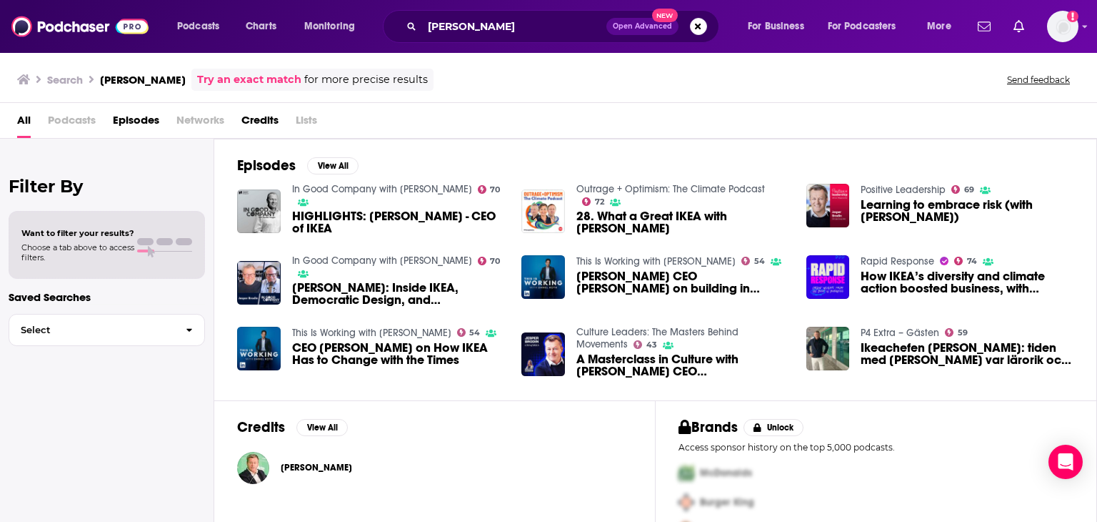
click at [419, 212] on span "HIGHLIGHTS: Jesper Brodin - CEO of IKEA" at bounding box center [398, 222] width 213 height 24
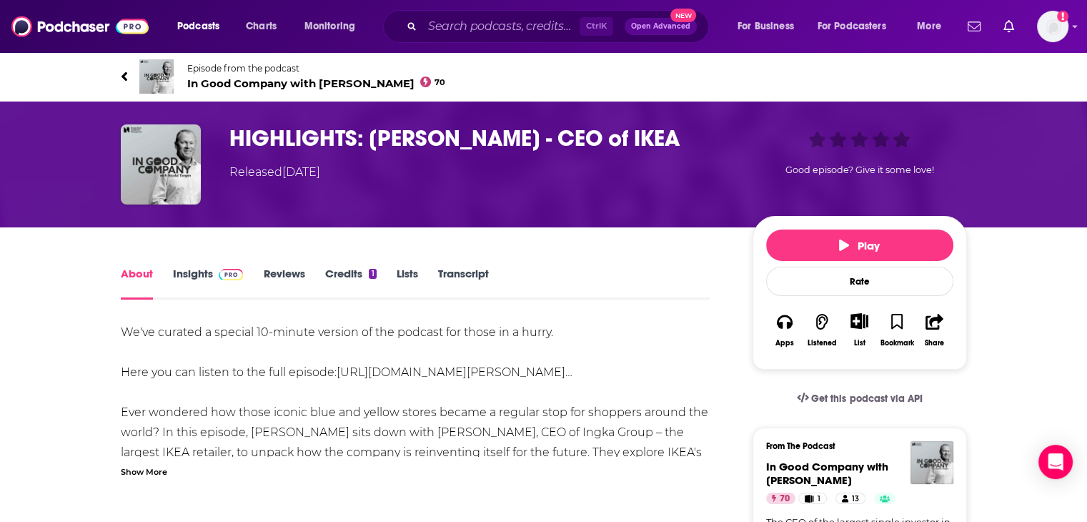
click at [354, 274] on link "Credits 1" at bounding box center [349, 283] width 51 height 33
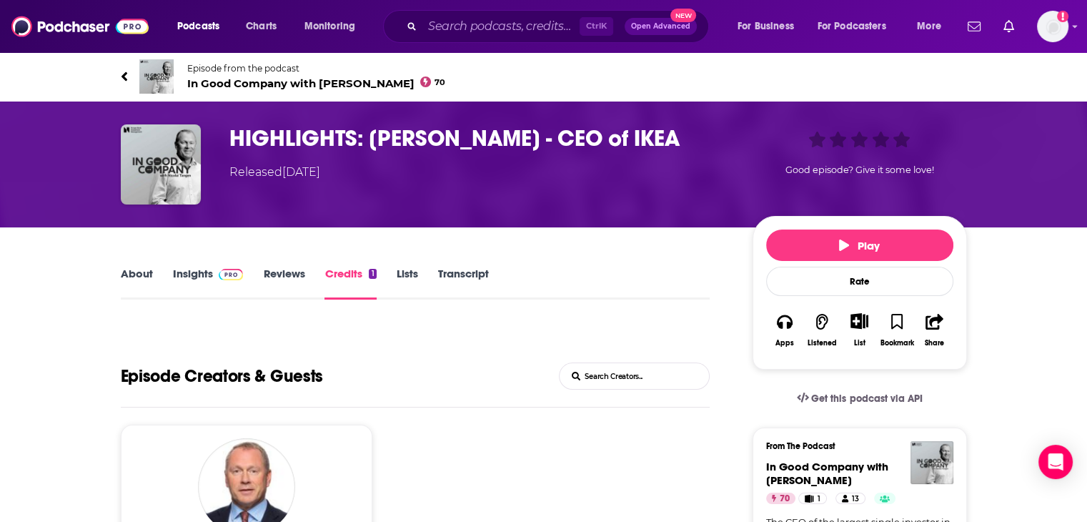
scroll to position [143, 0]
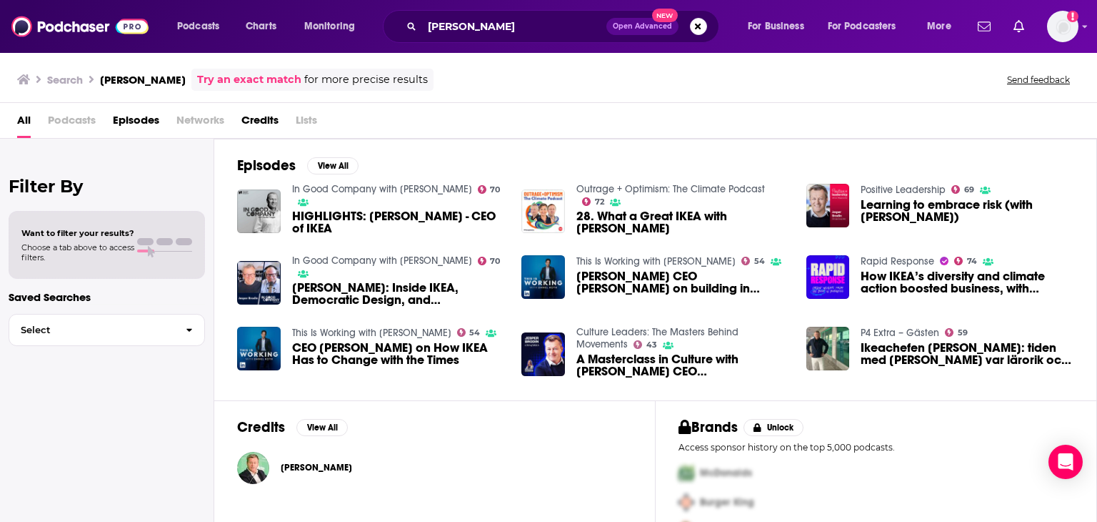
click at [597, 226] on span "28. What a Great IKEA with Jesper Brodin" at bounding box center [683, 222] width 213 height 24
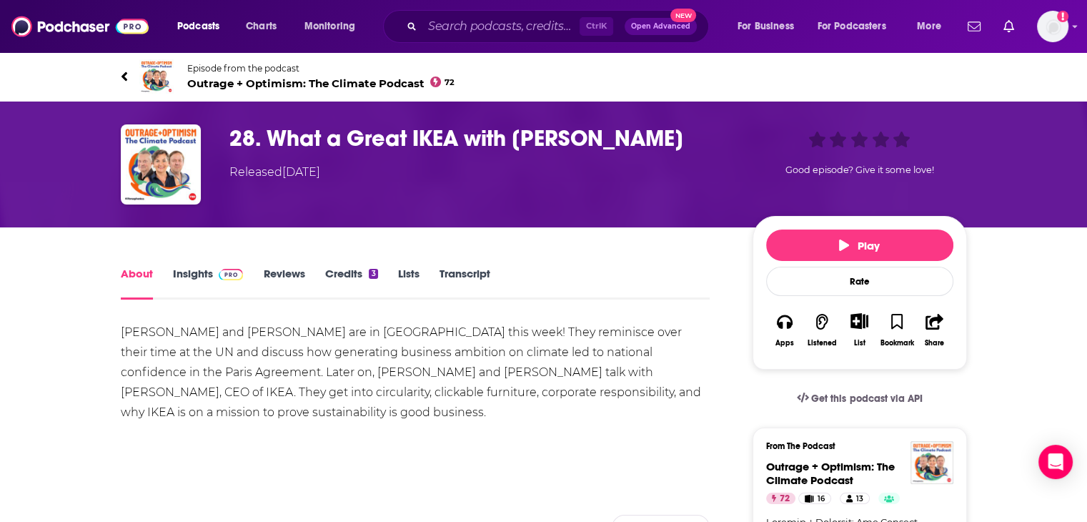
click at [326, 272] on link "Credits 3" at bounding box center [350, 283] width 53 height 33
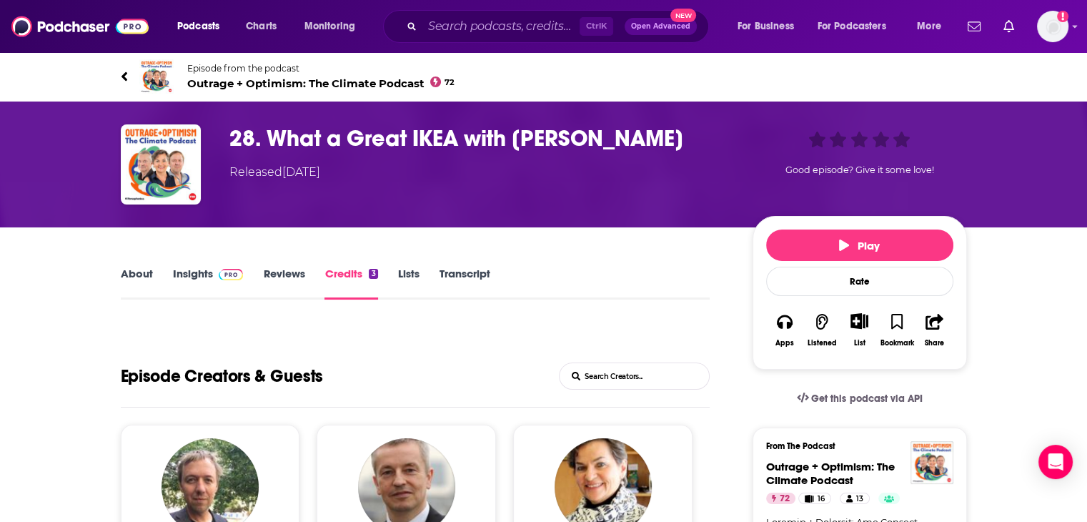
scroll to position [214, 0]
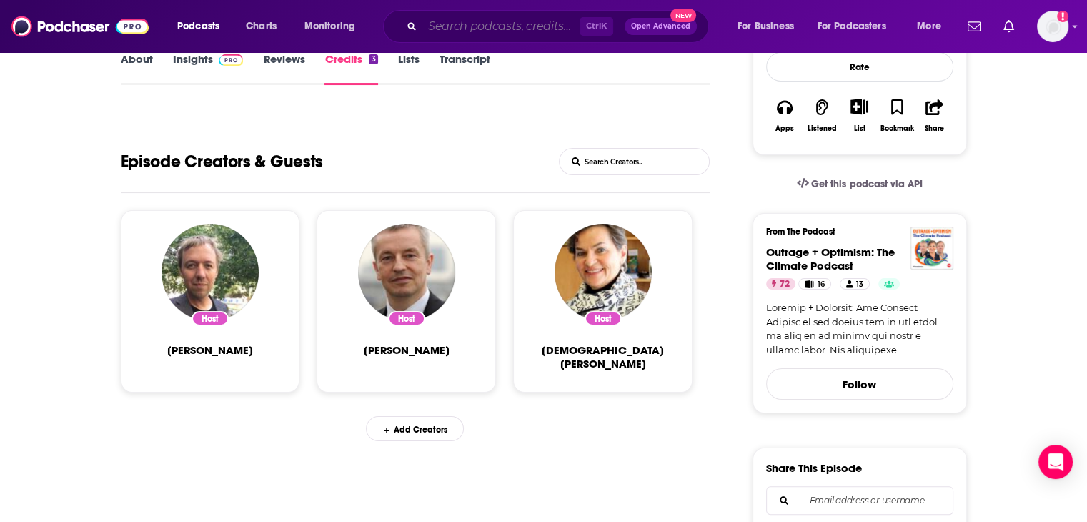
click at [517, 28] on input "Search podcasts, credits, & more..." at bounding box center [500, 26] width 157 height 23
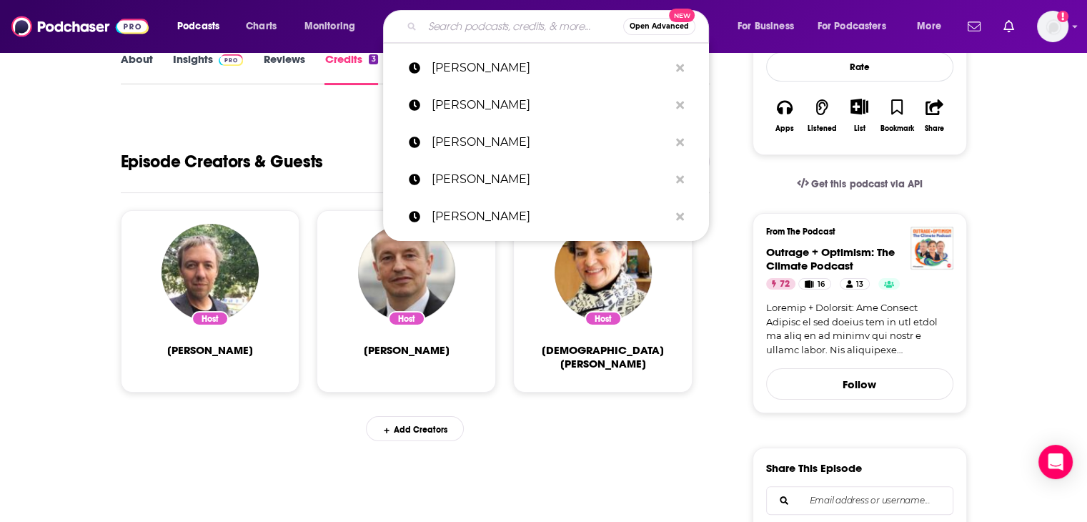
paste input "Hal Lawton"
type input "Hal Lawton"
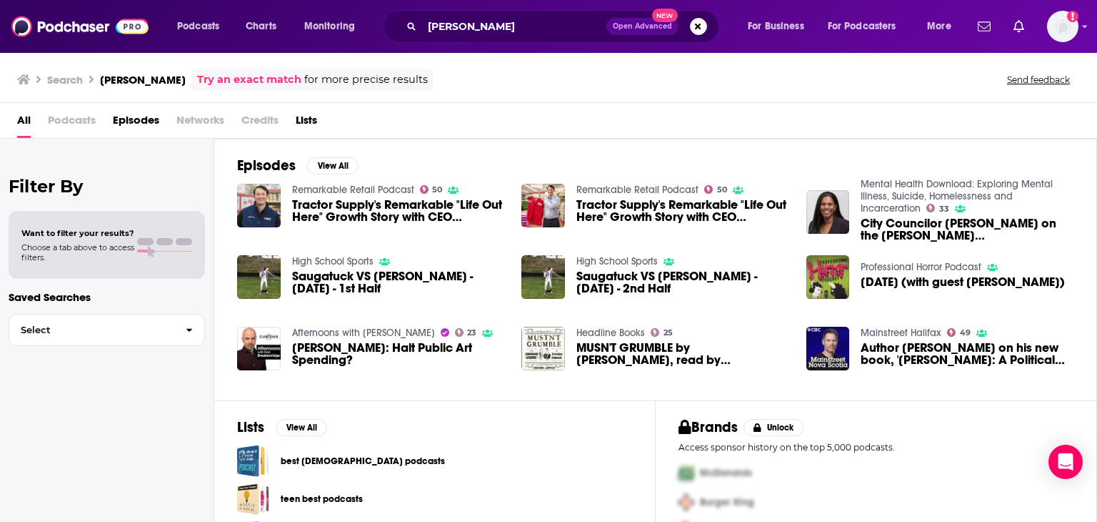
click at [414, 210] on span "Tractor Supply's Remarkable "Life Out Here" Growth Story with CEO Hal Lawton" at bounding box center [398, 211] width 213 height 24
click at [666, 203] on span "Tractor Supply's Remarkable "Life Out Here" Growth Story with CEO Hal Lawton (E)" at bounding box center [683, 211] width 213 height 24
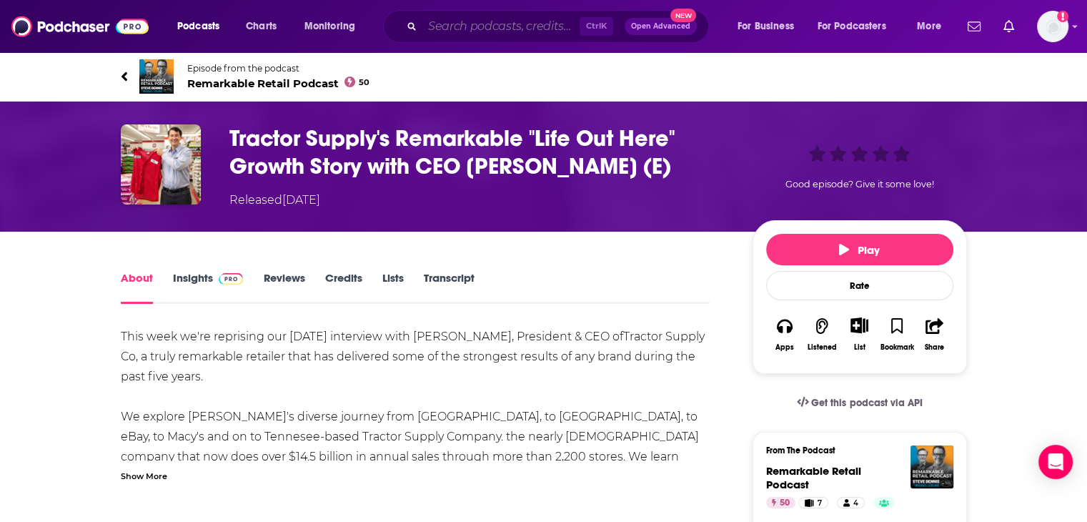
click at [454, 25] on input "Search podcasts, credits, & more..." at bounding box center [500, 26] width 157 height 23
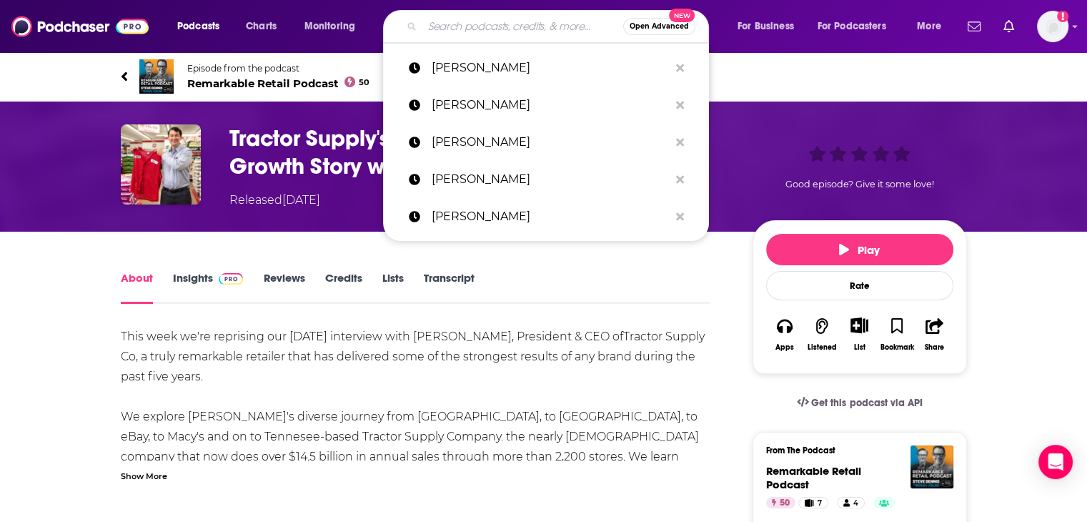
paste input "Heidi Petz"
type input "Heidi Petz"
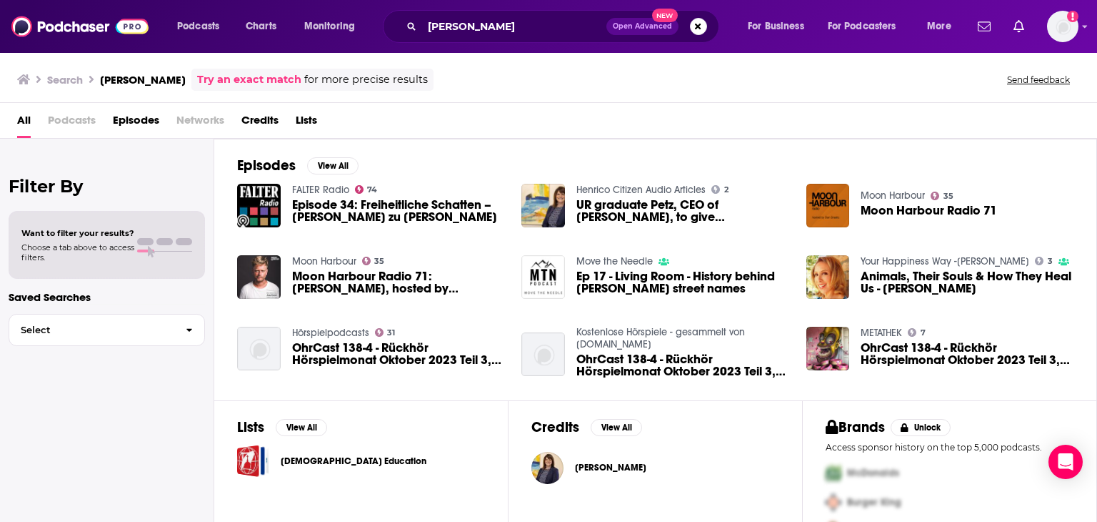
click at [446, 44] on div "Podcasts Charts Monitoring Heidi Petz Open Advanced New For Business For Podcas…" at bounding box center [548, 26] width 1097 height 53
click at [451, 33] on input "Heidi Petz" at bounding box center [514, 26] width 184 height 23
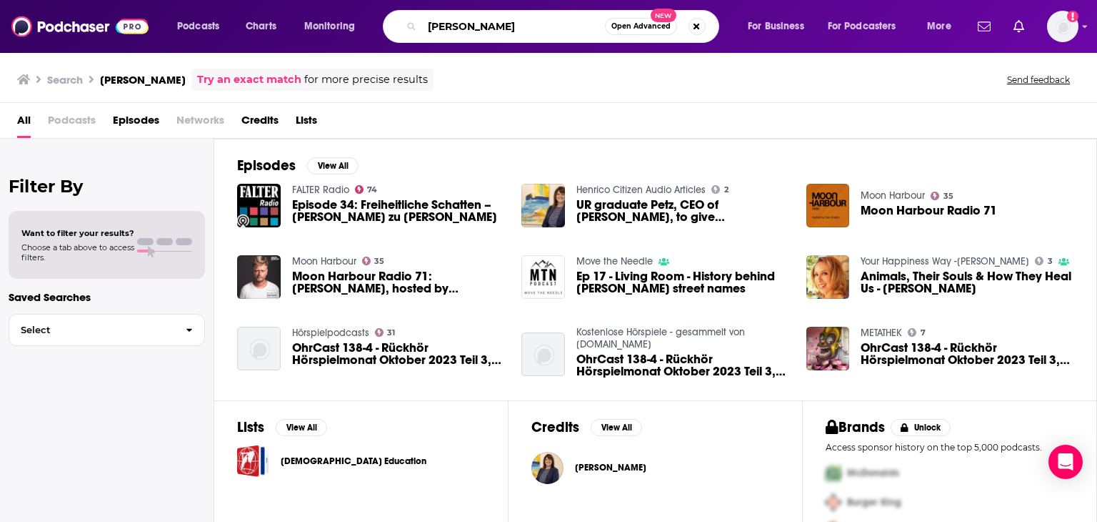
click at [451, 33] on input "Heidi Petz" at bounding box center [513, 26] width 183 height 23
click at [451, 32] on input "Heidi Petz" at bounding box center [513, 26] width 183 height 23
paste input "Kevin Murphy"
type input "Kevin Murphy"
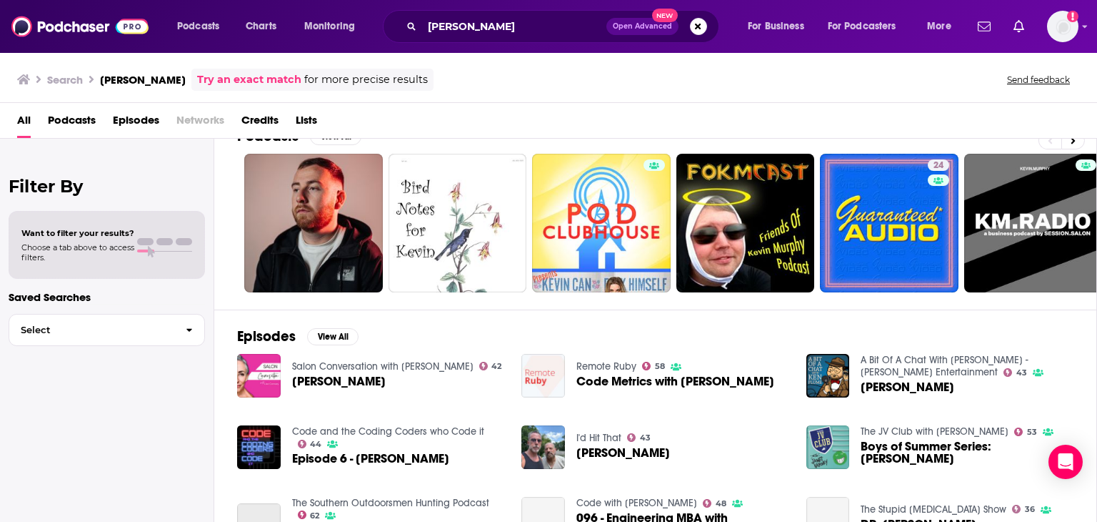
scroll to position [71, 0]
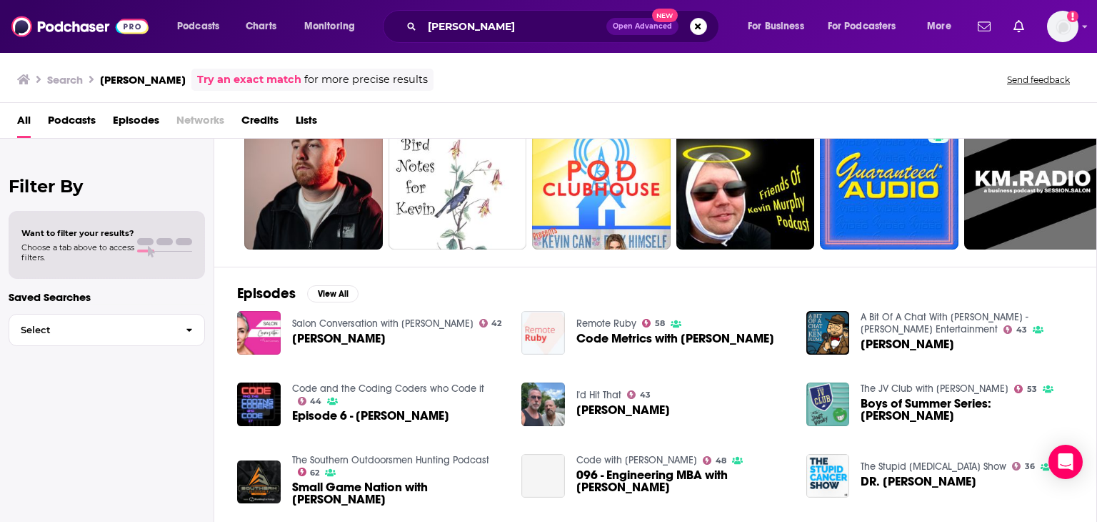
click at [651, 337] on span "Code Metrics with Kevin Murphy" at bounding box center [676, 338] width 198 height 12
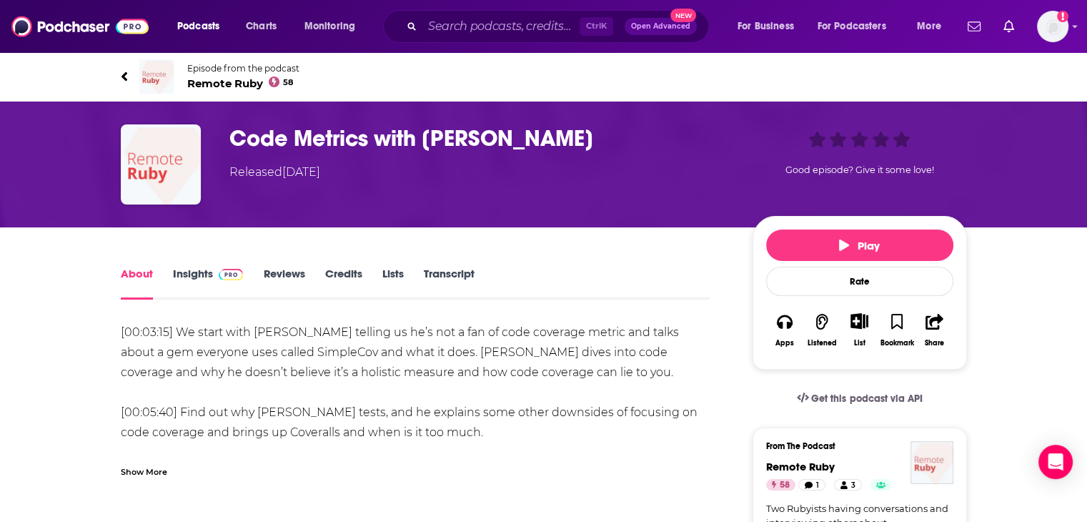
click at [342, 273] on link "Credits" at bounding box center [342, 283] width 37 height 33
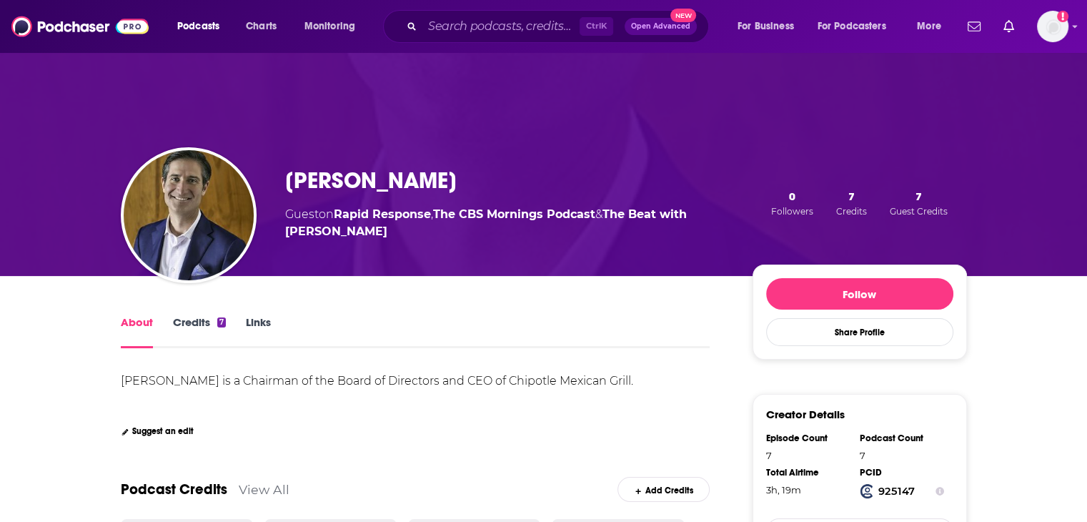
click at [374, 181] on h1 "[PERSON_NAME]" at bounding box center [370, 180] width 171 height 28
drag, startPoint x: 0, startPoint y: 0, endPoint x: 374, endPoint y: 181, distance: 415.1
click at [374, 181] on h1 "Brian Niccol" at bounding box center [370, 180] width 171 height 28
copy h1 "Brian Niccol"
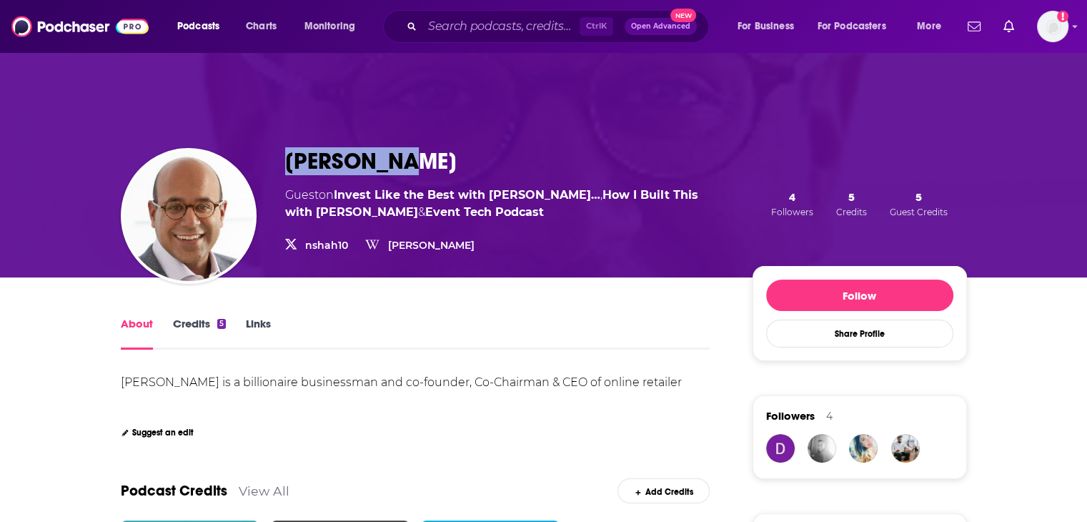
drag, startPoint x: 409, startPoint y: 159, endPoint x: 282, endPoint y: 164, distance: 126.6
click at [282, 164] on div "Niraj Shah Guest on Invest Like the Best with Pat… , How I Built This with Guy …" at bounding box center [544, 203] width 846 height 147
copy h1 "[PERSON_NAME]"
click at [194, 321] on link "Credits 5" at bounding box center [199, 333] width 53 height 33
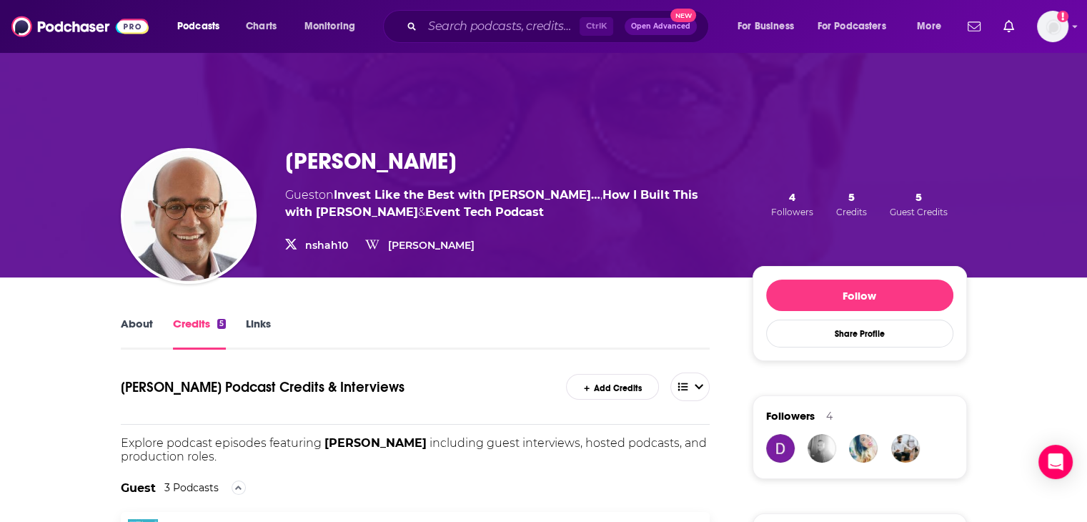
click at [136, 331] on link "About" at bounding box center [137, 333] width 32 height 33
